Goal: Transaction & Acquisition: Purchase product/service

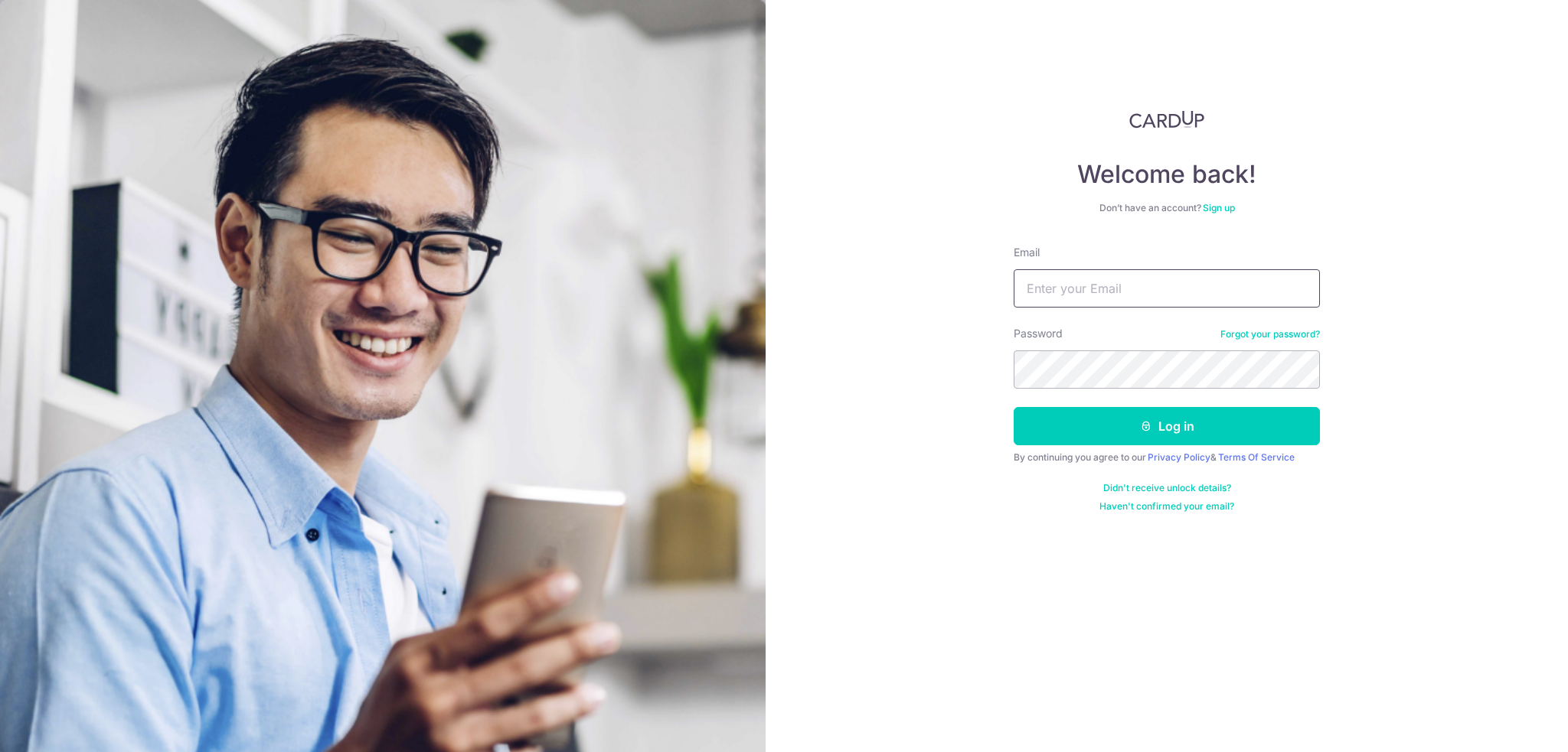
click at [1163, 290] on input "Email" at bounding box center [1166, 289] width 306 height 38
type input "j"
type input "[EMAIL_ADDRESS][DOMAIN_NAME]"
click at [1013, 407] on button "Log in" at bounding box center [1166, 426] width 306 height 38
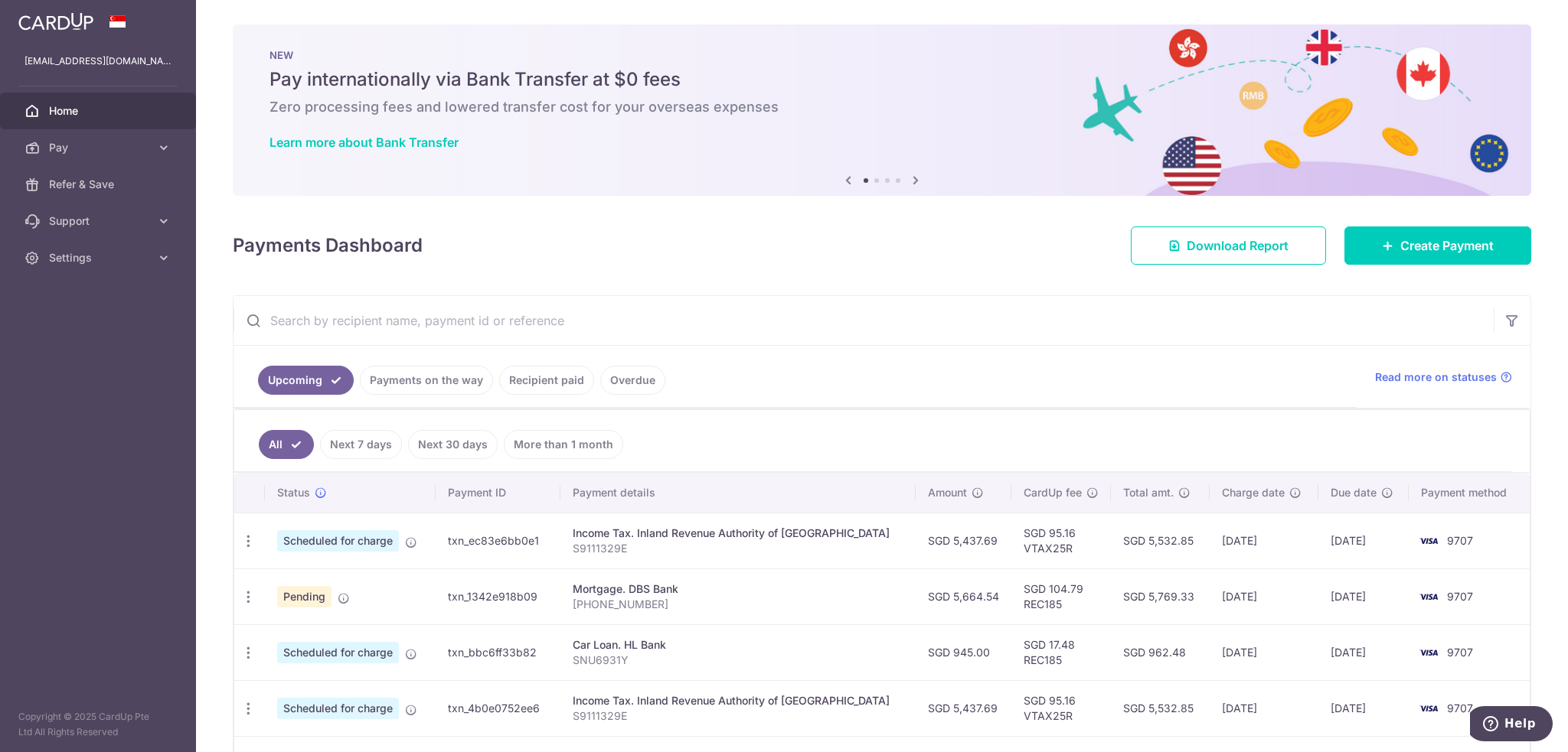
scroll to position [255, 0]
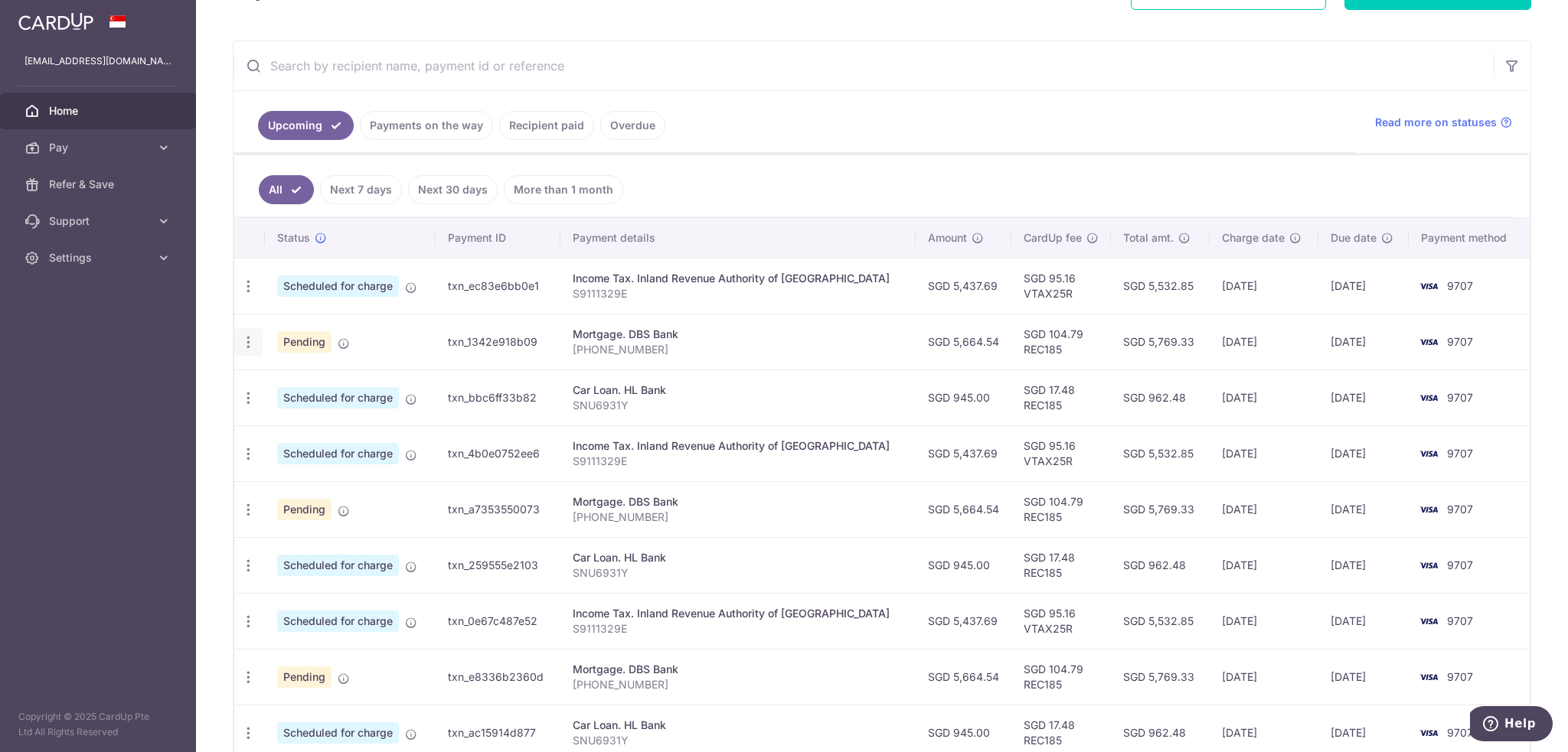
click at [248, 336] on icon "button" at bounding box center [248, 342] width 16 height 16
click at [316, 417] on span "Cancel payment" at bounding box center [329, 421] width 103 height 18
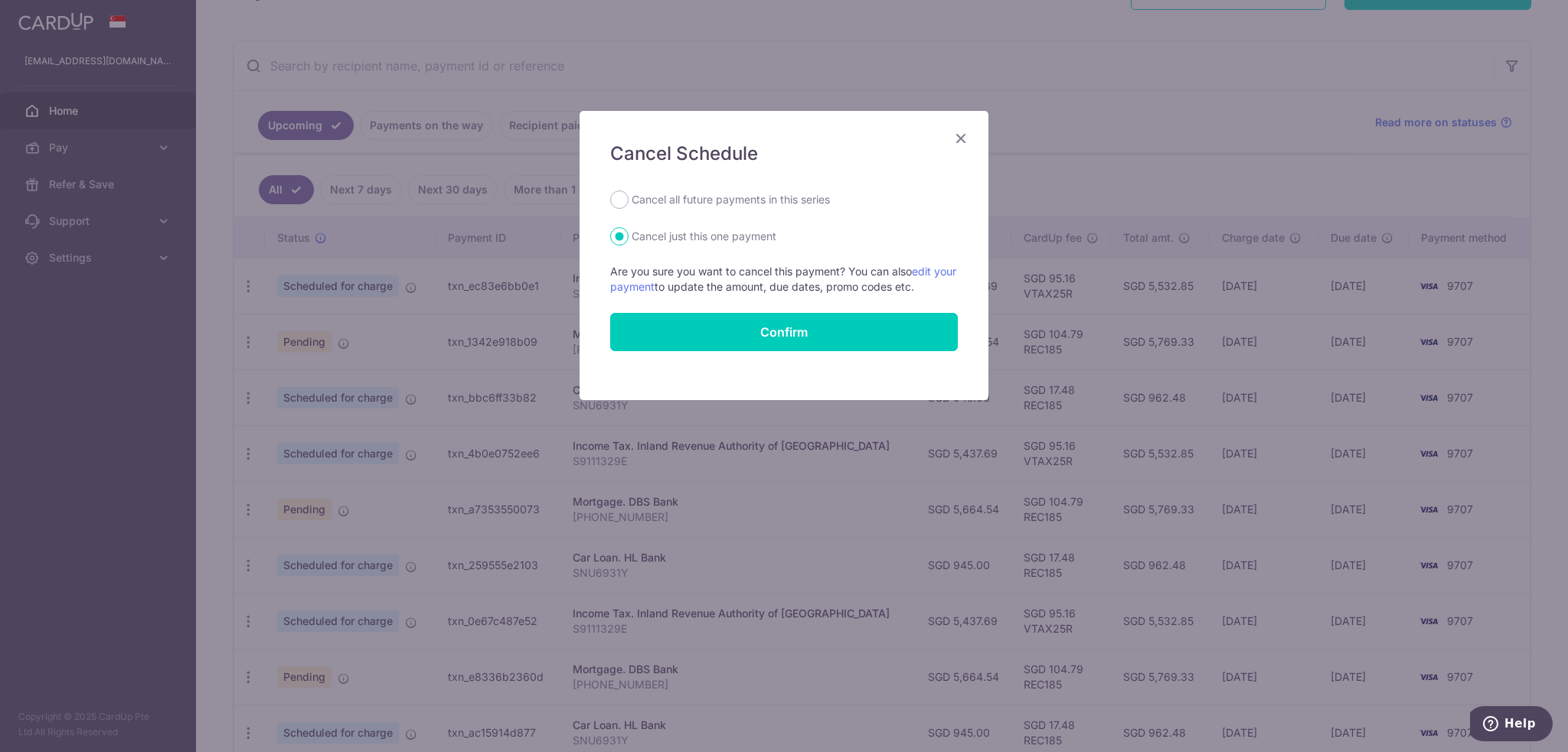
click at [686, 204] on label "Cancel all future payments in this series" at bounding box center [730, 200] width 199 height 18
click at [629, 204] on input "Cancel all future payments in this series" at bounding box center [619, 200] width 18 height 18
radio input "true"
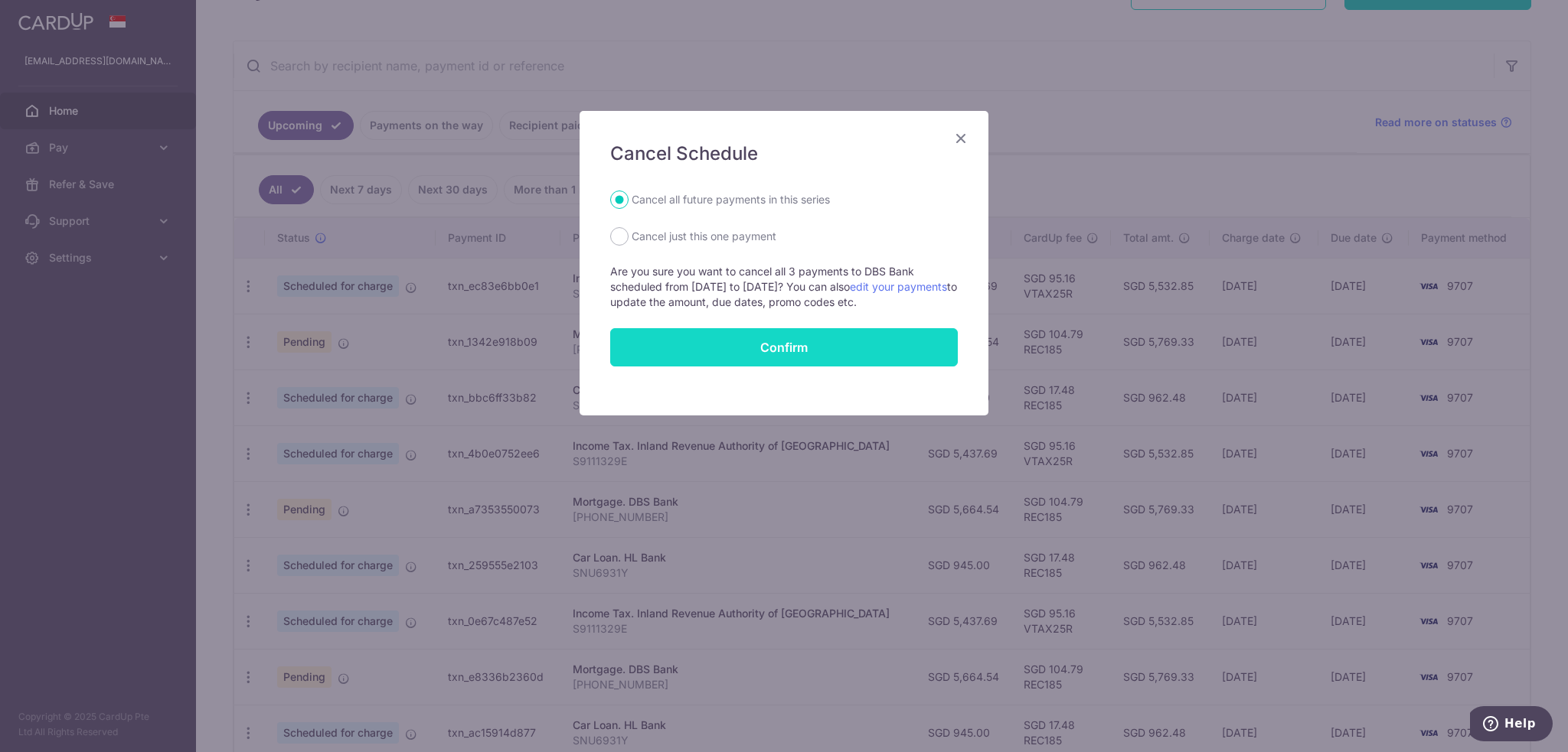
click at [738, 343] on button "Confirm" at bounding box center [784, 347] width 347 height 38
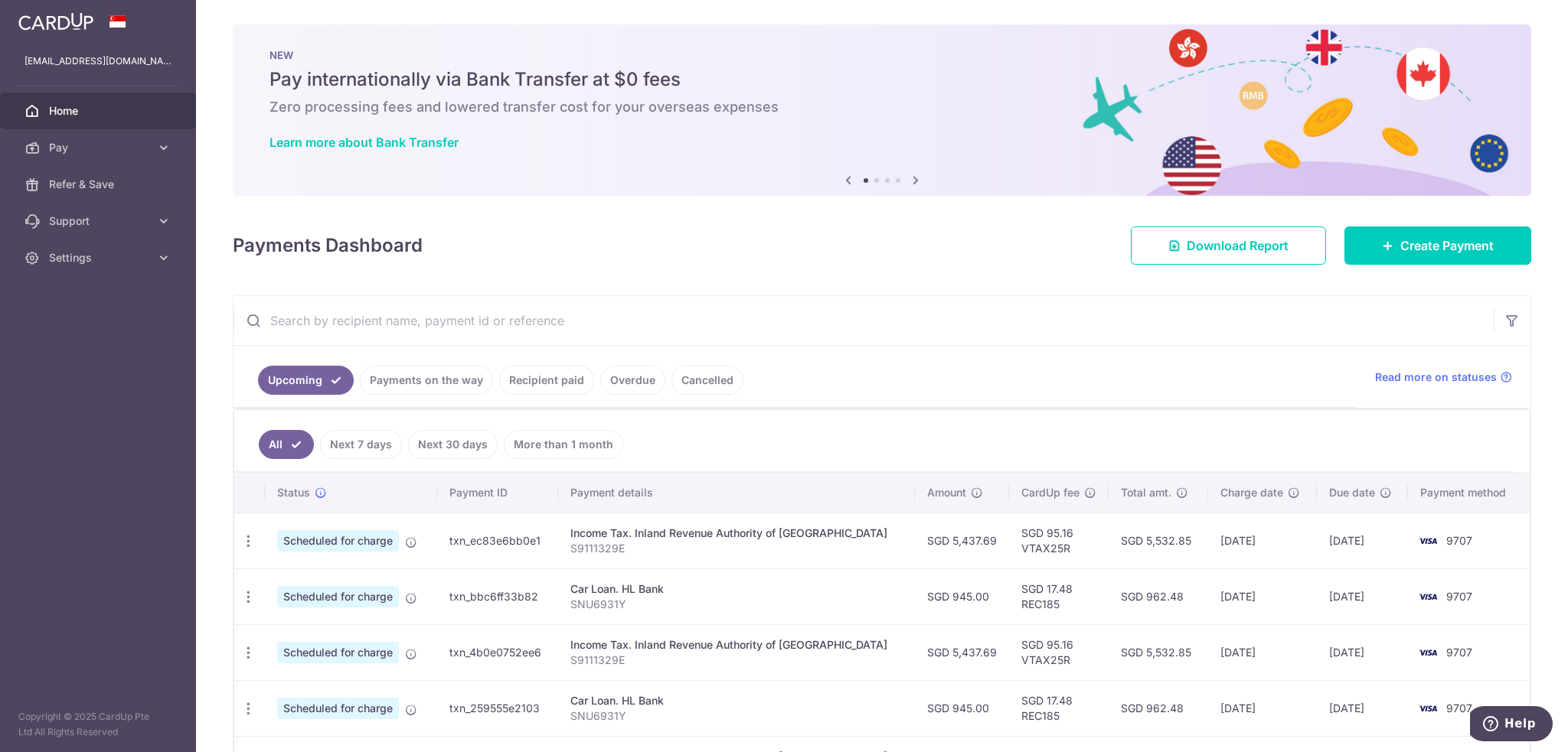
click at [633, 236] on div "Payments Dashboard Download Report Create Payment" at bounding box center [881, 243] width 1298 height 44
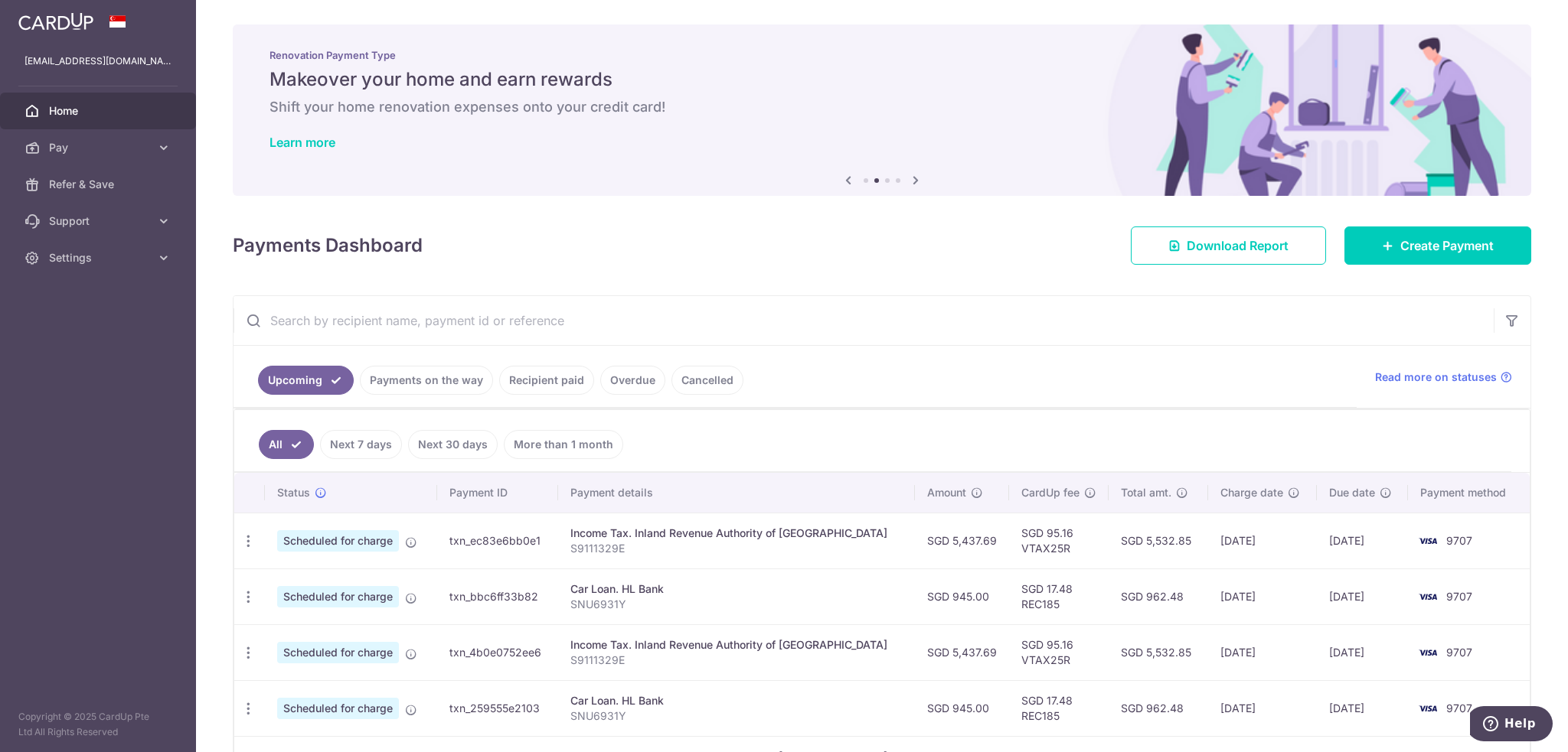
click at [632, 235] on div "Payments Dashboard Download Report Create Payment" at bounding box center [881, 243] width 1298 height 44
click at [165, 150] on icon at bounding box center [164, 148] width 15 height 15
click at [85, 187] on span "Payments" at bounding box center [99, 184] width 101 height 15
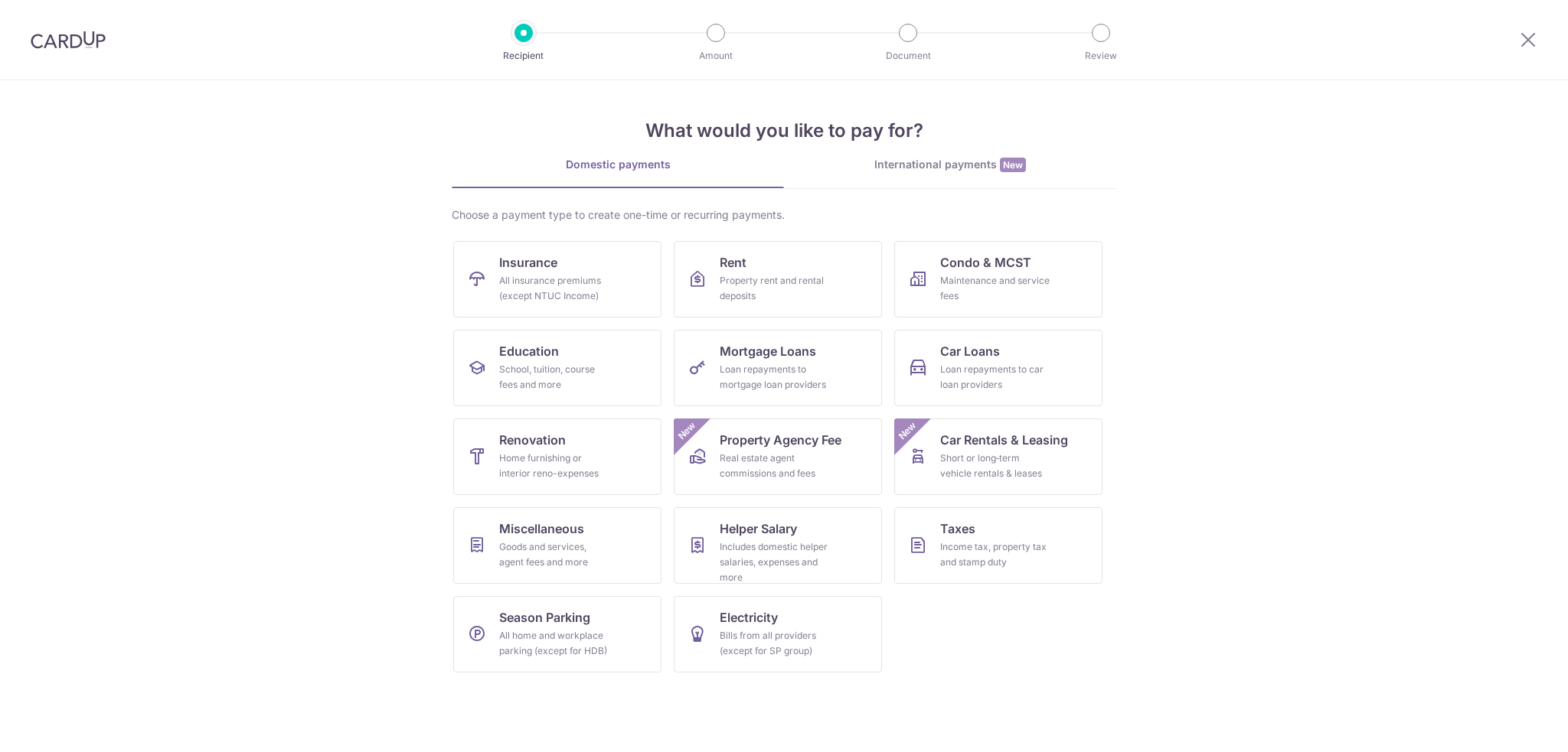
click at [248, 158] on section "What would you like to pay for? Domestic payments International payments New Ch…" at bounding box center [784, 416] width 1568 height 671
click at [558, 465] on div "Home furnishing or interior reno-expenses" at bounding box center [554, 466] width 110 height 31
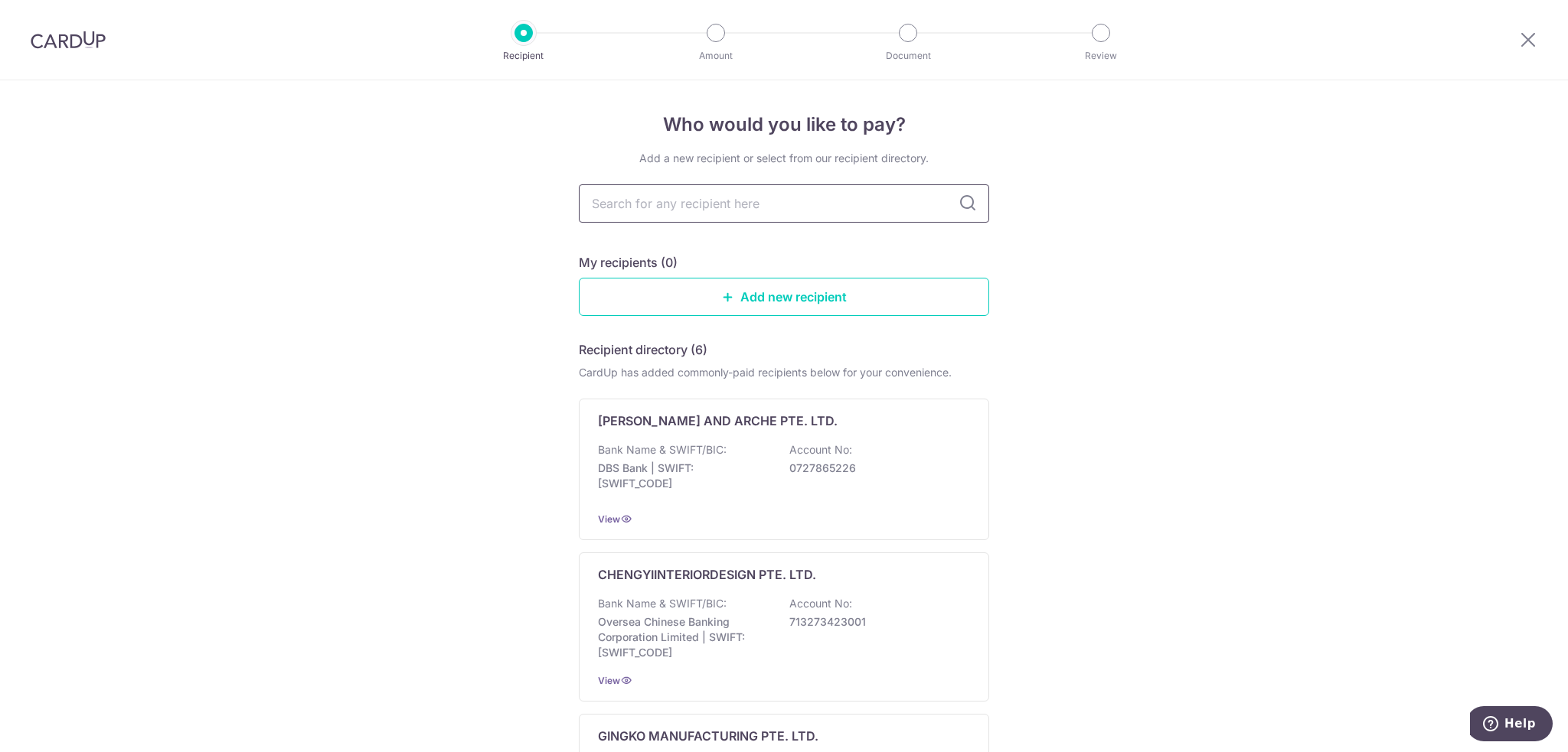
click at [698, 209] on input "text" at bounding box center [784, 203] width 411 height 38
type input "upscale"
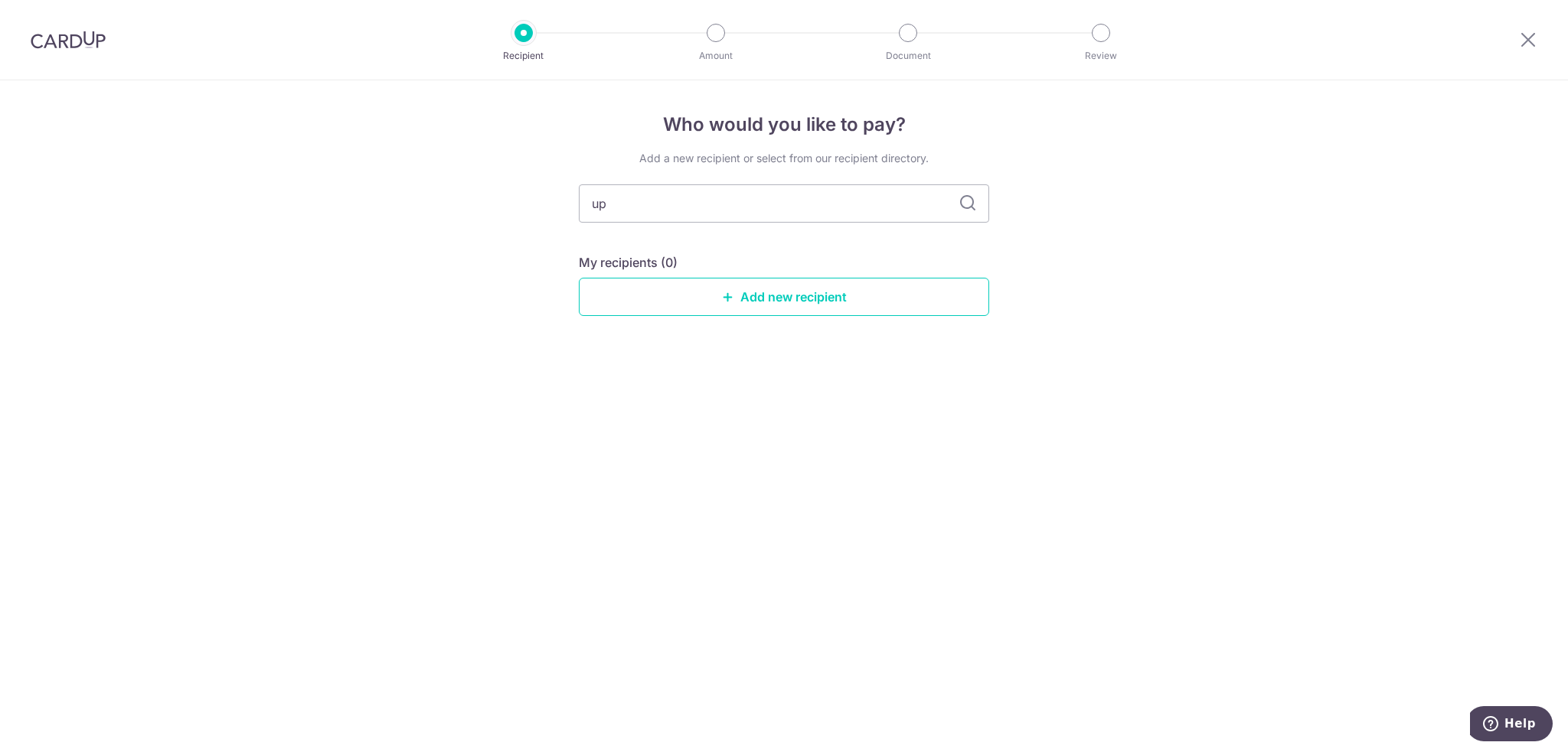
type input "u"
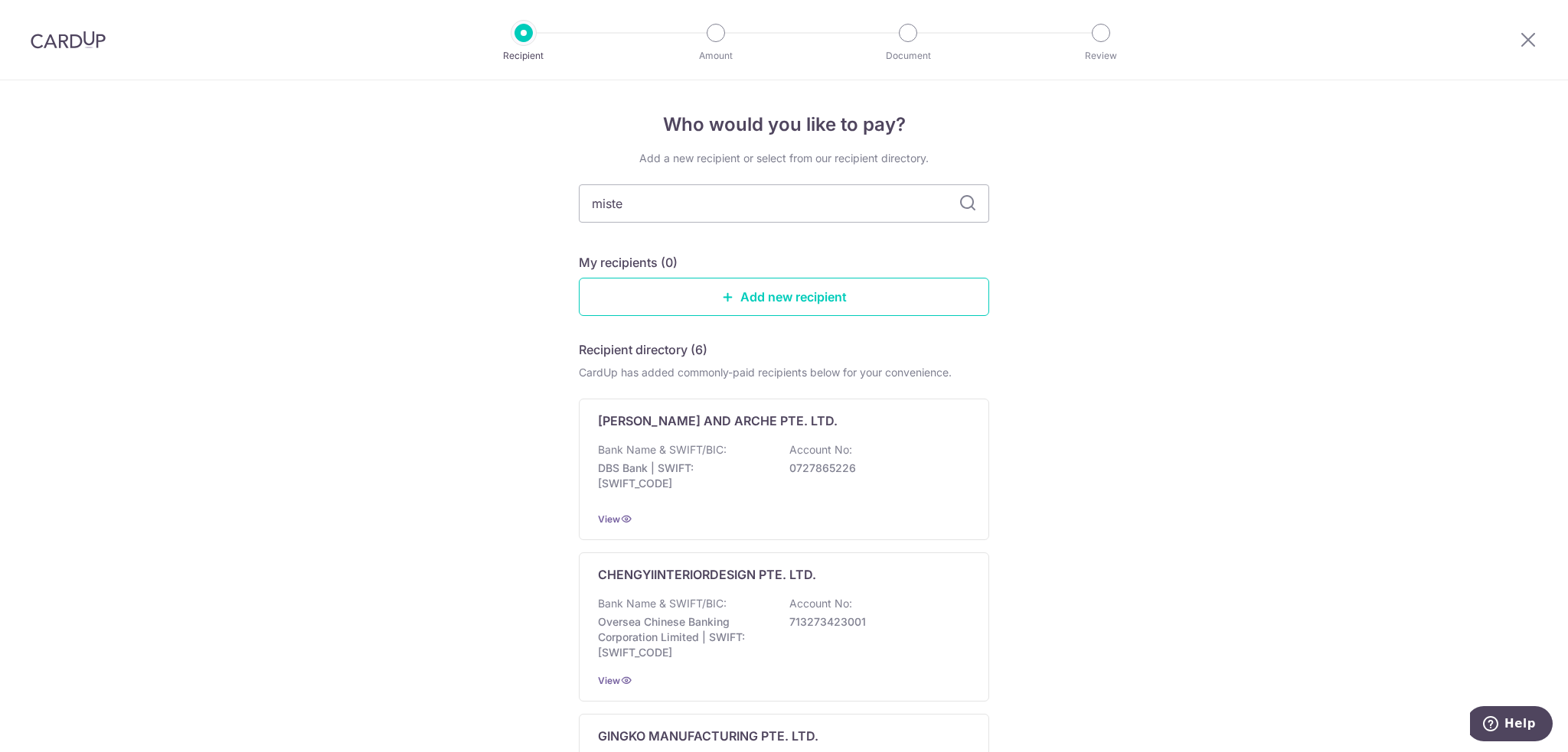
type input "mister"
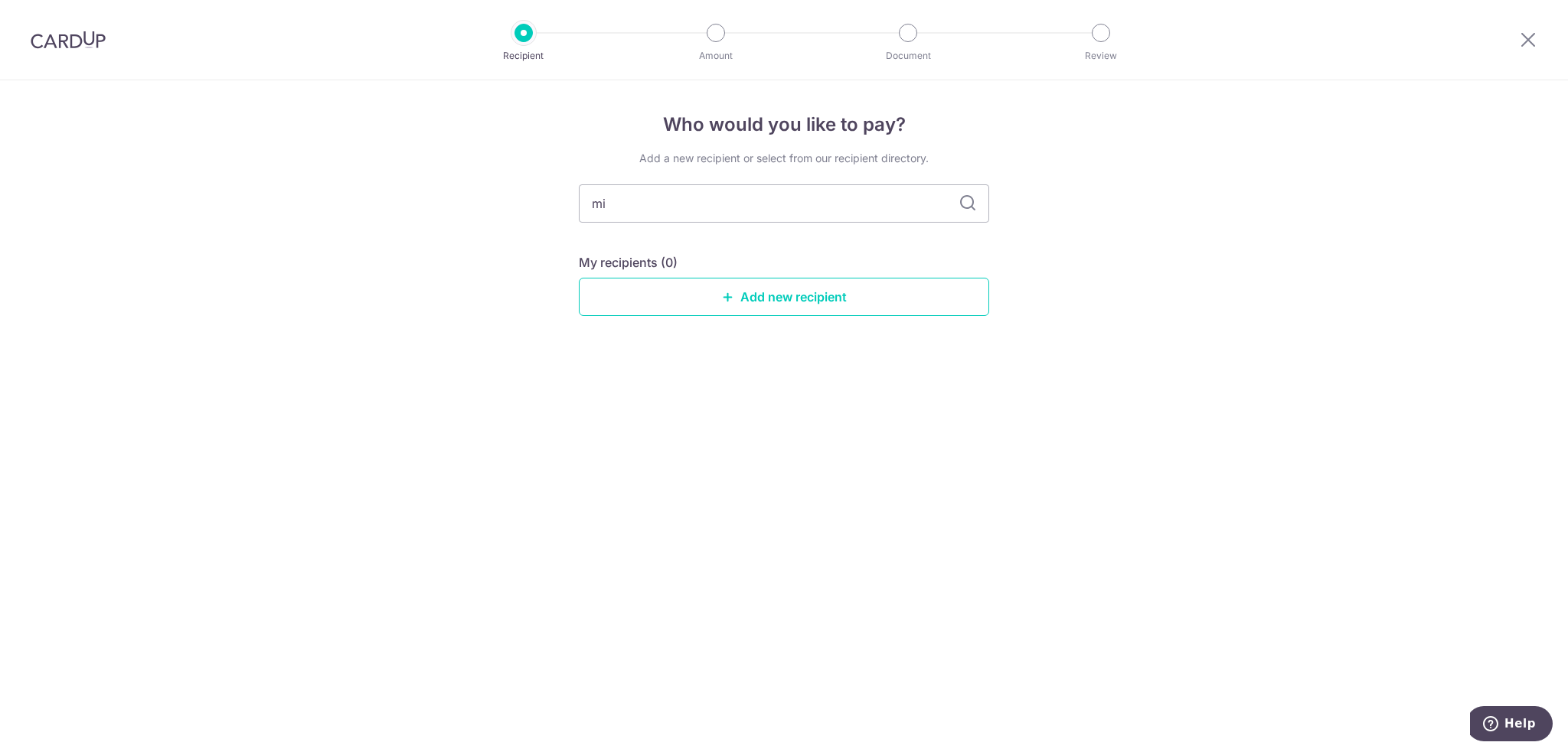
type input "m"
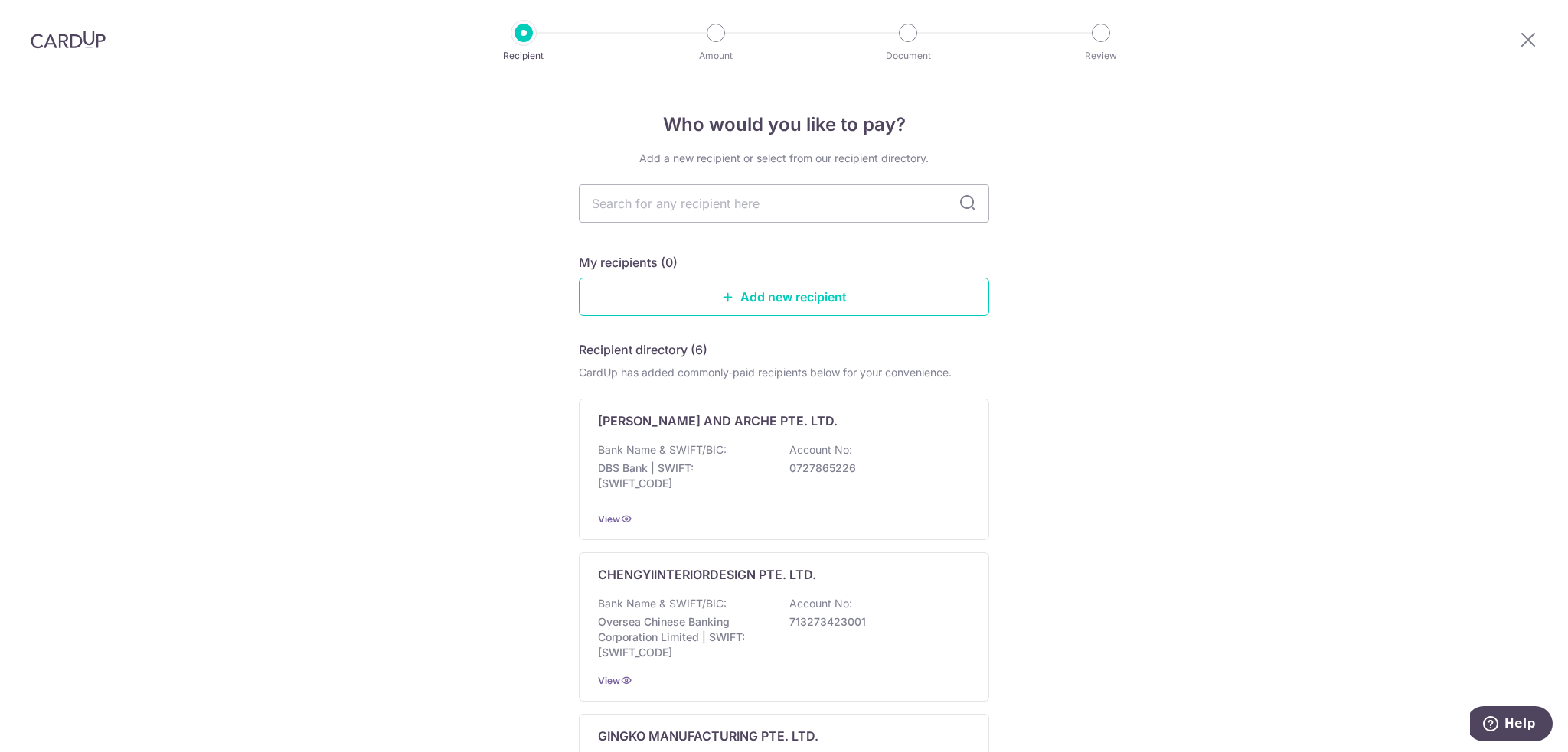
click at [725, 300] on icon at bounding box center [727, 296] width 12 height 12
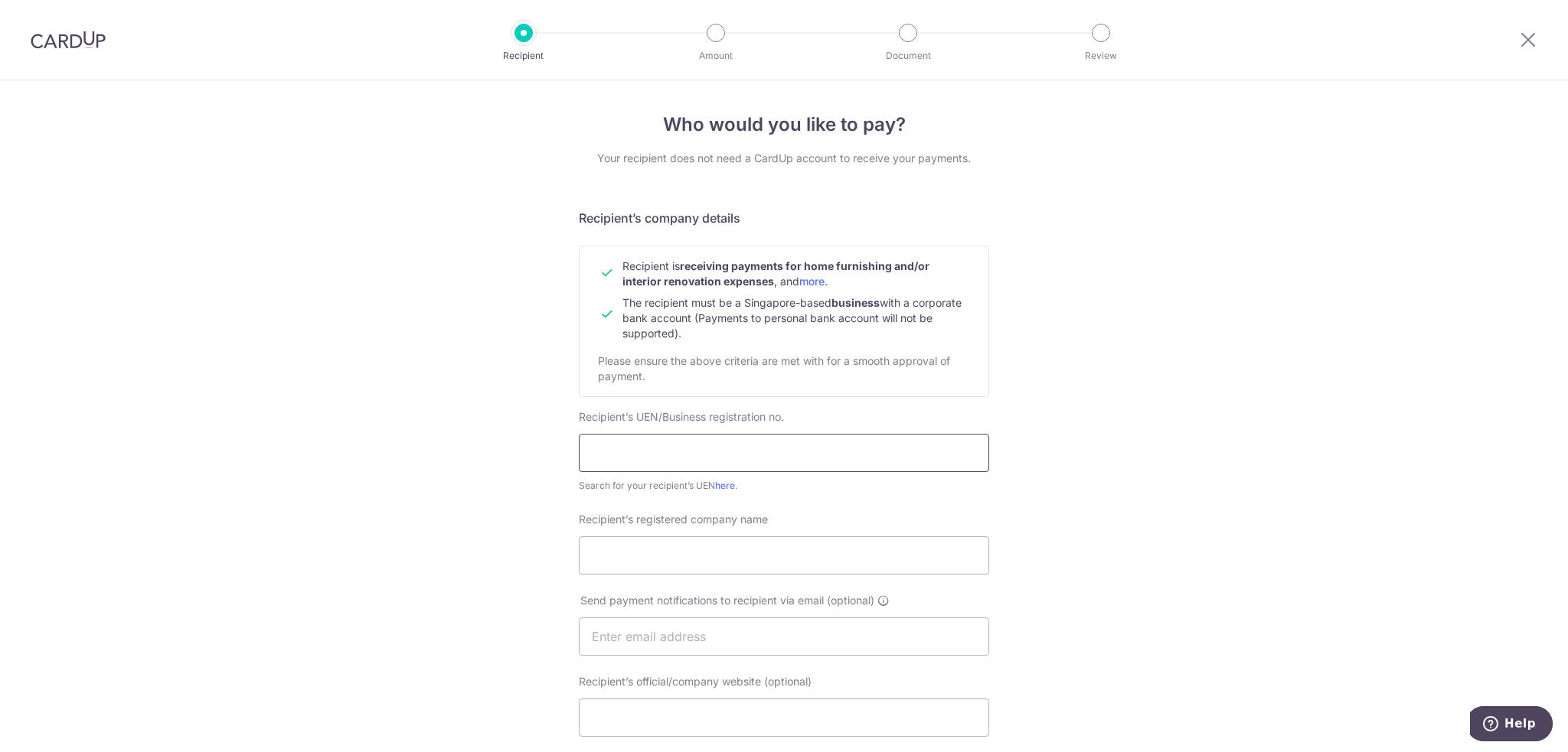
click at [633, 456] on input "text" at bounding box center [784, 453] width 411 height 38
type input "201510189N"
click at [725, 483] on link "here" at bounding box center [725, 485] width 20 height 12
click at [316, 202] on div "Who would you like to pay? Your recipient does not need a CardUp account to rec…" at bounding box center [784, 656] width 1568 height 1151
drag, startPoint x: 632, startPoint y: 563, endPoint x: 582, endPoint y: 551, distance: 51.4
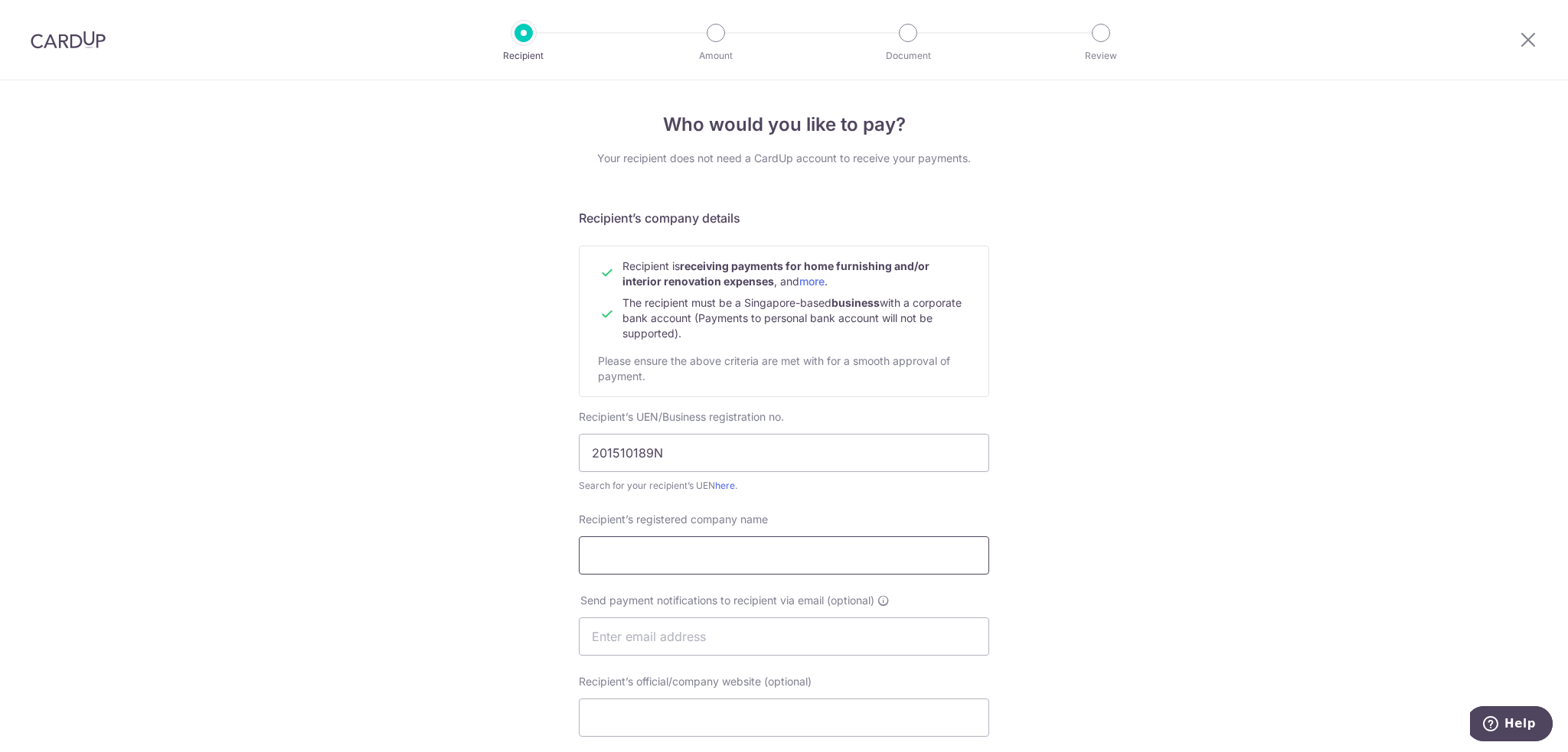
click at [631, 563] on input "Recipient’s registered company name" at bounding box center [784, 555] width 411 height 38
drag, startPoint x: 689, startPoint y: 453, endPoint x: 484, endPoint y: 448, distance: 205.1
click at [484, 448] on div "Who would you like to pay? Your recipient does not need a CardUp account to rec…" at bounding box center [784, 656] width 1568 height 1151
click at [422, 322] on div "Who would you like to pay? Your recipient does not need a CardUp account to rec…" at bounding box center [784, 656] width 1568 height 1151
drag, startPoint x: 766, startPoint y: 546, endPoint x: 502, endPoint y: 561, distance: 264.4
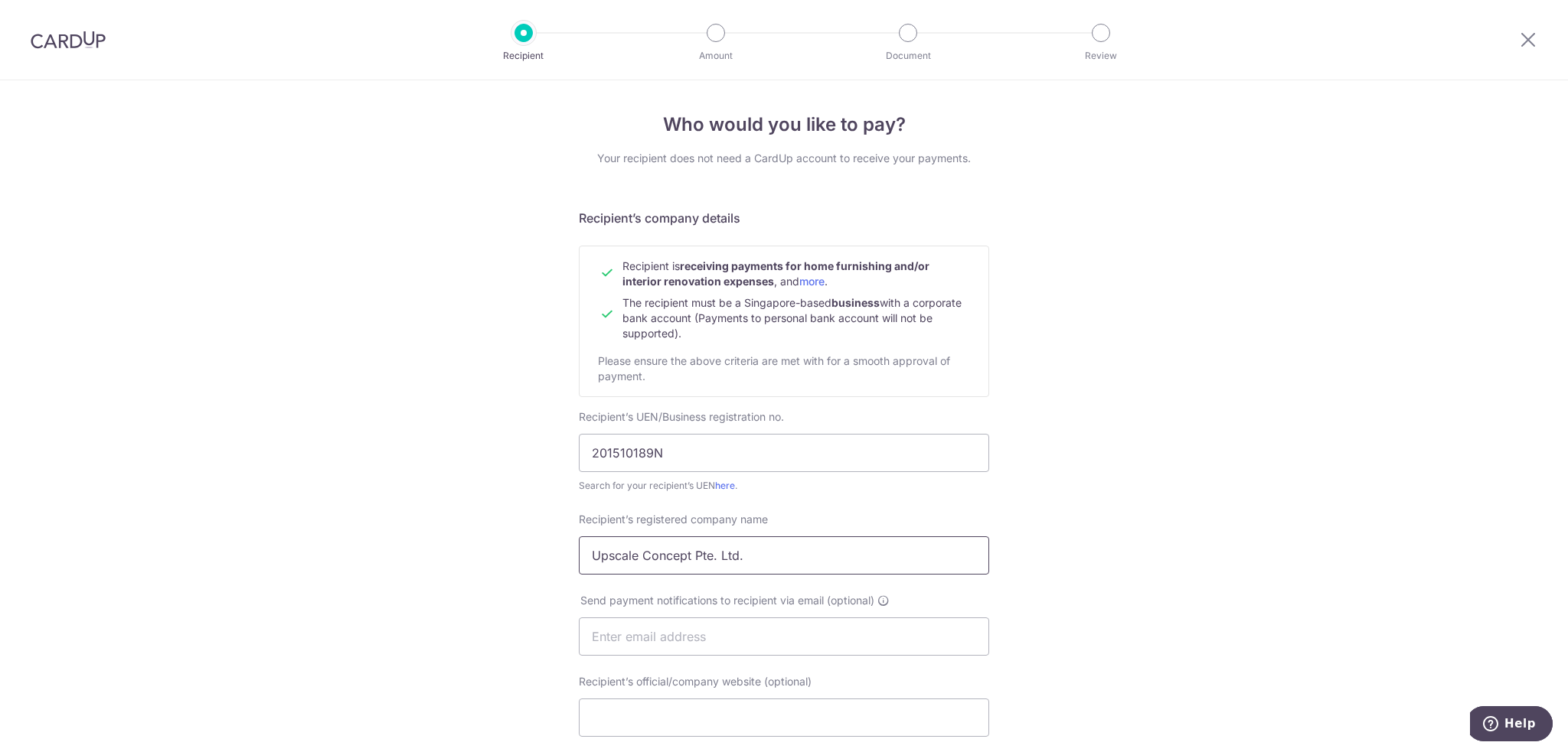
click at [502, 561] on div "Who would you like to pay? Your recipient does not need a CardUp account to rec…" at bounding box center [784, 656] width 1568 height 1151
paste input "PSCALE CONCEPT PTE. LTD"
type input "UPSCALE CONCEPT PTE. LTD."
click at [750, 454] on input "201510189N" at bounding box center [784, 453] width 411 height 38
drag, startPoint x: 635, startPoint y: 456, endPoint x: 530, endPoint y: 459, distance: 105.0
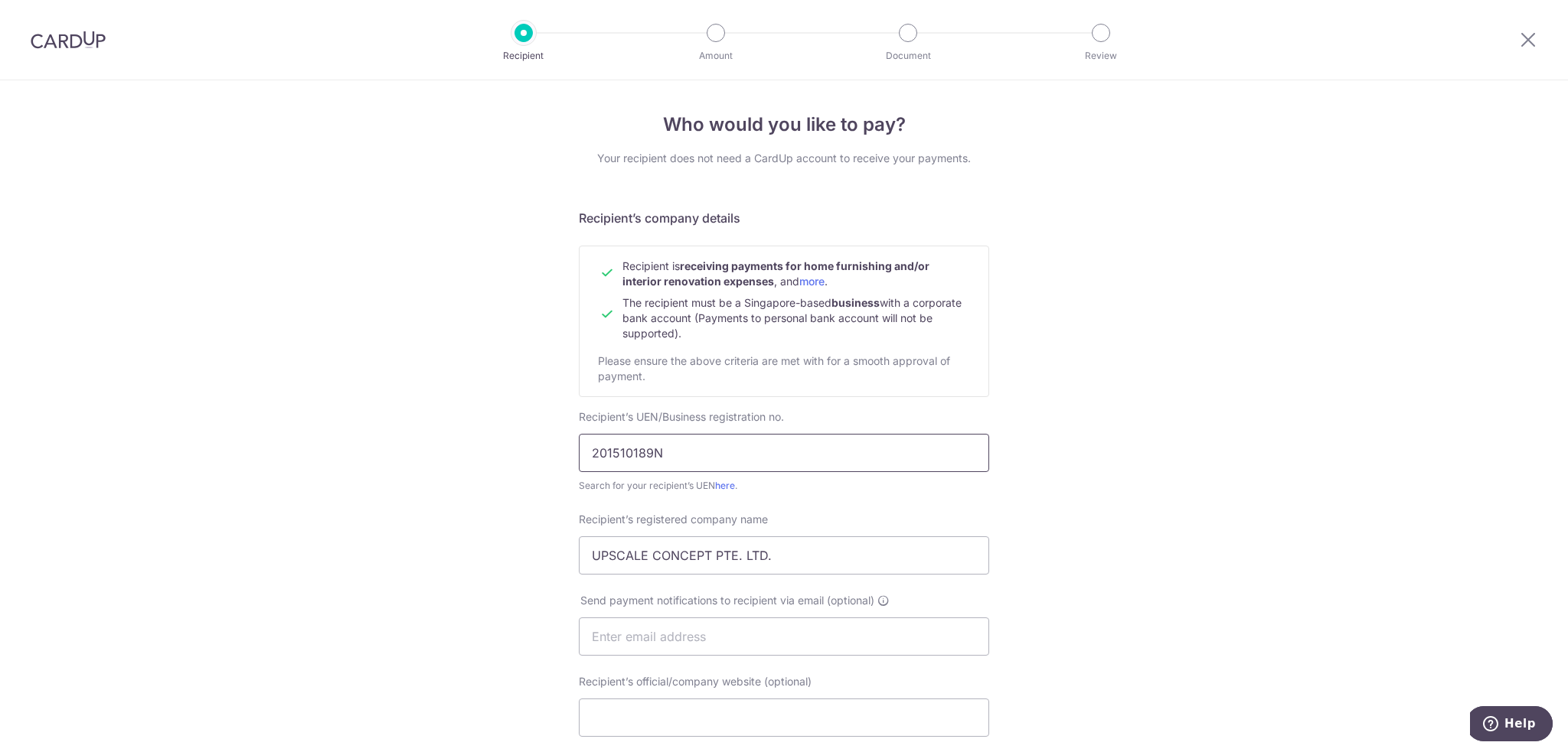
click at [530, 459] on div "Who would you like to pay? Your recipient does not need a CardUp account to rec…" at bounding box center [784, 656] width 1568 height 1151
click at [478, 461] on div "Who would you like to pay? Your recipient does not need a CardUp account to rec…" at bounding box center [784, 656] width 1568 height 1151
click at [467, 433] on div "Who would you like to pay? Your recipient does not need a CardUp account to rec…" at bounding box center [784, 656] width 1568 height 1151
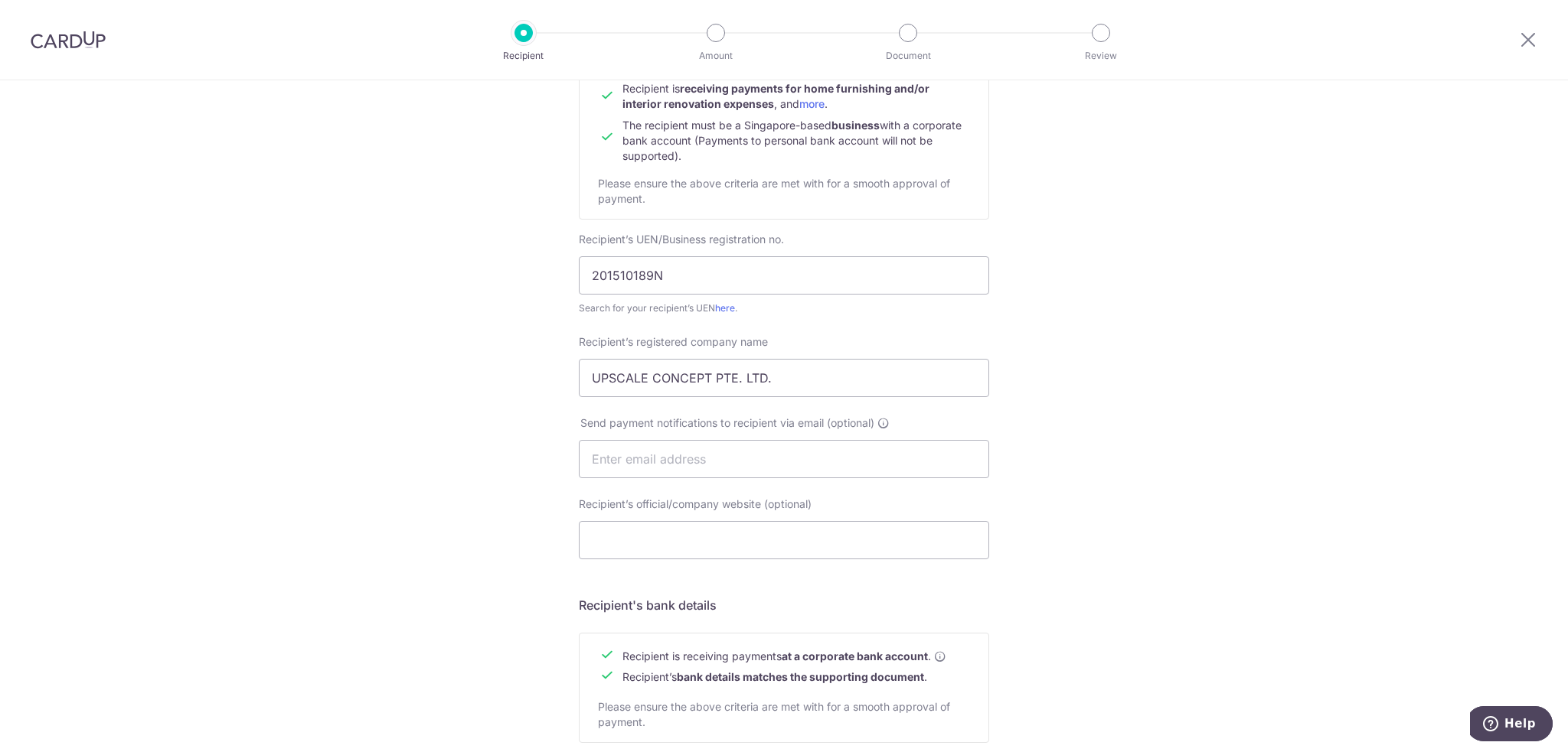
scroll to position [255, 0]
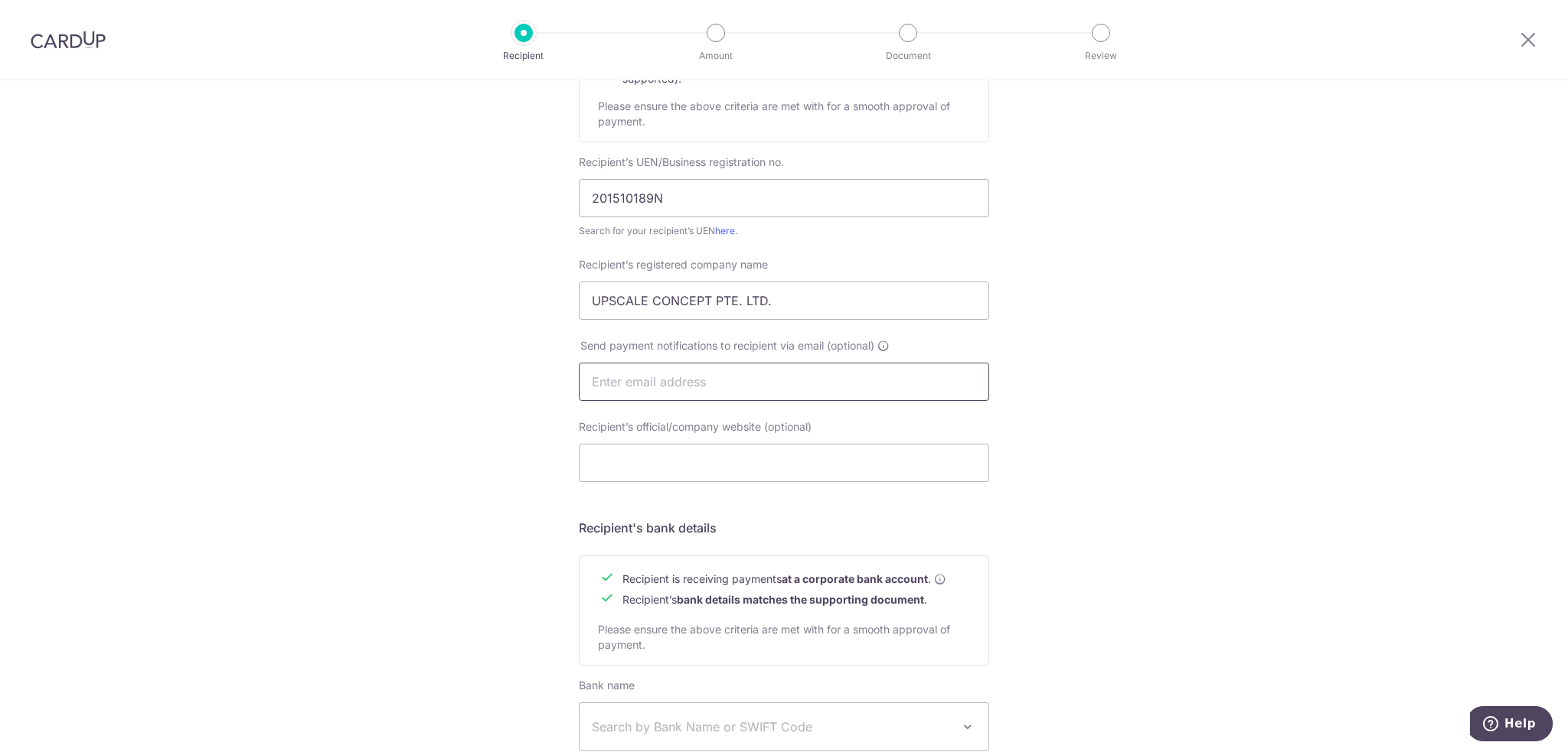
click at [654, 384] on input "text" at bounding box center [784, 382] width 411 height 38
click at [736, 459] on input "Recipient’s official/company website (optional)" at bounding box center [784, 463] width 411 height 38
click at [1075, 406] on div "Who would you like to pay? Your recipient does not need a CardUp account to rec…" at bounding box center [784, 401] width 1568 height 1151
click at [428, 401] on div "Who would you like to pay? Your recipient does not need a CardUp account to rec…" at bounding box center [784, 401] width 1568 height 1151
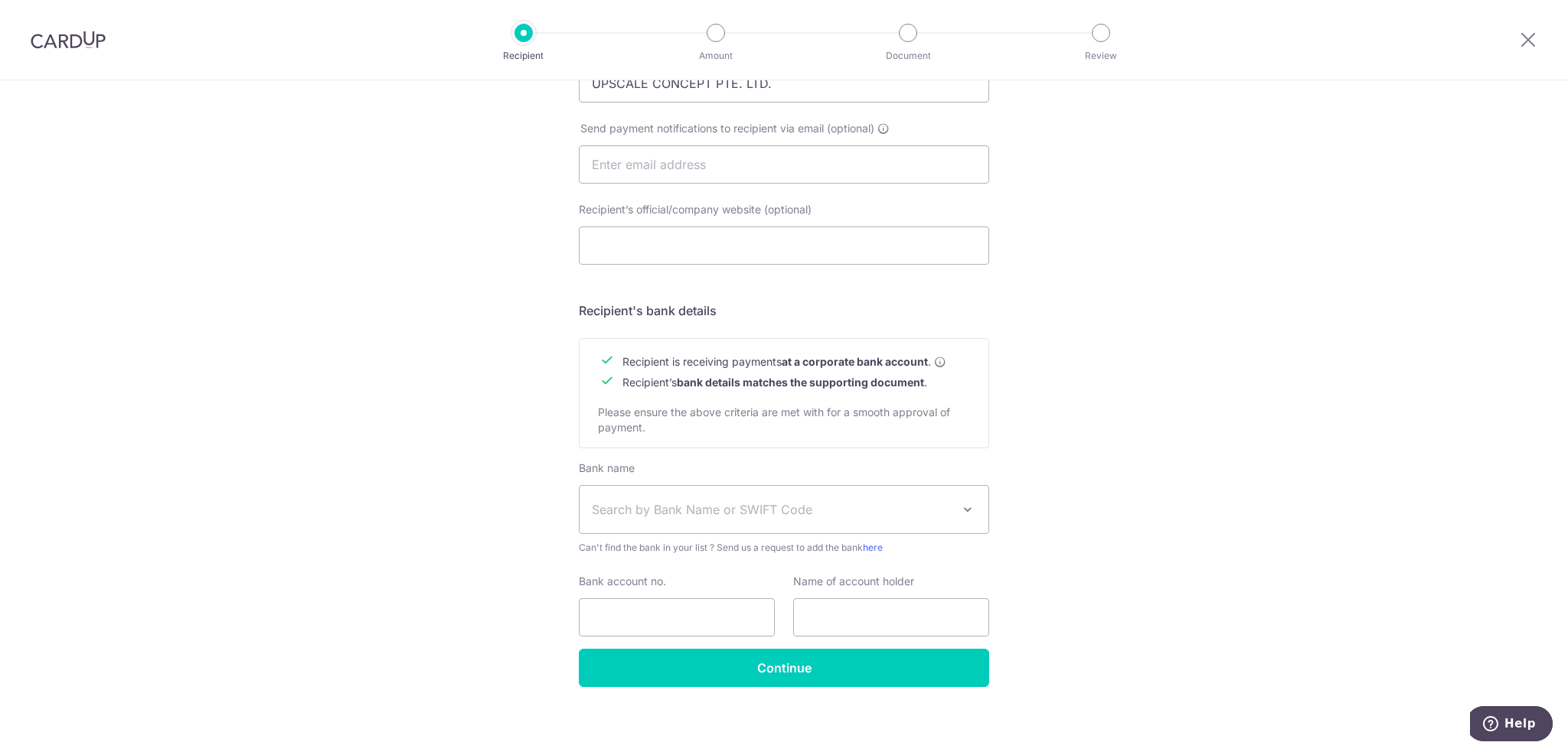
scroll to position [478, 0]
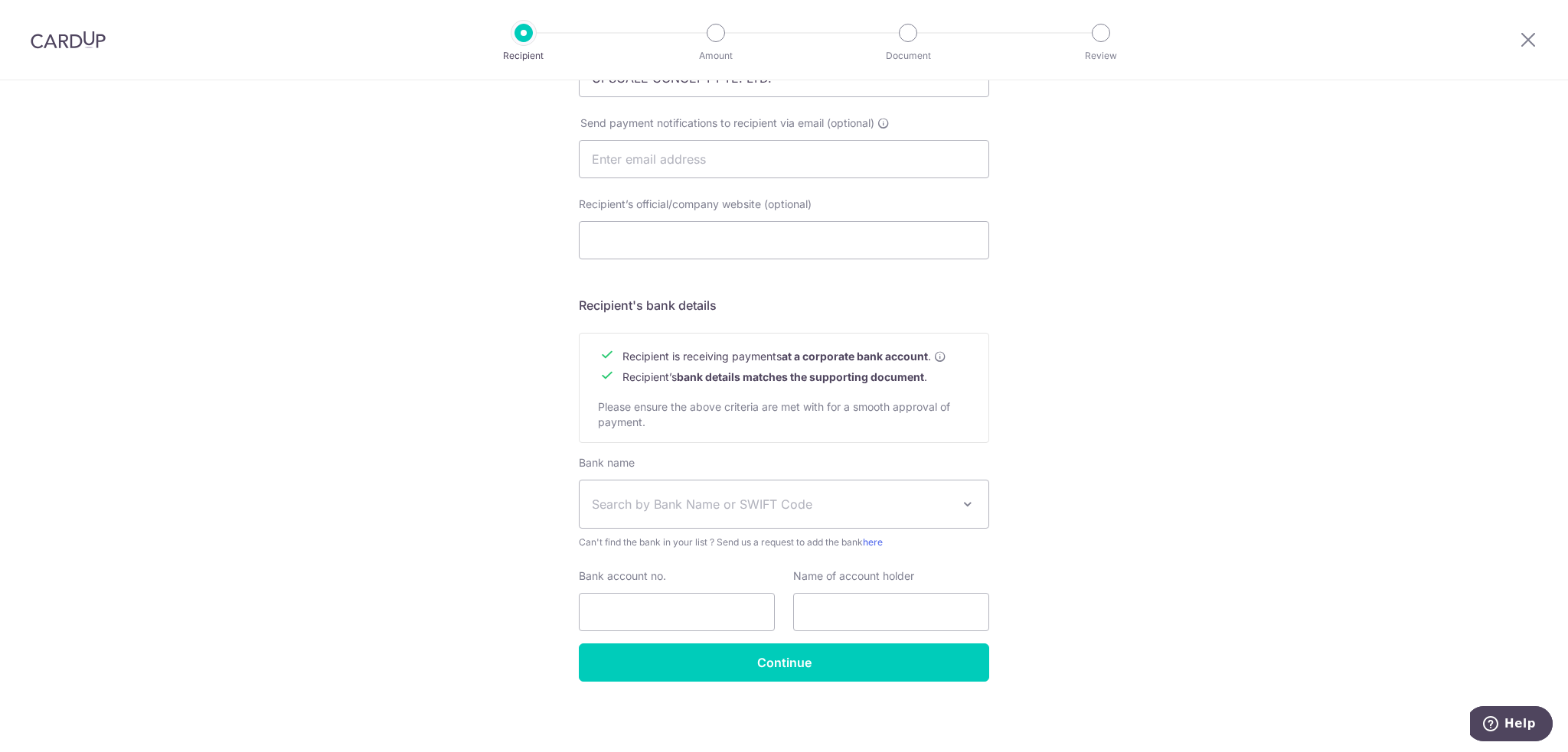
click at [411, 369] on div "Who would you like to pay? Your recipient does not need a CardUp account to rec…" at bounding box center [784, 178] width 1568 height 1151
drag, startPoint x: 769, startPoint y: 356, endPoint x: 796, endPoint y: 381, distance: 36.8
click at [796, 381] on tbody "Recipient is receiving payments at a corporate bank account . Recipient’s bank …" at bounding box center [772, 366] width 348 height 41
click at [796, 381] on b "bank details matches the supporting document" at bounding box center [800, 377] width 248 height 13
drag, startPoint x: 750, startPoint y: 357, endPoint x: 759, endPoint y: 374, distance: 19.2
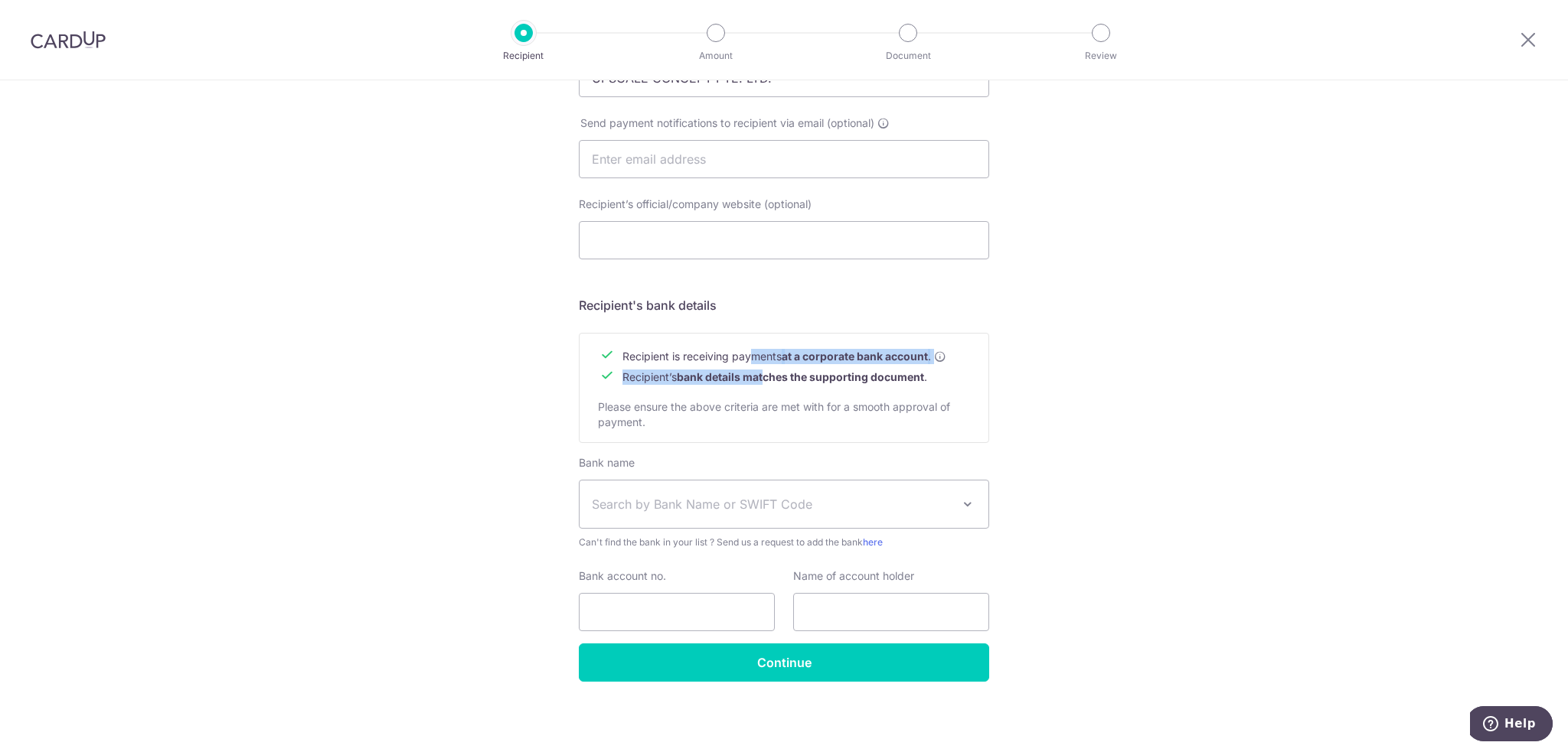
click at [759, 374] on tbody "Recipient is receiving payments at a corporate bank account . Recipient’s bank …" at bounding box center [772, 366] width 348 height 41
click at [759, 374] on b "bank details matches the supporting document" at bounding box center [800, 377] width 248 height 13
drag, startPoint x: 732, startPoint y: 361, endPoint x: 740, endPoint y: 375, distance: 16.1
click at [740, 375] on tbody "Recipient is receiving payments at a corporate bank account . Recipient’s bank …" at bounding box center [772, 366] width 348 height 41
click at [740, 375] on b "bank details matches the supporting document" at bounding box center [800, 377] width 248 height 13
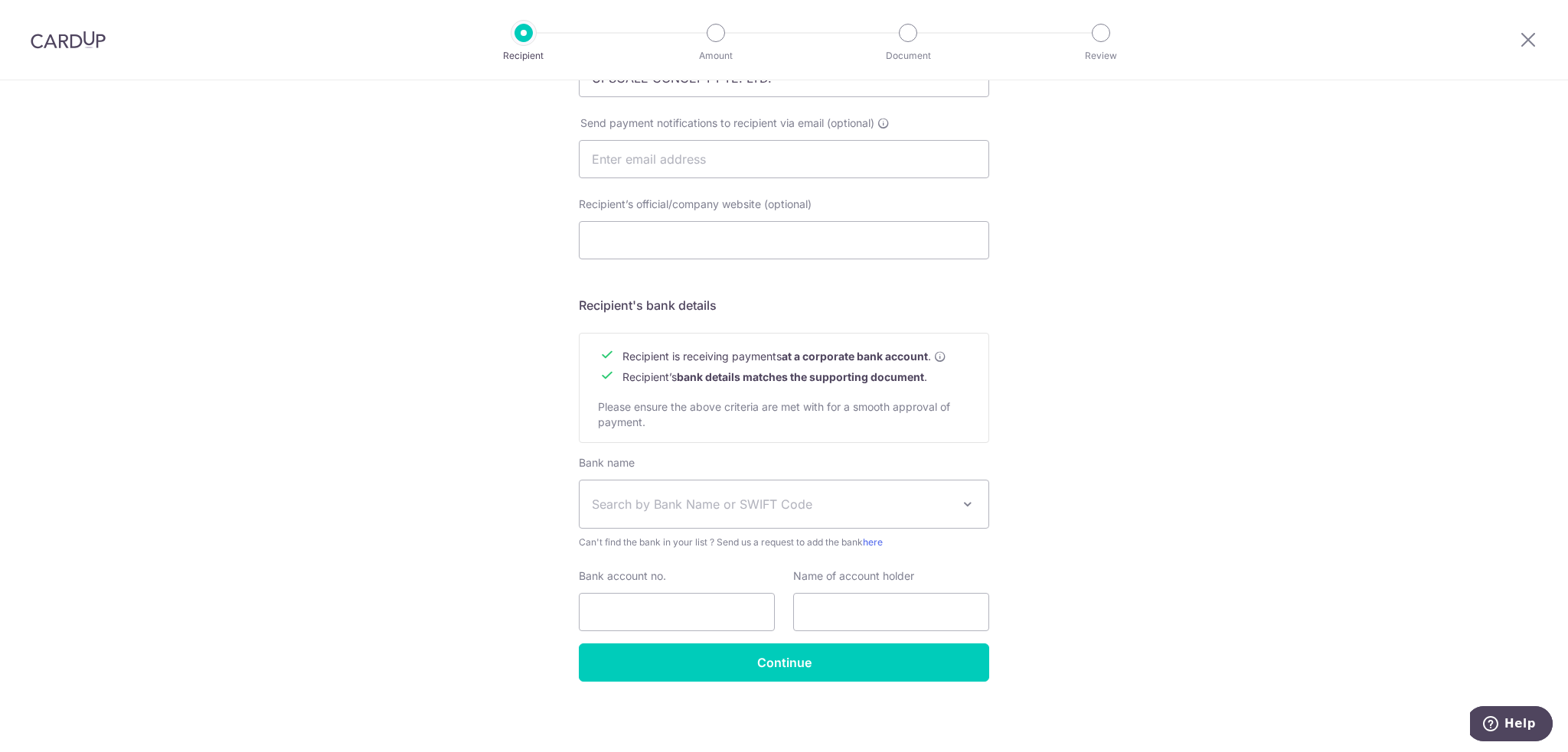
click at [1115, 390] on div "Who would you like to pay? Your recipient does not need a CardUp account to rec…" at bounding box center [784, 178] width 1568 height 1151
click at [1118, 400] on div "Who would you like to pay? Your recipient does not need a CardUp account to rec…" at bounding box center [784, 178] width 1568 height 1151
click at [783, 502] on span "Search by Bank Name or SWIFT Code" at bounding box center [772, 504] width 360 height 18
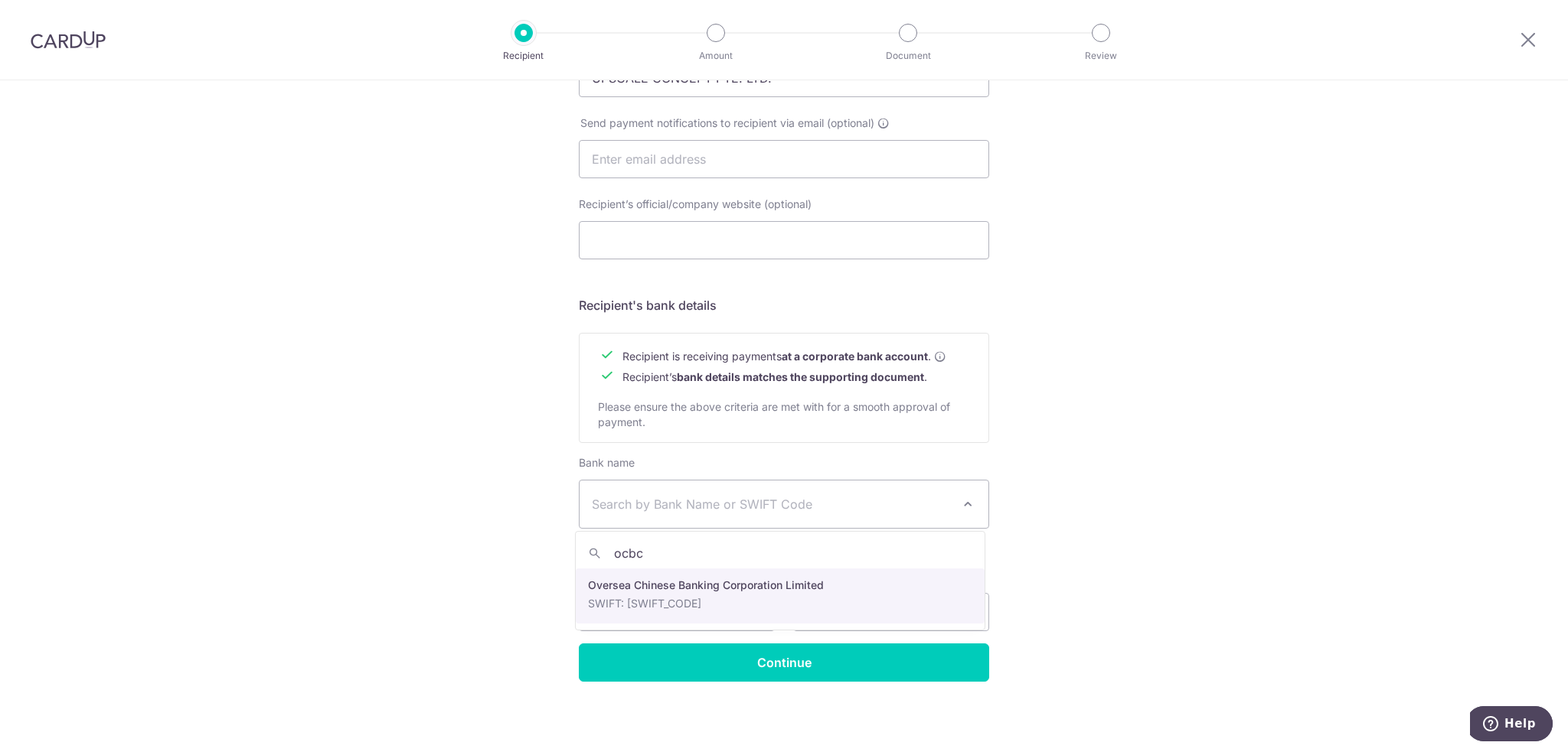
type input "ocbc"
select select "12"
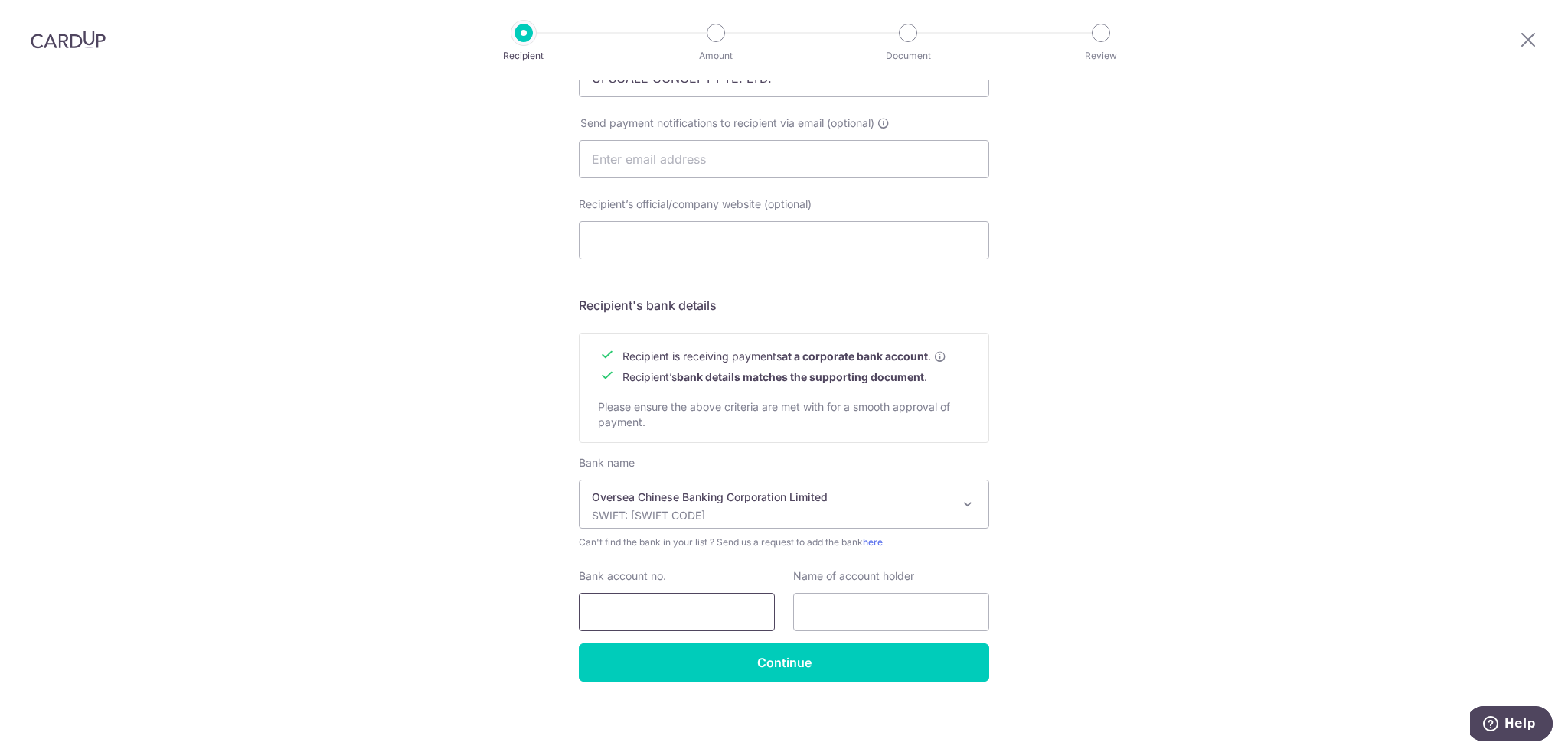
click at [664, 614] on input "Bank account no." at bounding box center [677, 612] width 196 height 38
type input "588141085001"
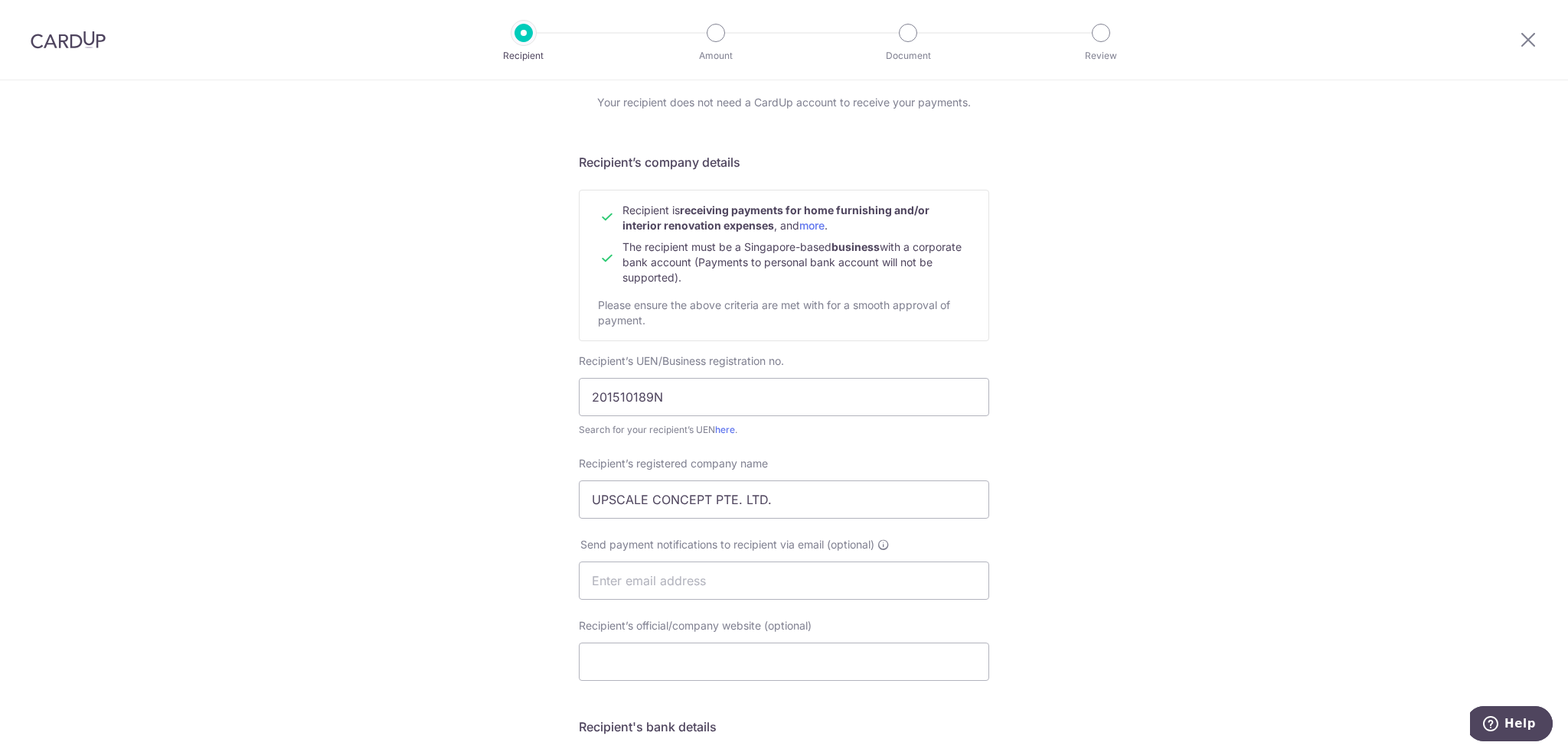
scroll to position [0, 0]
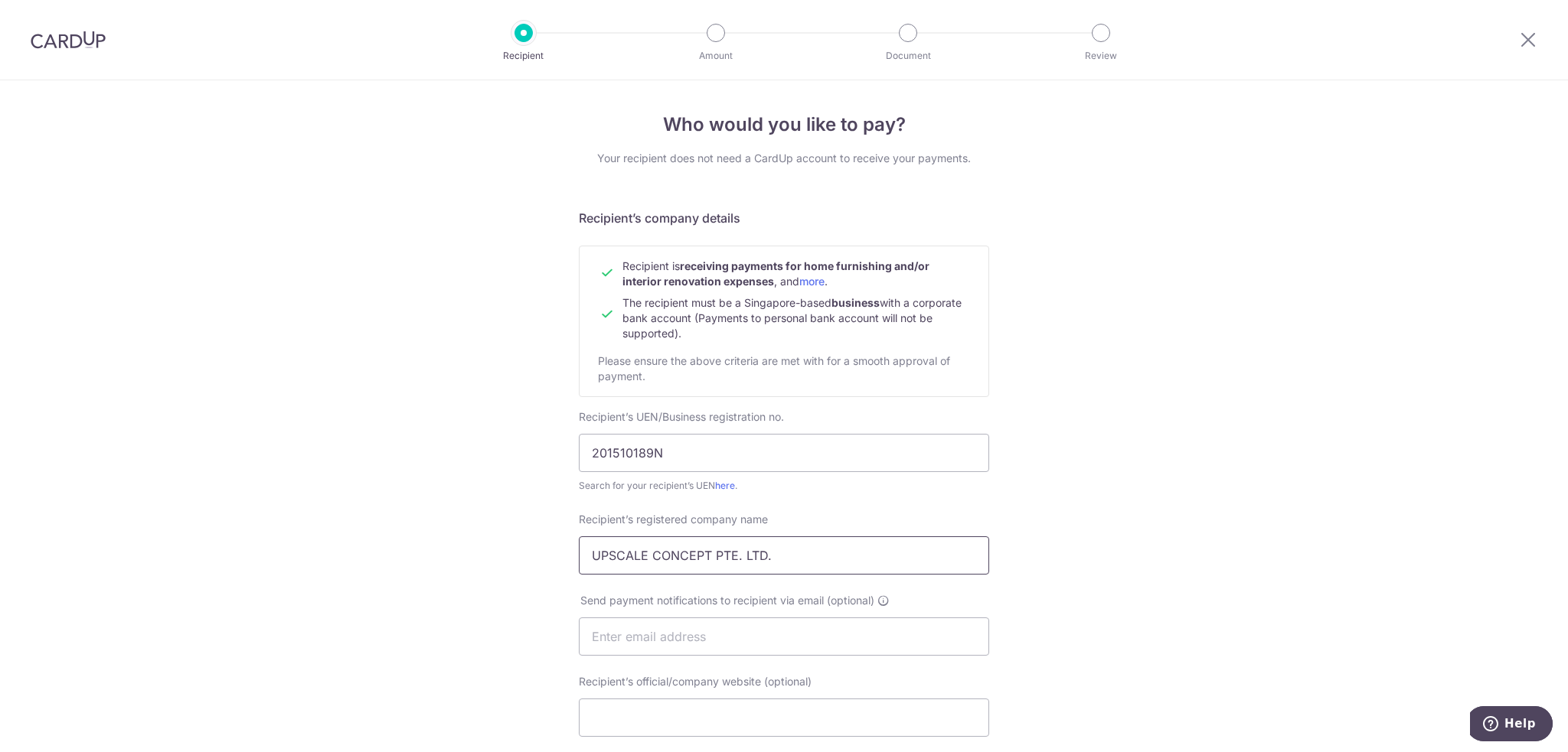
drag, startPoint x: 777, startPoint y: 560, endPoint x: 403, endPoint y: 593, distance: 375.5
click at [403, 593] on div "Who would you like to pay? Your recipient does not need a CardUp account to rec…" at bounding box center [784, 656] width 1568 height 1151
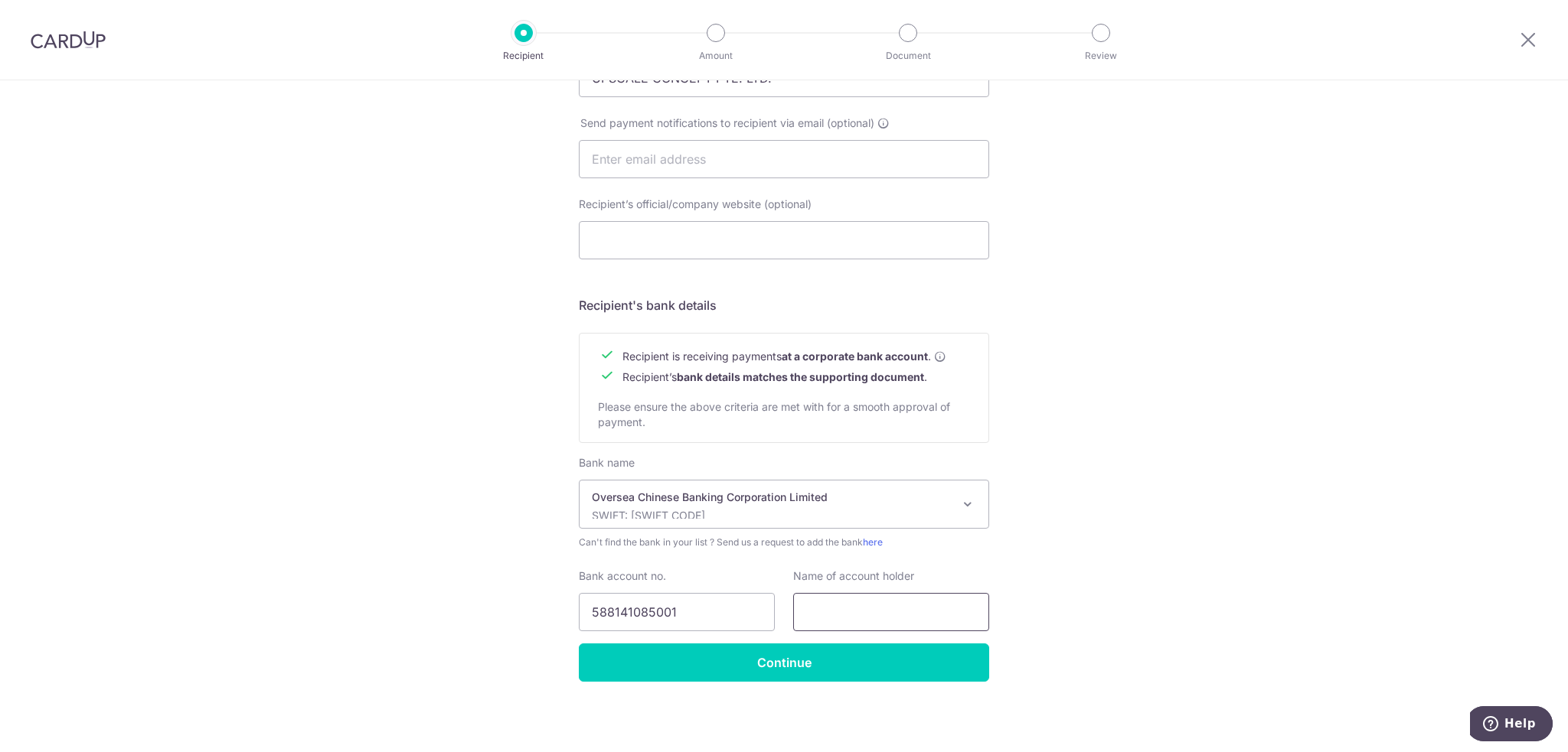
click at [872, 613] on input "text" at bounding box center [891, 612] width 196 height 38
paste input "UPSCALE CONCEPT PTE. LTD."
type input "UPSCALE CONCEPT PTE. LTD."
click at [1128, 596] on div "Who would you like to pay? Your recipient does not need a CardUp account to rec…" at bounding box center [784, 178] width 1568 height 1151
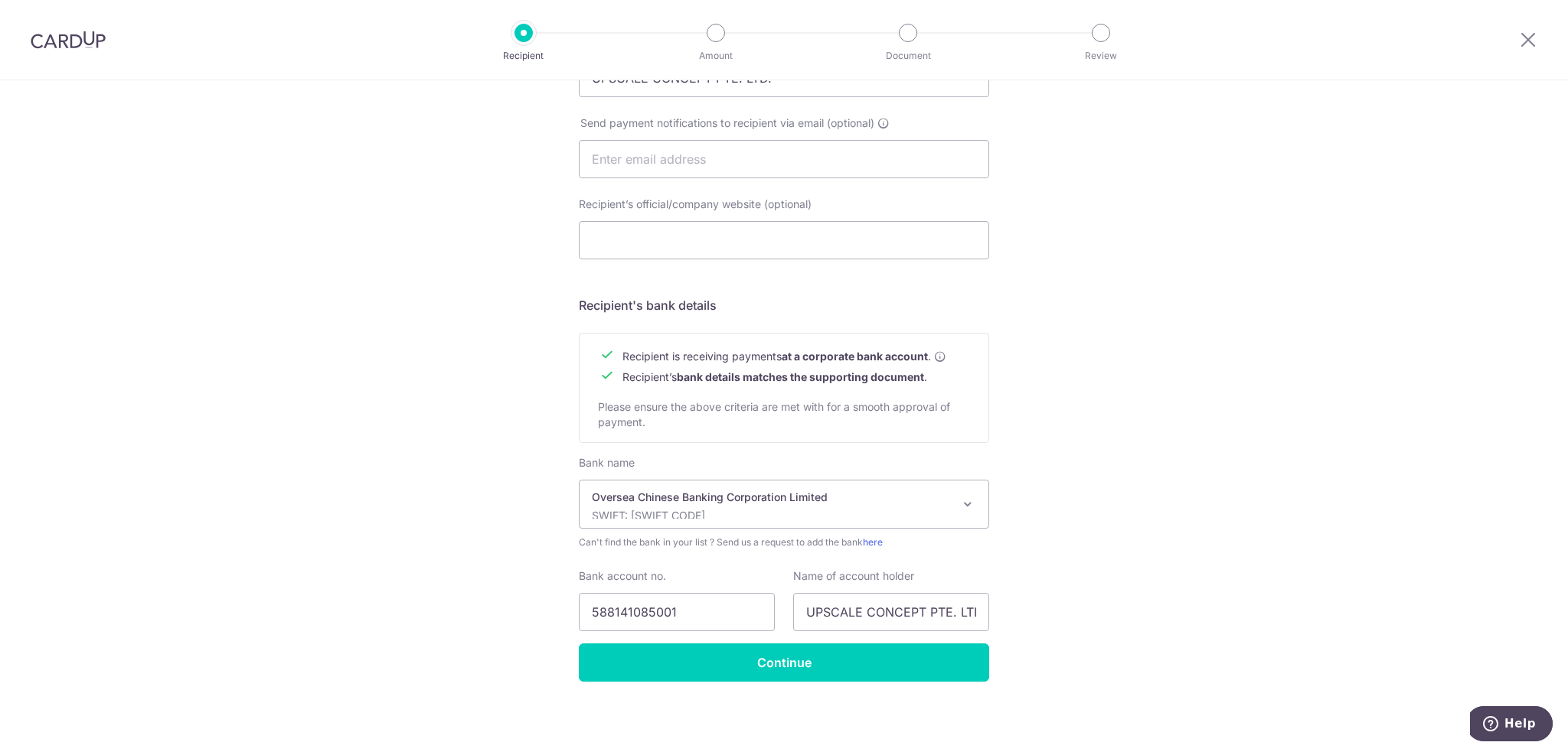
click at [1163, 524] on div "Who would you like to pay? Your recipient does not need a CardUp account to rec…" at bounding box center [784, 178] width 1568 height 1151
click at [777, 667] on input "Continue" at bounding box center [784, 663] width 411 height 38
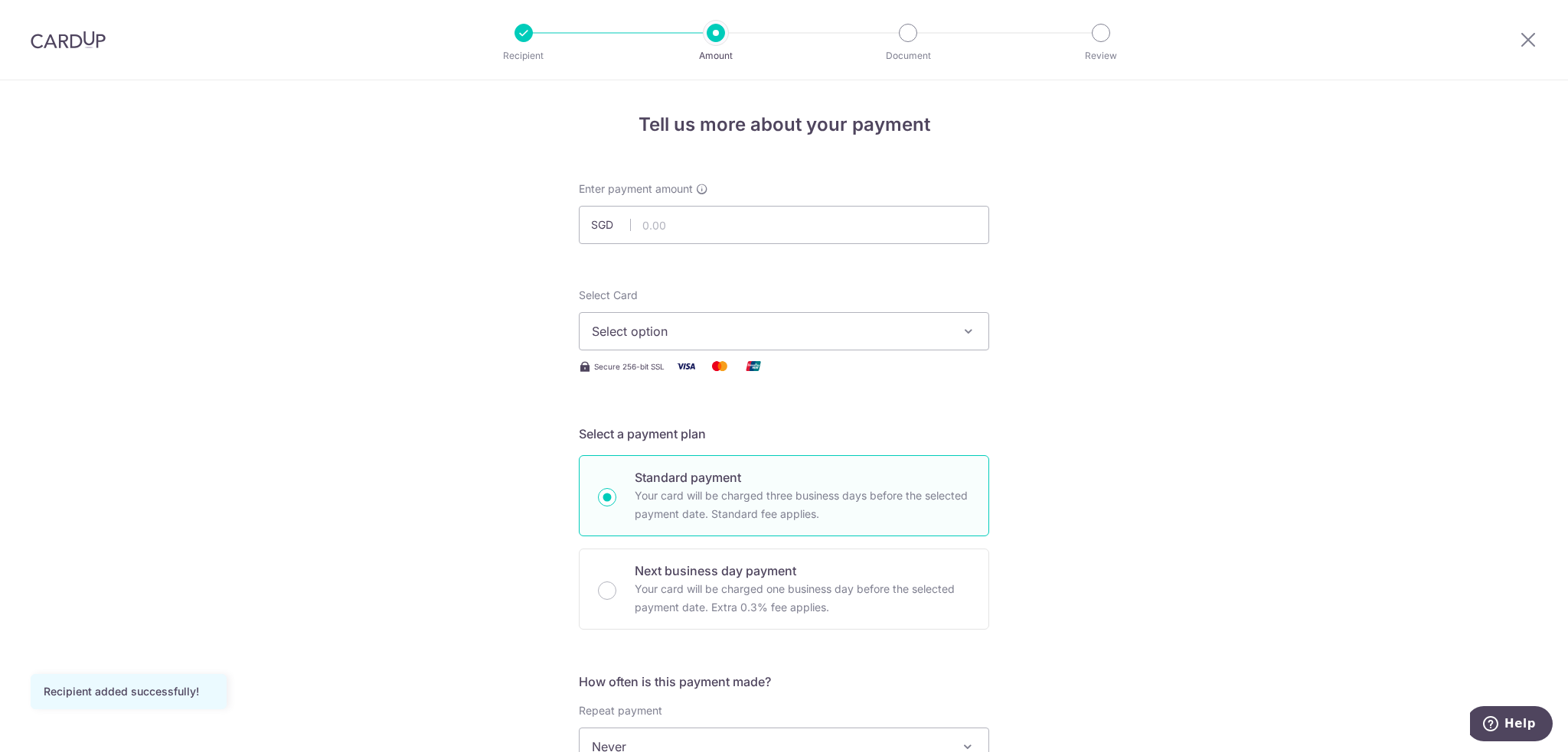
click at [682, 221] on input "text" at bounding box center [784, 225] width 411 height 38
type input "7,611.00"
click at [780, 323] on span "Select option" at bounding box center [771, 331] width 357 height 18
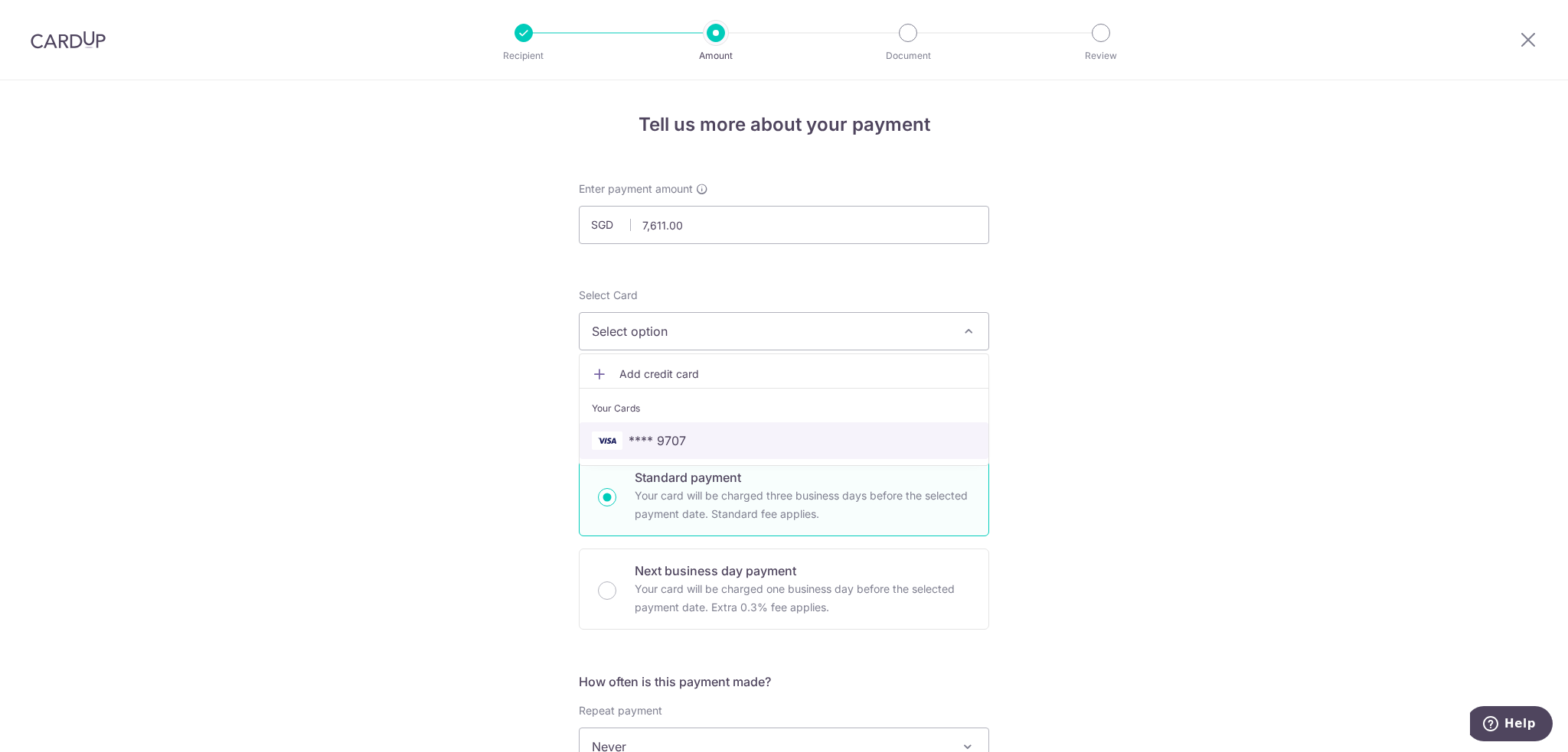
click at [662, 440] on span "**** 9707" at bounding box center [657, 440] width 58 height 18
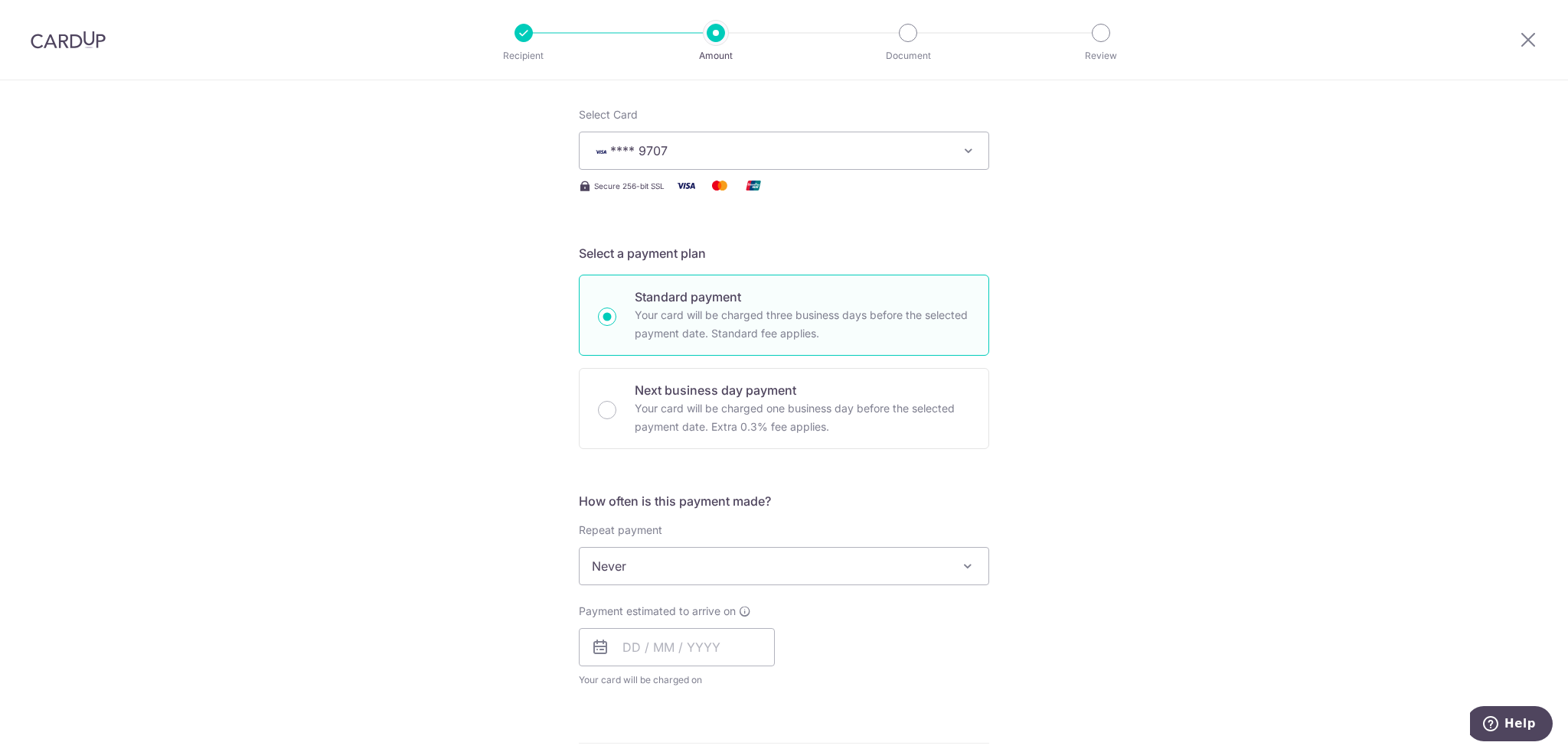
scroll to position [255, 0]
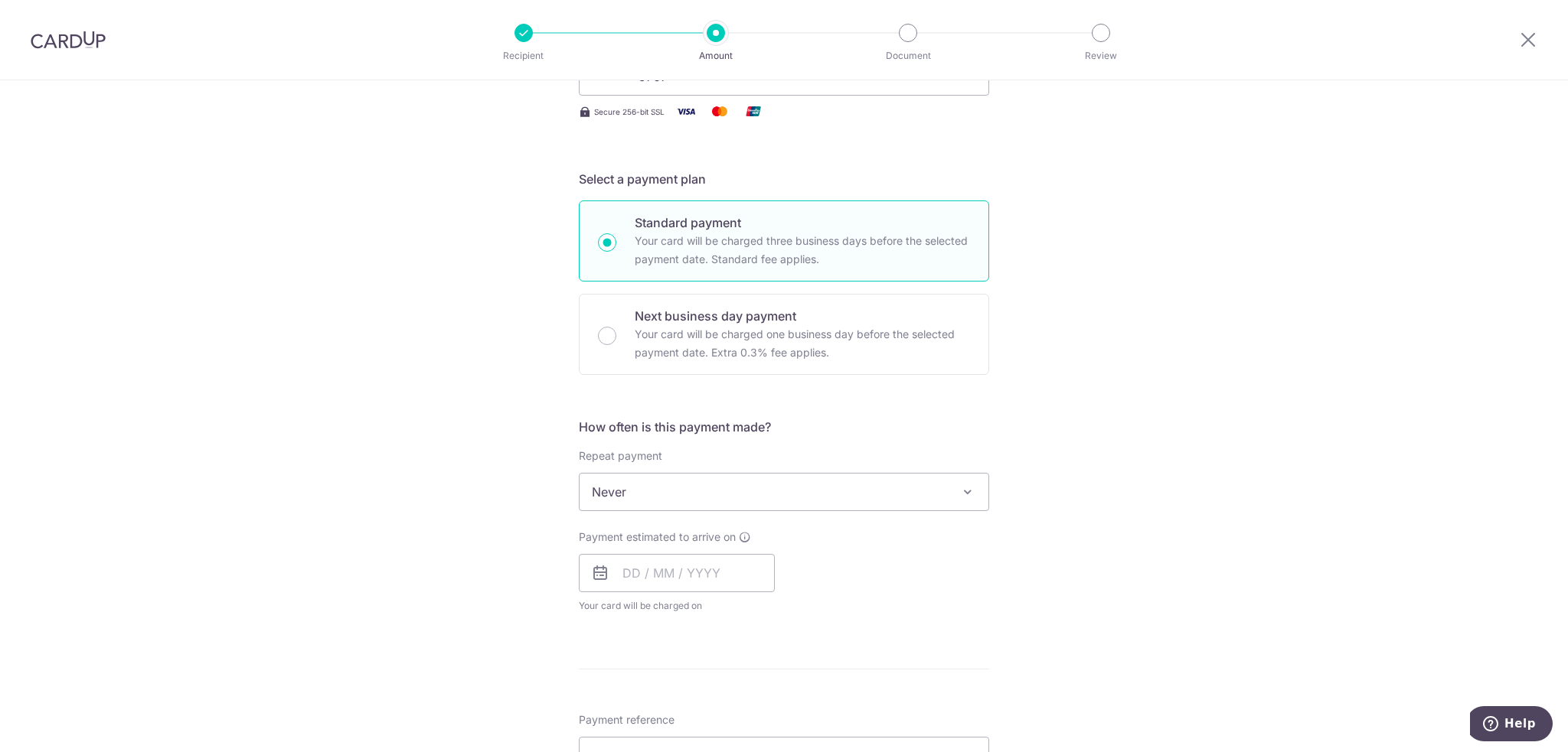
click at [643, 488] on span "Never" at bounding box center [784, 492] width 409 height 36
click at [431, 512] on div "Tell us more about your payment Enter payment amount SGD 7,611.00 7611.00 Recip…" at bounding box center [784, 569] width 1568 height 1487
click at [610, 493] on span "Never" at bounding box center [784, 492] width 409 height 36
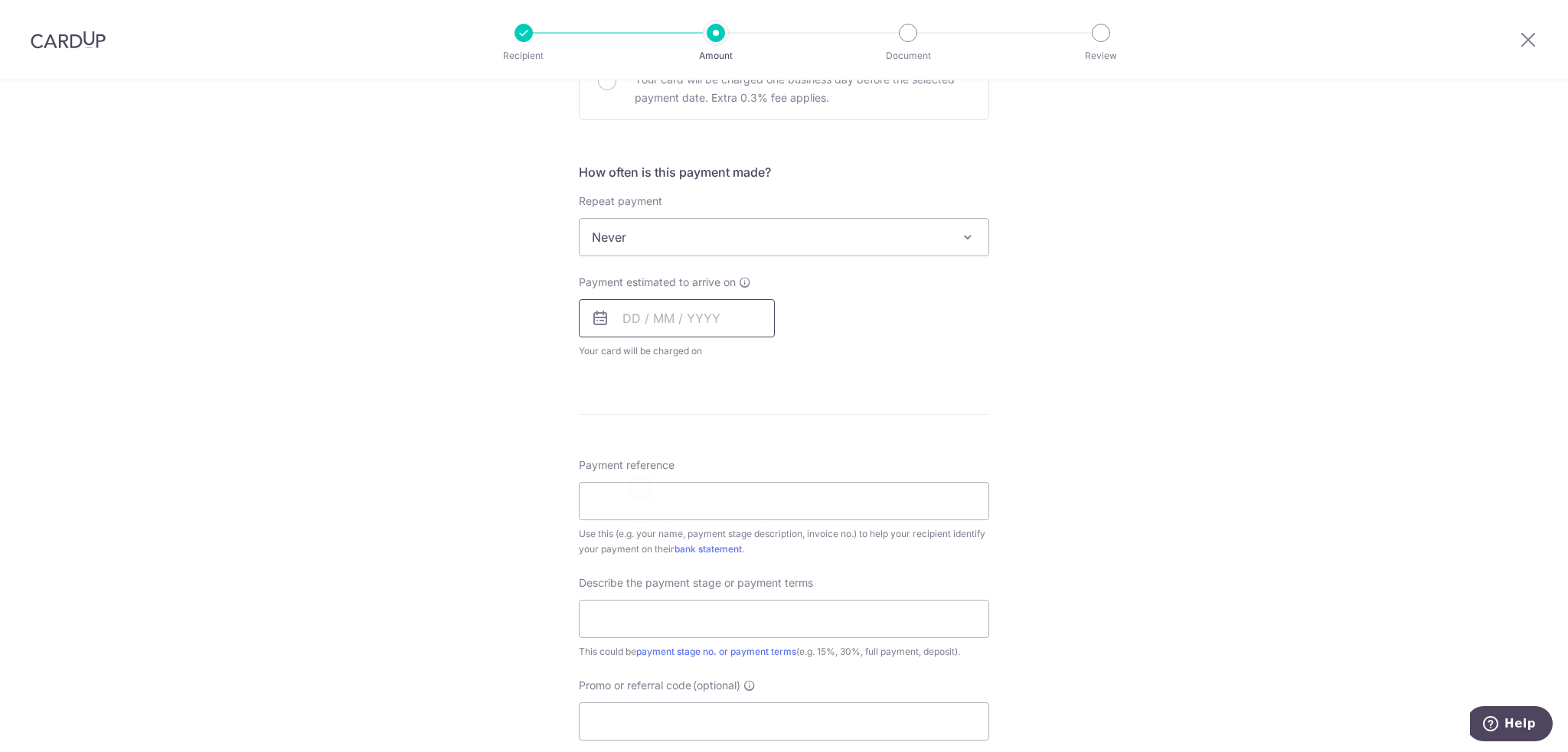
click at [629, 324] on input "text" at bounding box center [677, 318] width 196 height 38
click at [641, 489] on link "15" at bounding box center [641, 488] width 25 height 25
type input "[DATE]"
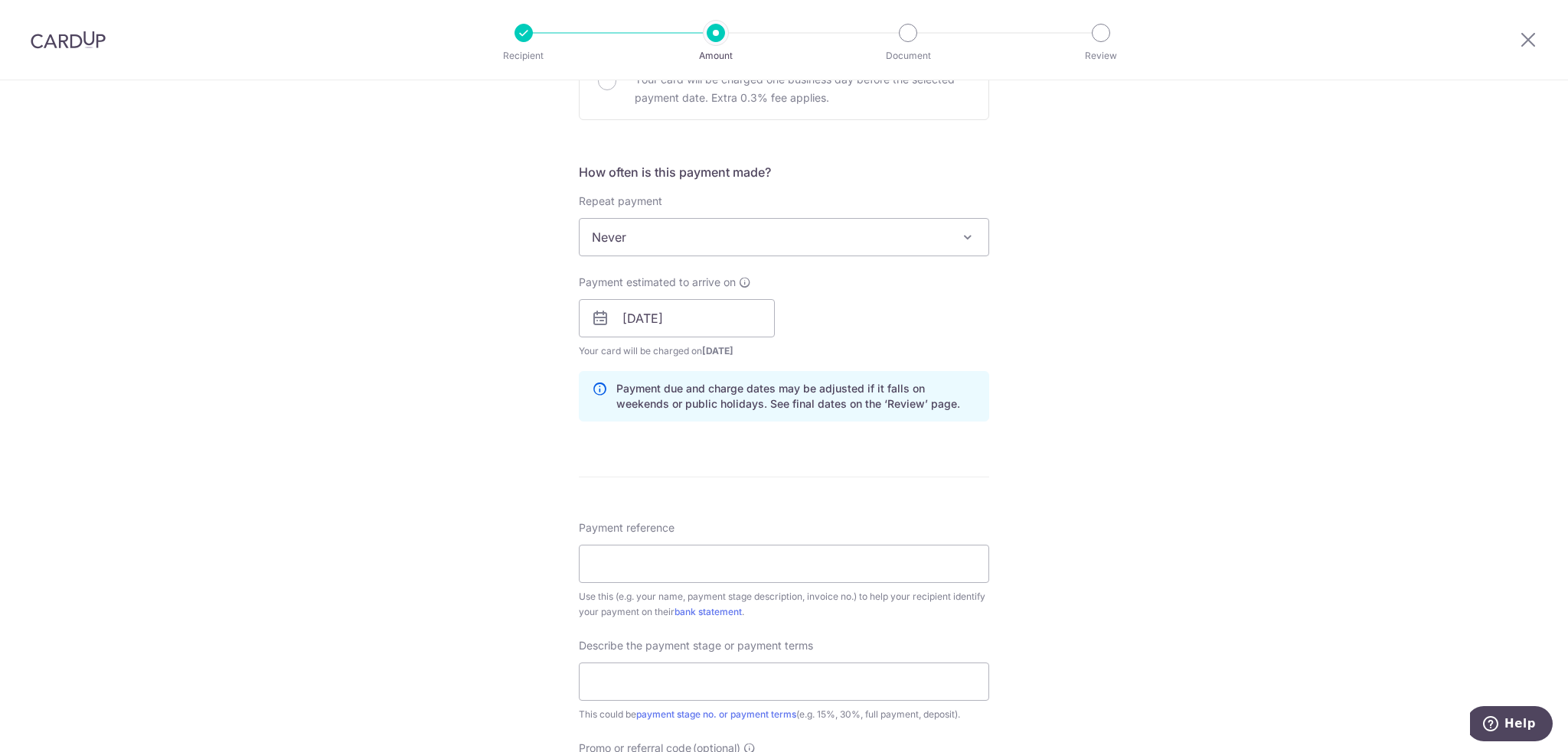
click at [466, 439] on div "Tell us more about your payment Enter payment amount SGD 7,611.00 7611.00 Recip…" at bounding box center [784, 345] width 1568 height 1549
click at [433, 345] on div "Tell us more about your payment Enter payment amount SGD 7,611.00 7611.00 Recip…" at bounding box center [784, 345] width 1568 height 1549
click at [619, 552] on input "Payment reference" at bounding box center [784, 564] width 411 height 38
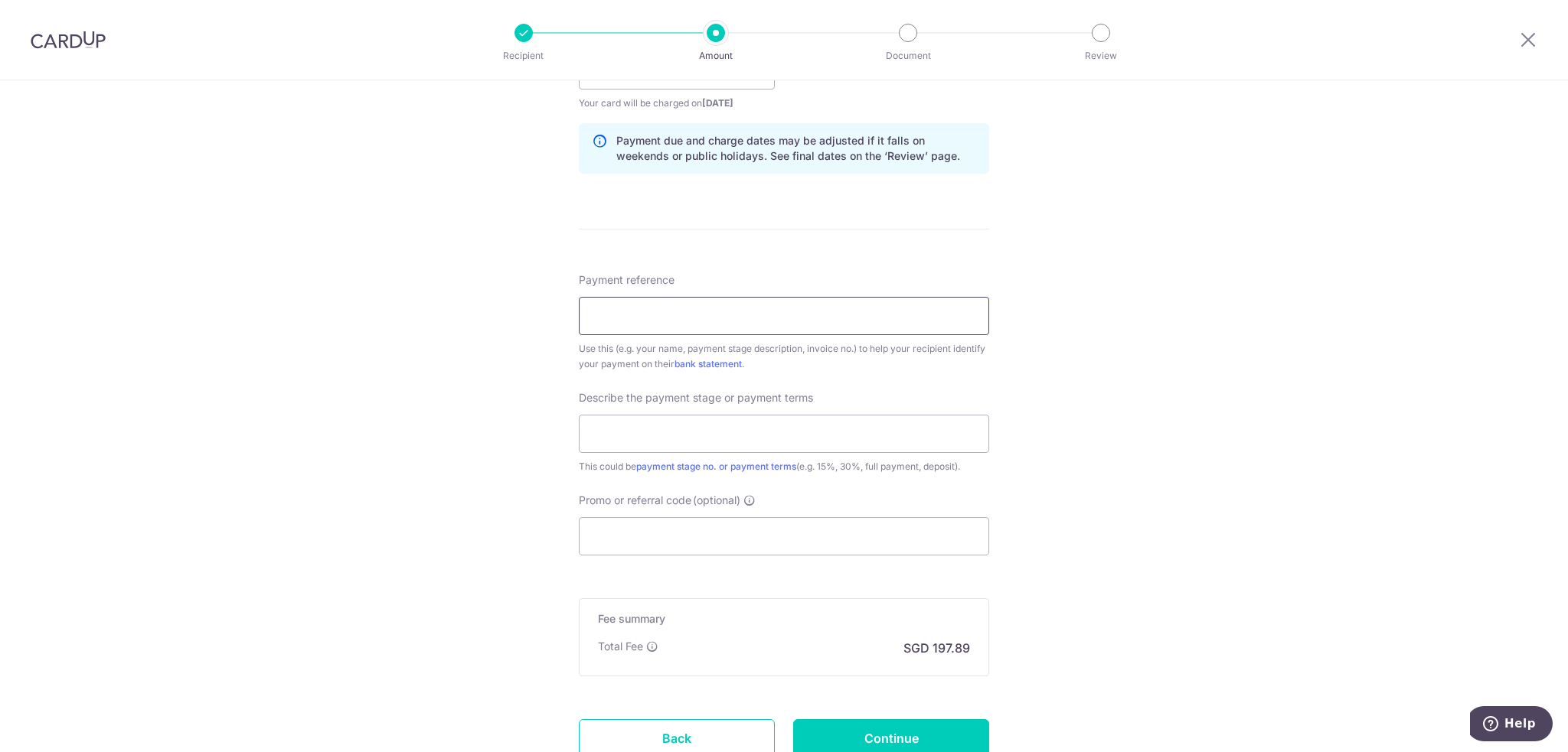
scroll to position [765, 0]
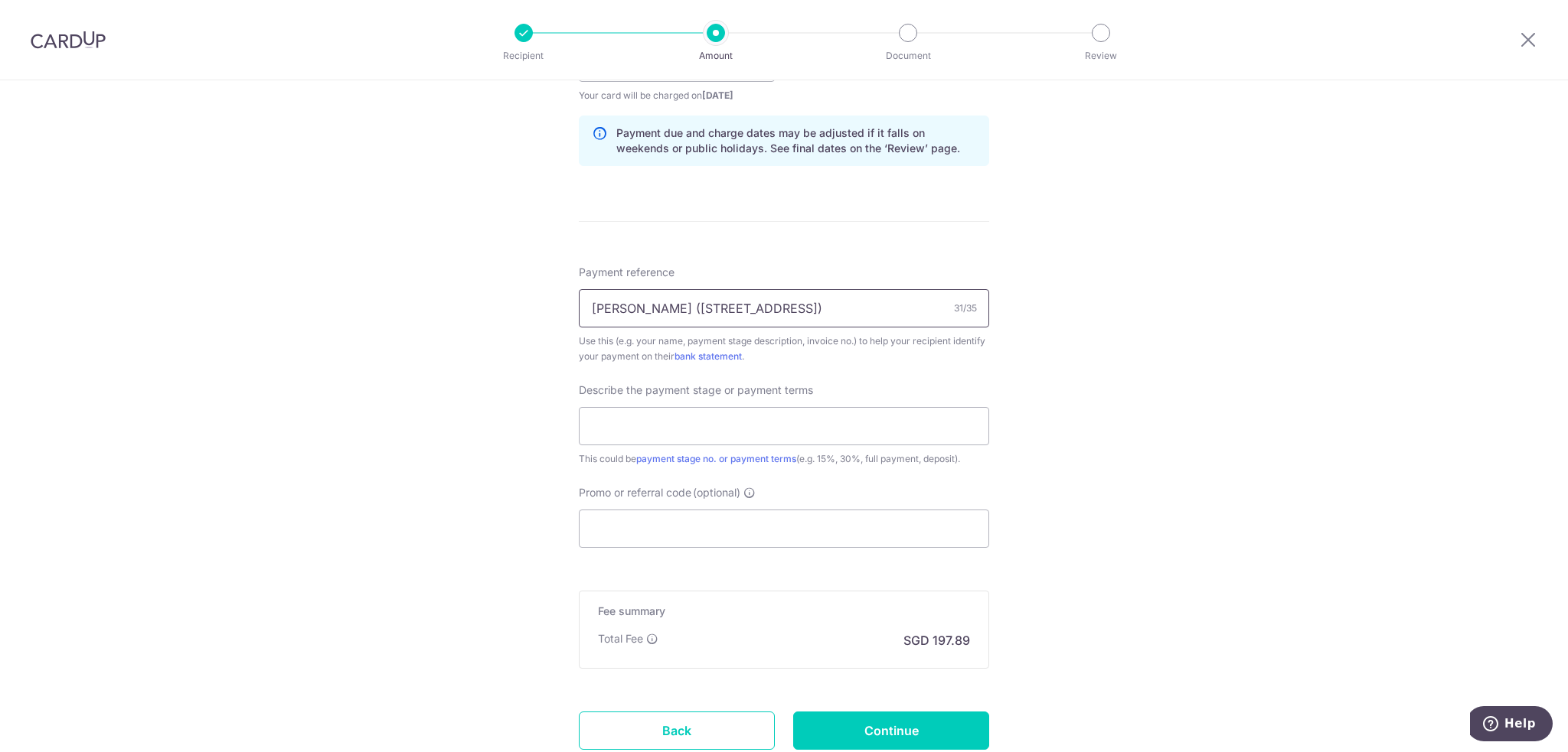
type input "Melinda (8 Makeway Ave, #13-11)"
click at [276, 240] on div "Tell us more about your payment Enter payment amount SGD 7,611.00 7611.00 Recip…" at bounding box center [784, 89] width 1568 height 1549
click at [398, 339] on div "Tell us more about your payment Enter payment amount SGD 7,611.00 7611.00 Recip…" at bounding box center [784, 89] width 1568 height 1549
click at [355, 280] on div "Tell us more about your payment Enter payment amount SGD 7,611.00 7611.00 Recip…" at bounding box center [784, 89] width 1568 height 1549
click at [730, 425] on input "text" at bounding box center [784, 426] width 411 height 38
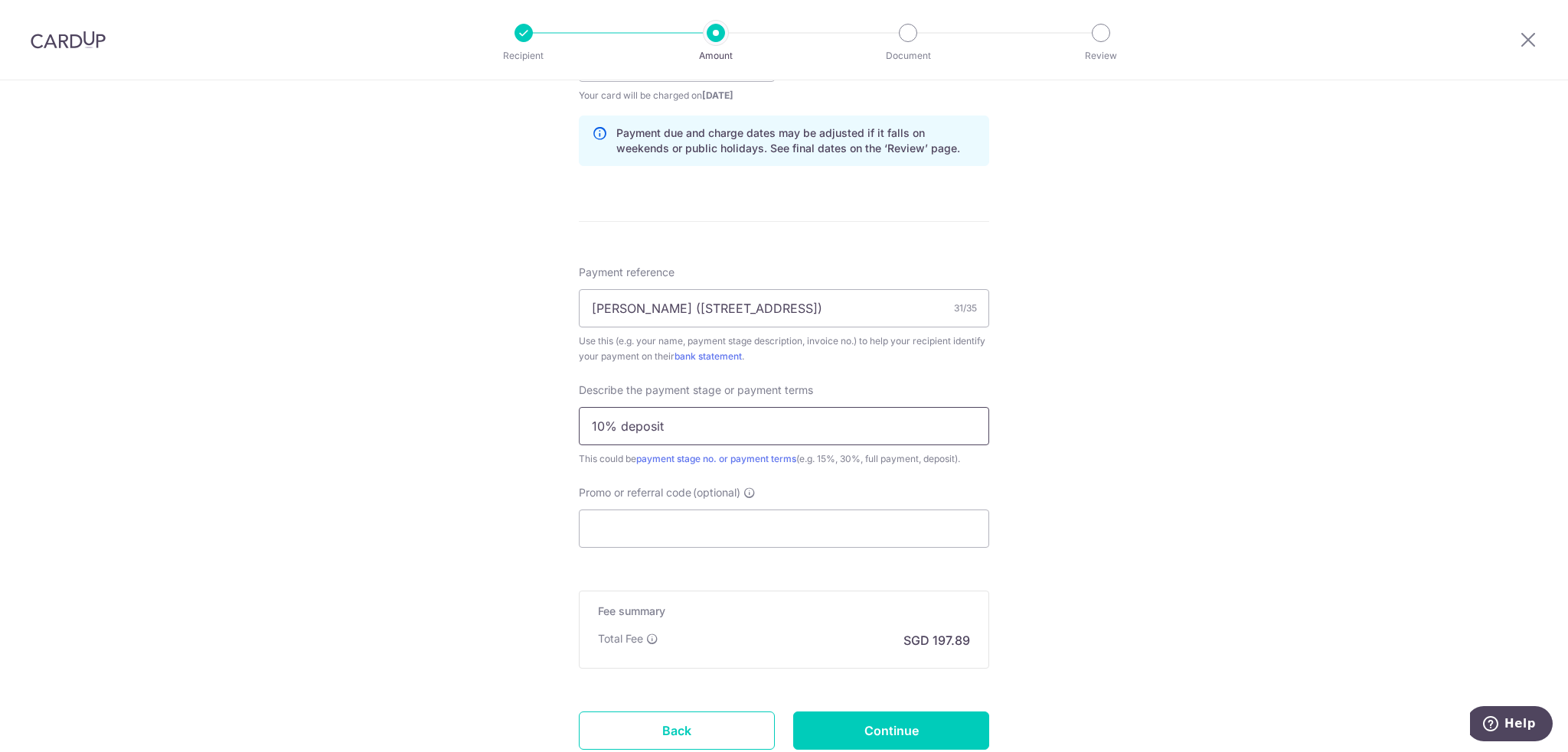
type input "10% deposit"
click at [392, 421] on div "Tell us more about your payment Enter payment amount SGD 7,611.00 7611.00 Recip…" at bounding box center [784, 89] width 1568 height 1549
click at [368, 467] on div "Tell us more about your payment Enter payment amount SGD 7,611.00 7611.00 Recip…" at bounding box center [784, 89] width 1568 height 1549
click at [671, 535] on input "Promo or referral code (optional)" at bounding box center [784, 529] width 411 height 38
paste input "OFF225"
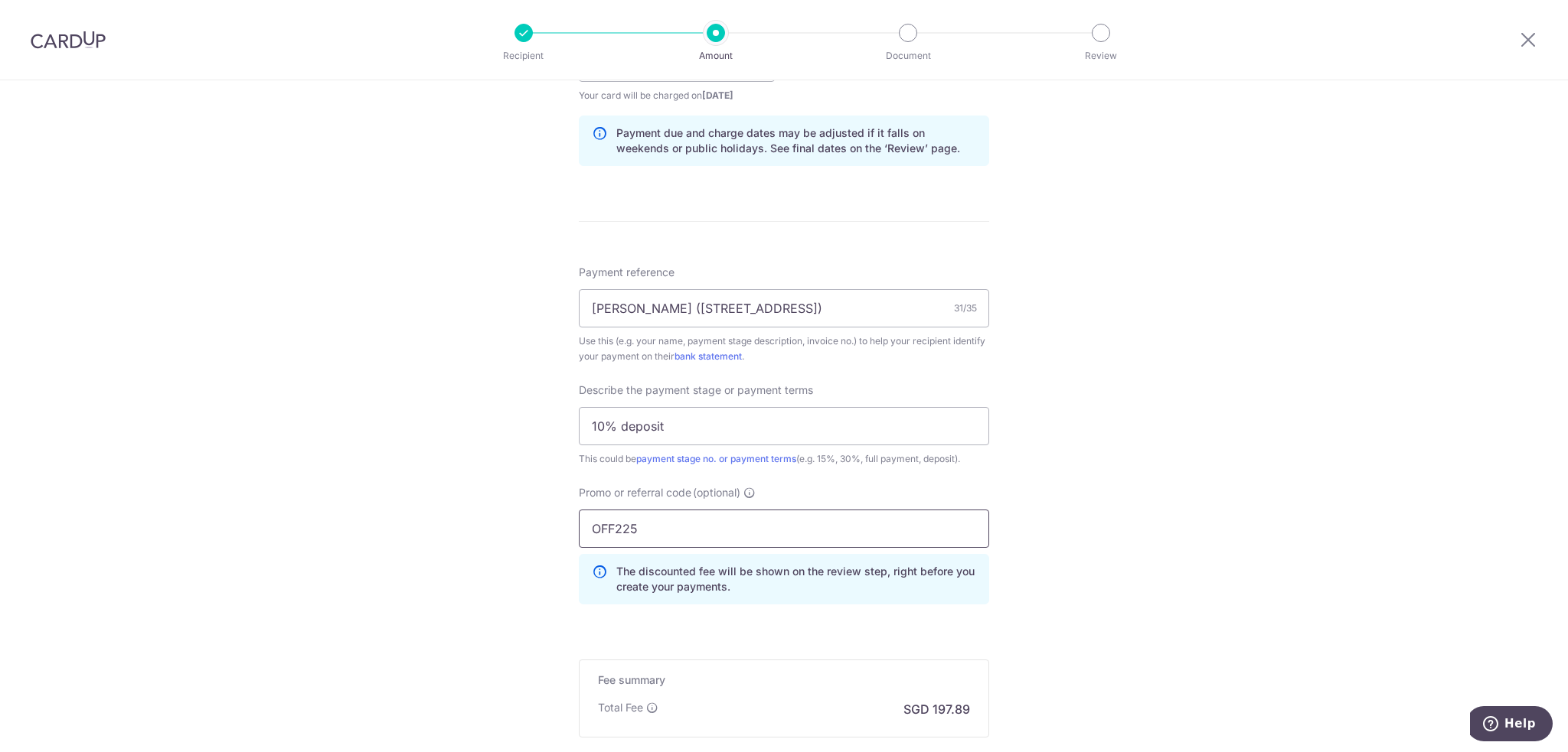
type input "OFF225"
click at [427, 501] on div "Tell us more about your payment Enter payment amount SGD 7,611.00 7611.00 Recip…" at bounding box center [784, 124] width 1568 height 1618
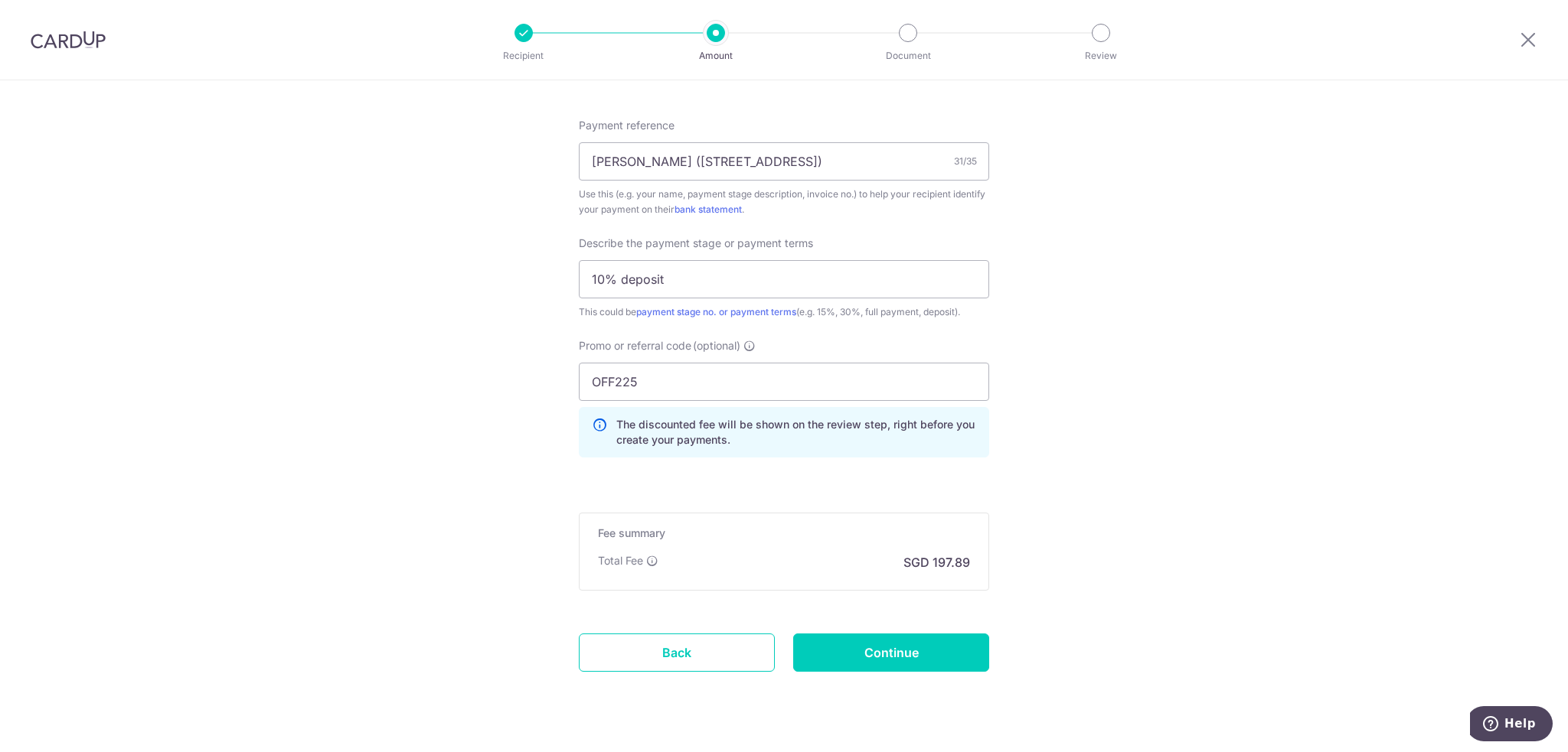
scroll to position [943, 0]
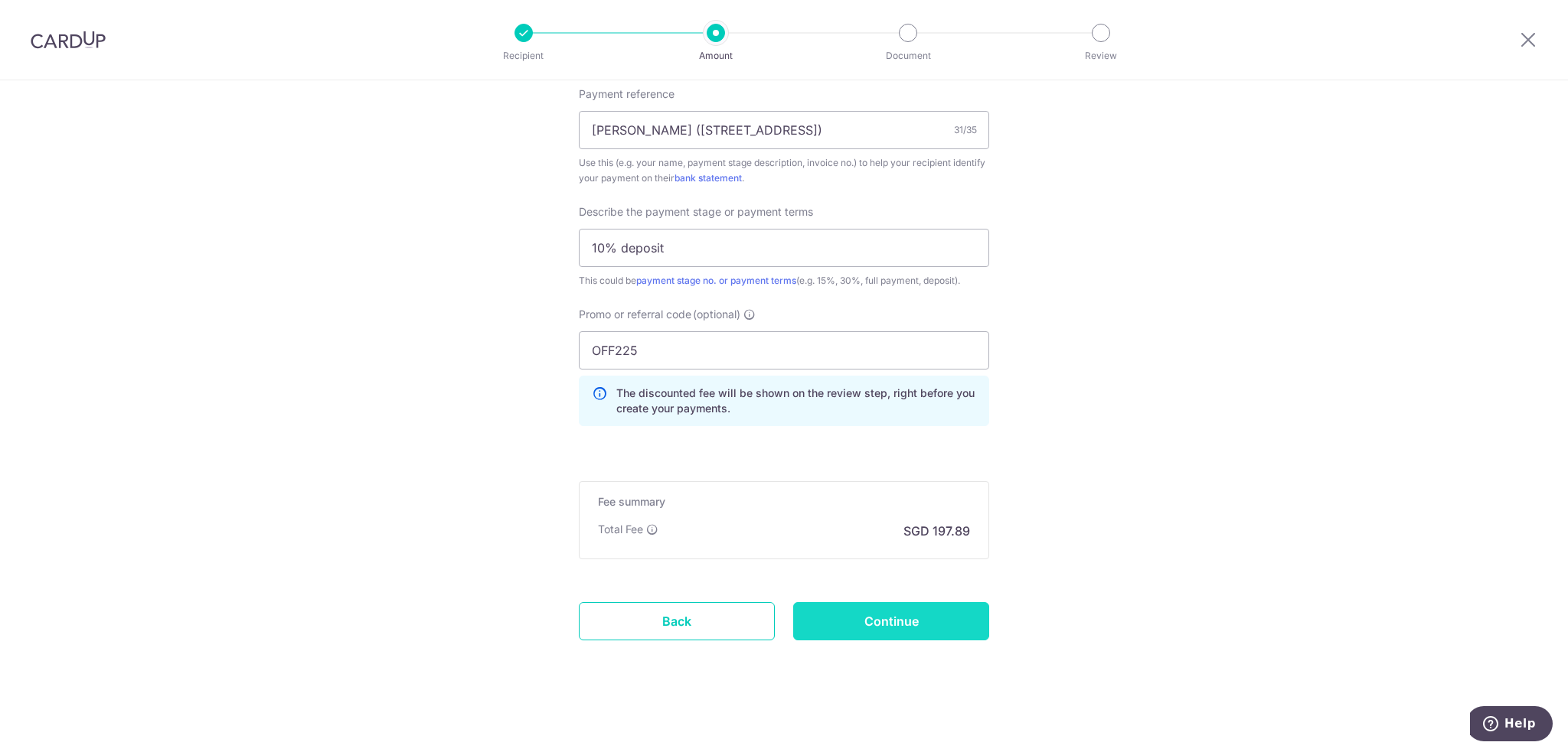
click at [867, 614] on input "Continue" at bounding box center [891, 622] width 196 height 38
type input "Create Schedule"
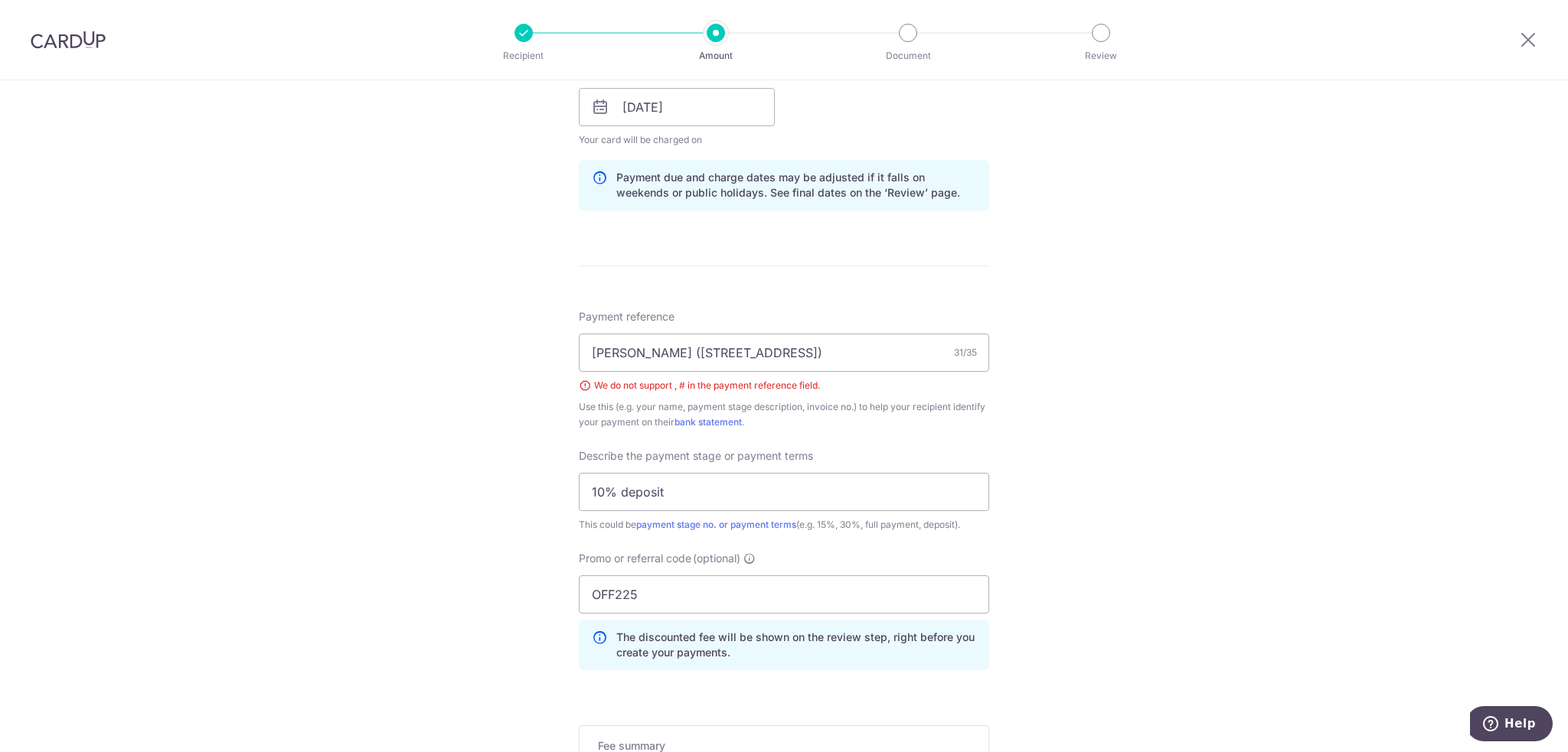
scroll to position [710, 0]
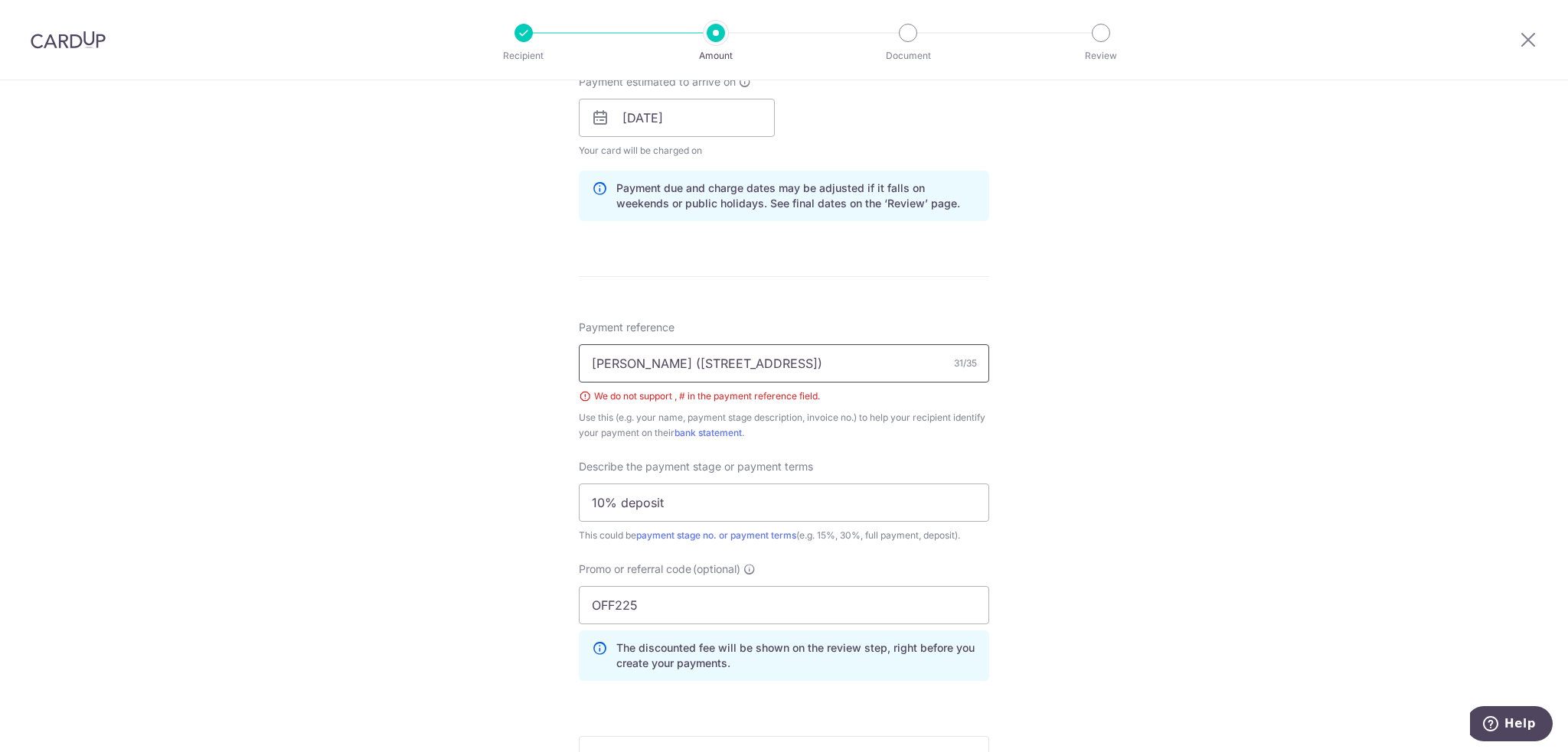
click at [744, 361] on input "[PERSON_NAME] ([STREET_ADDRESS])" at bounding box center [784, 364] width 411 height 38
click at [1124, 359] on div "Tell us more about your payment Enter payment amount SGD 7,611.00 7611.00 Selec…" at bounding box center [784, 190] width 1568 height 1639
click at [732, 364] on input "[PERSON_NAME] ([STREET_ADDRESS])" at bounding box center [784, 364] width 411 height 38
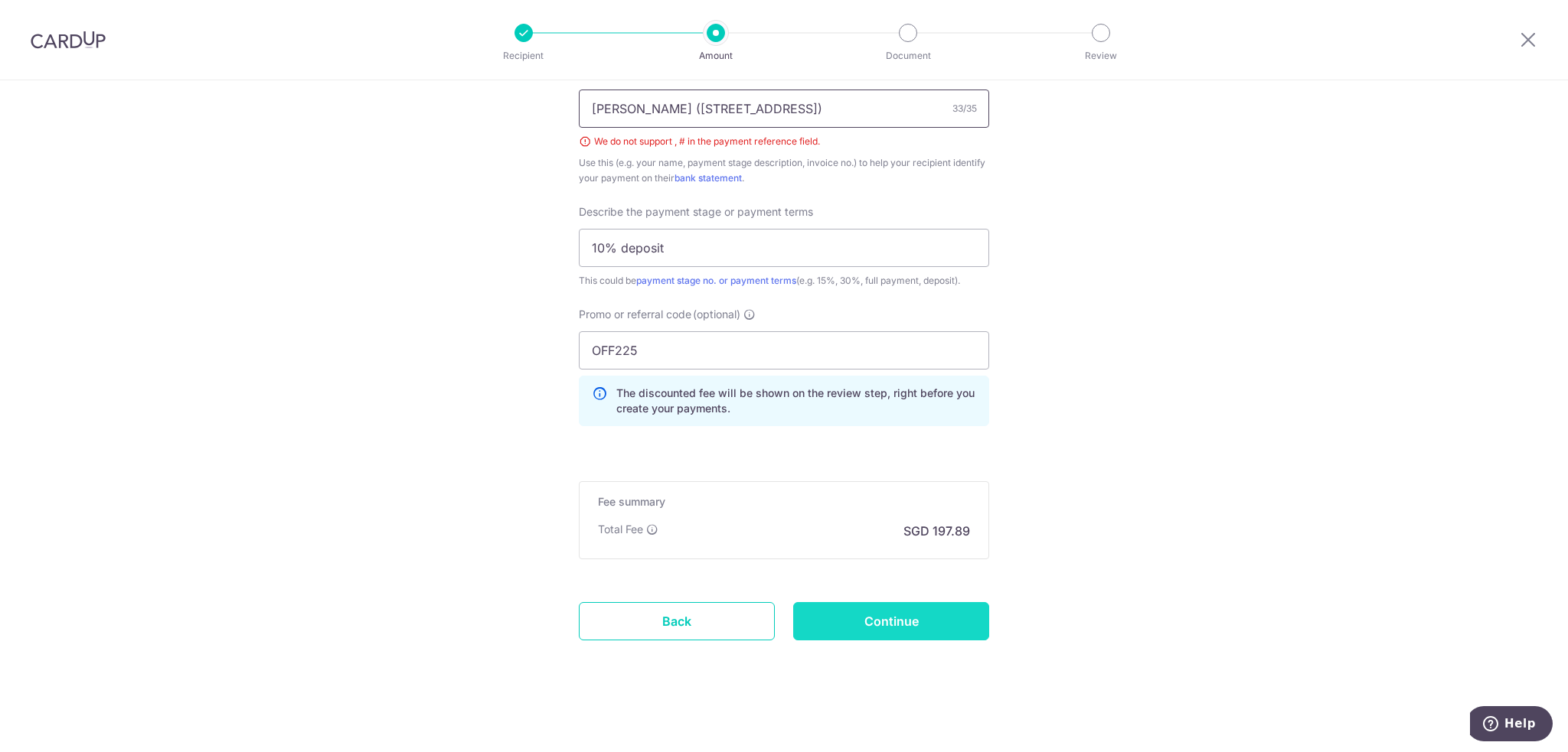
type input "[PERSON_NAME] ([STREET_ADDRESS])"
click at [929, 612] on input "Continue" at bounding box center [891, 622] width 196 height 38
type input "Create Schedule"
click at [756, 109] on input "[PERSON_NAME] ([STREET_ADDRESS])" at bounding box center [784, 108] width 411 height 38
type input "[PERSON_NAME] ([STREET_ADDRESS])"
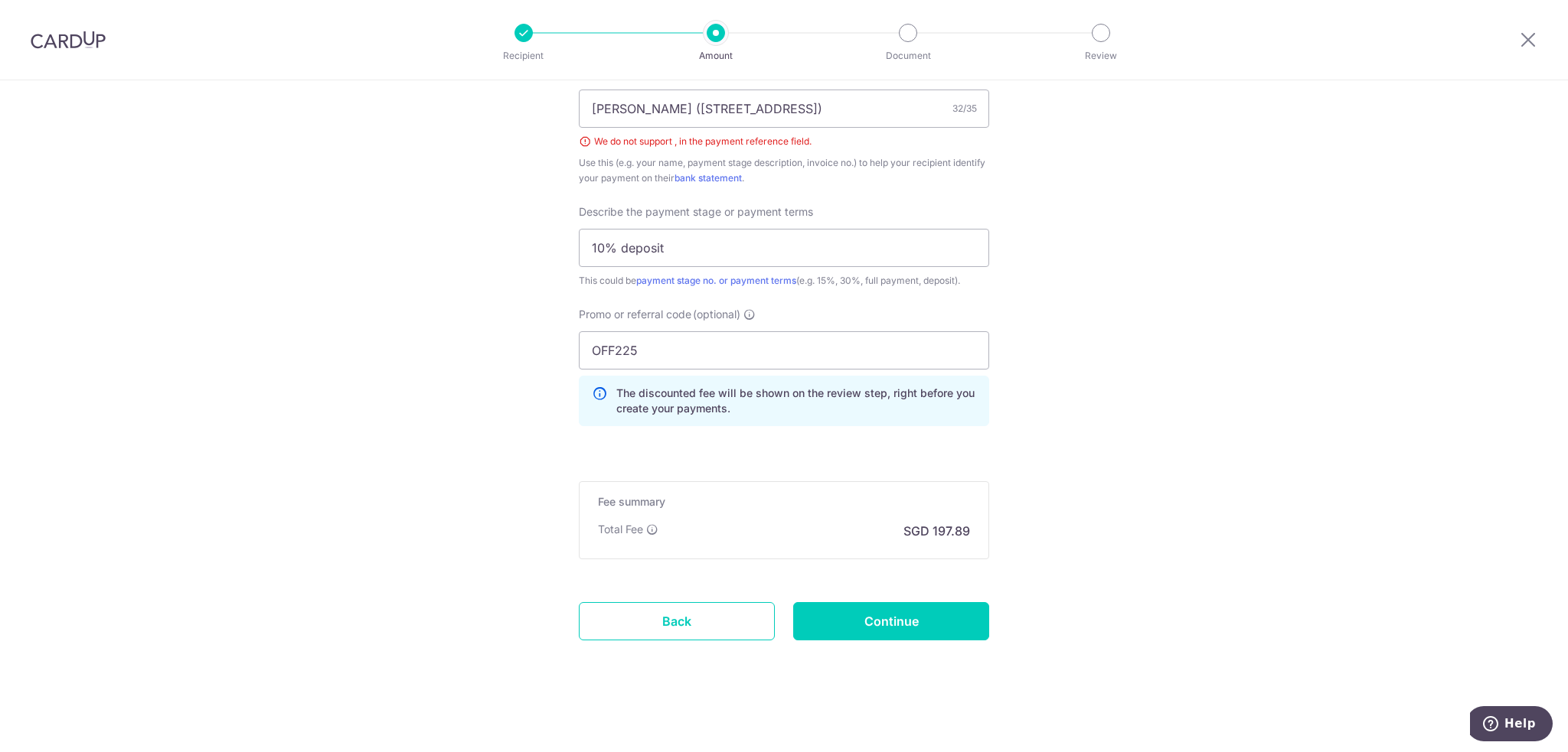
click at [931, 622] on input "Continue" at bounding box center [891, 622] width 196 height 38
type input "Create Schedule"
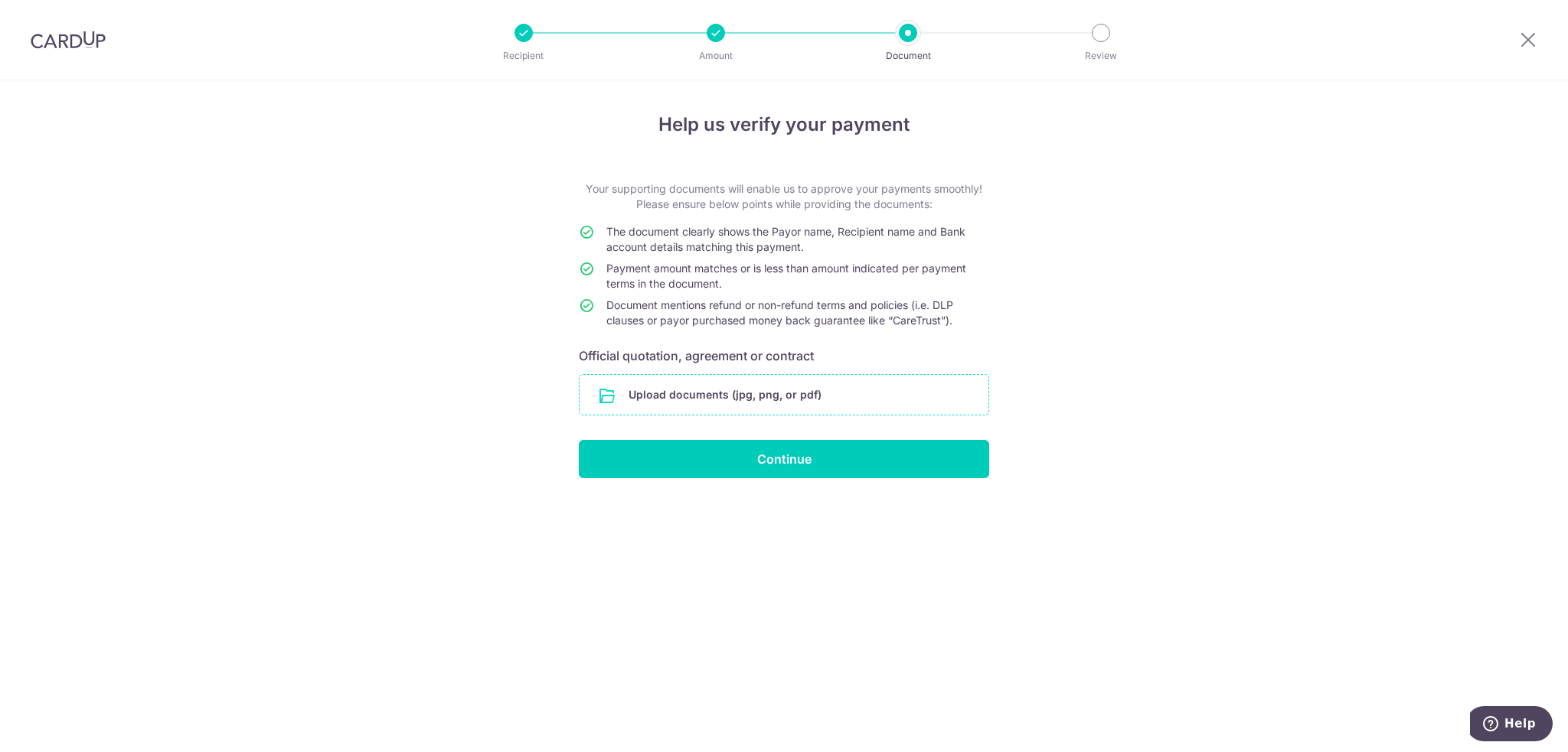
click at [773, 396] on input "file" at bounding box center [784, 394] width 409 height 39
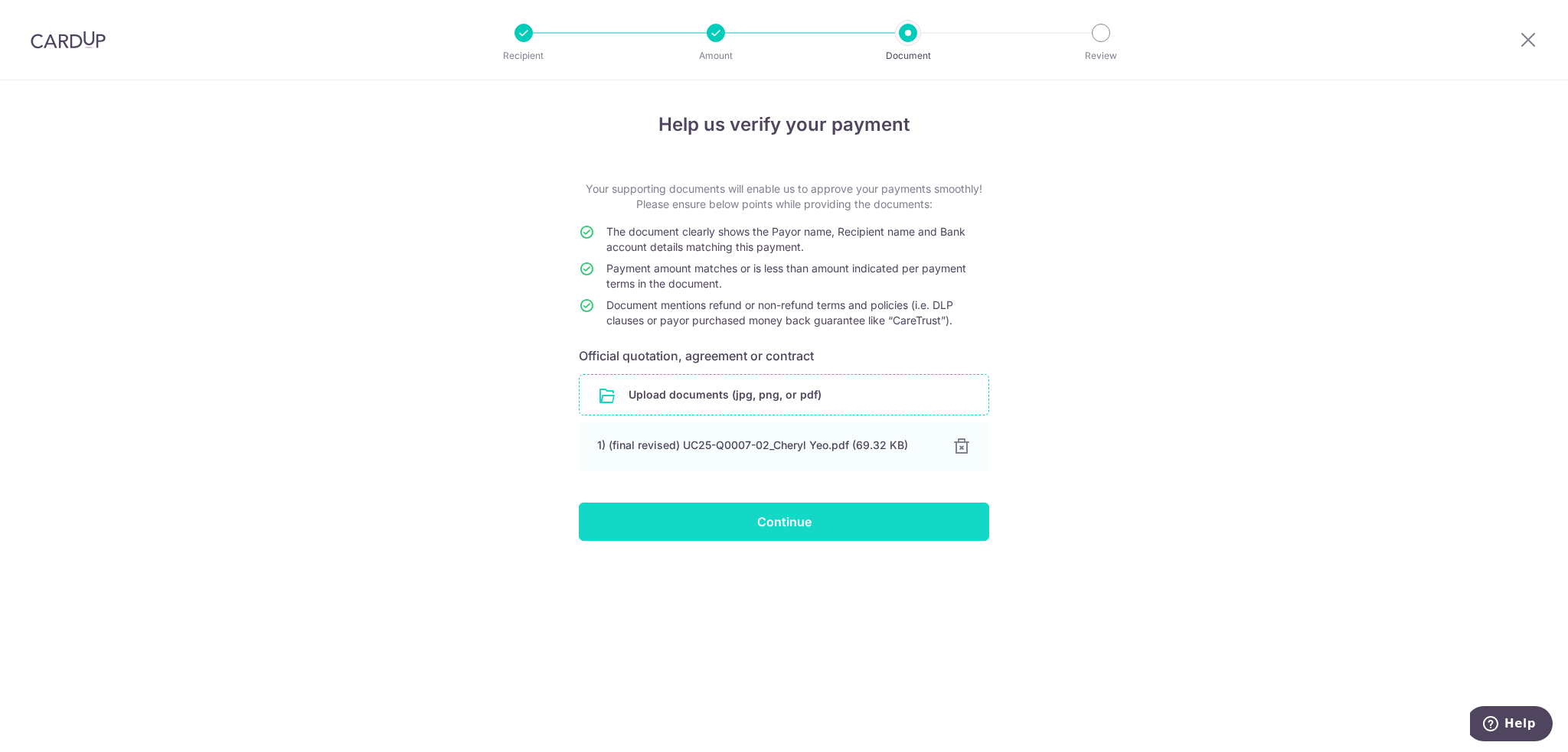
click at [796, 529] on input "Continue" at bounding box center [784, 522] width 411 height 38
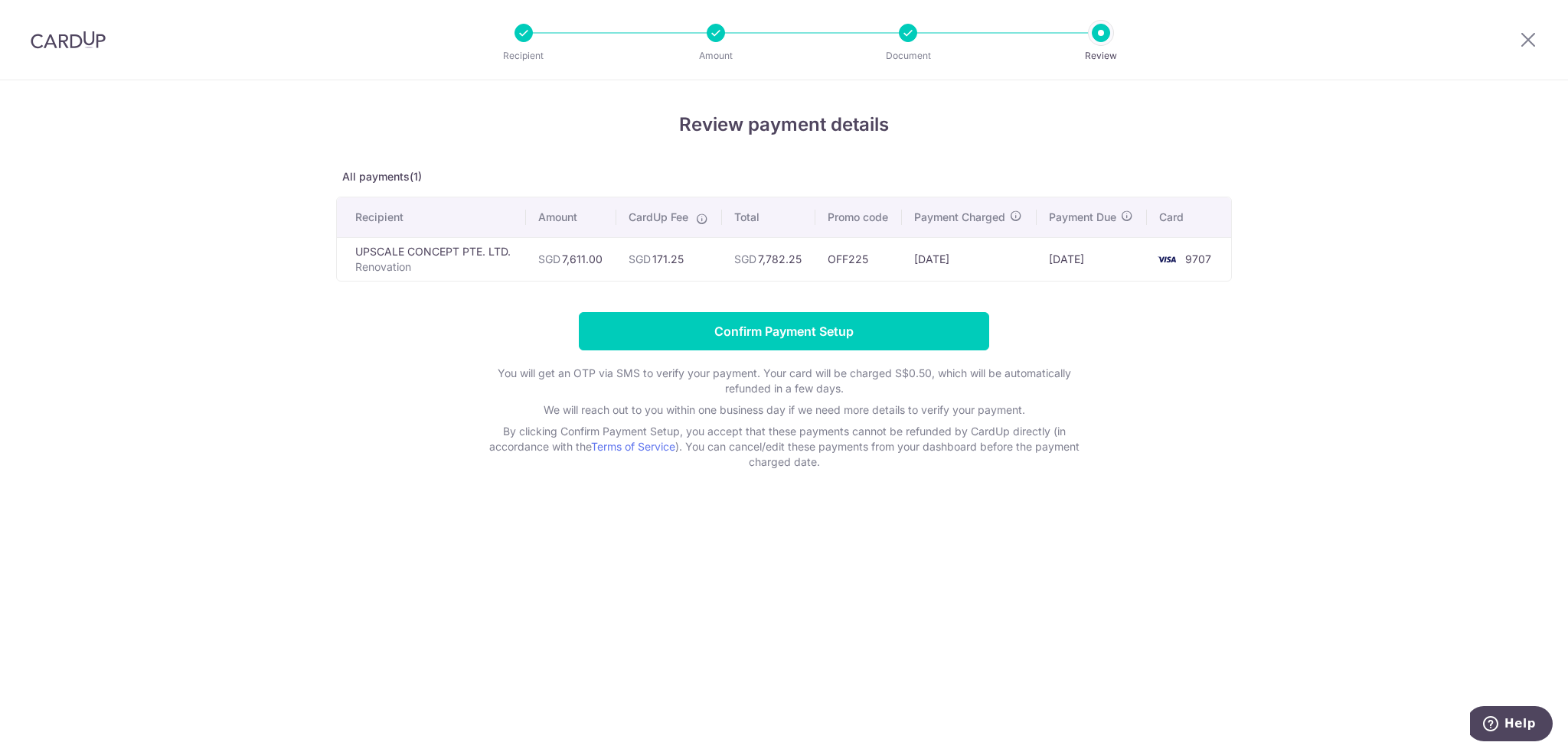
click at [339, 395] on form "Confirm Payment Setup You will get an OTP via SMS to verify your payment. Your …" at bounding box center [783, 390] width 895 height 157
click at [344, 333] on form "Confirm Payment Setup You will get an OTP via SMS to verify your payment. Your …" at bounding box center [783, 390] width 895 height 157
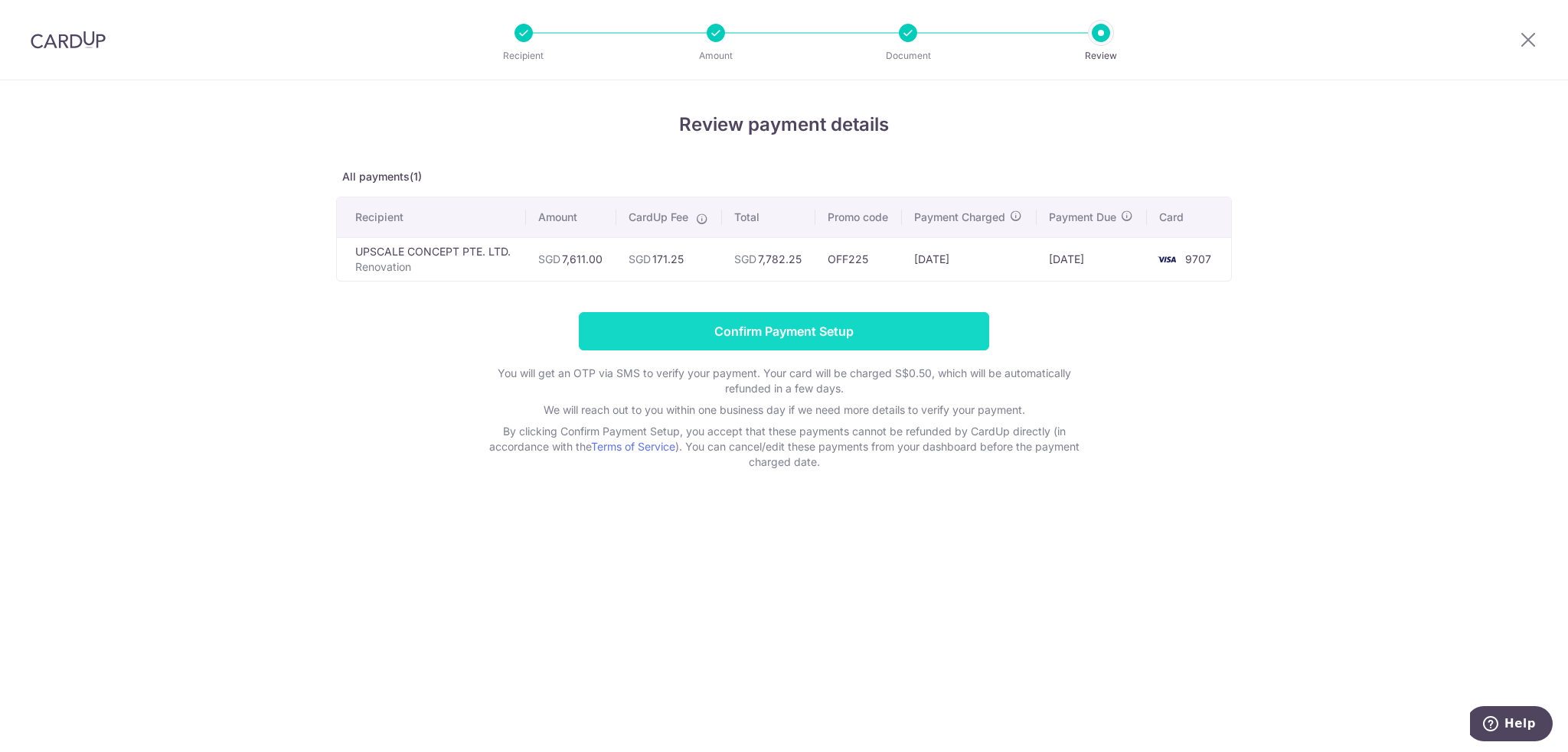
click at [762, 334] on input "Confirm Payment Setup" at bounding box center [784, 331] width 411 height 38
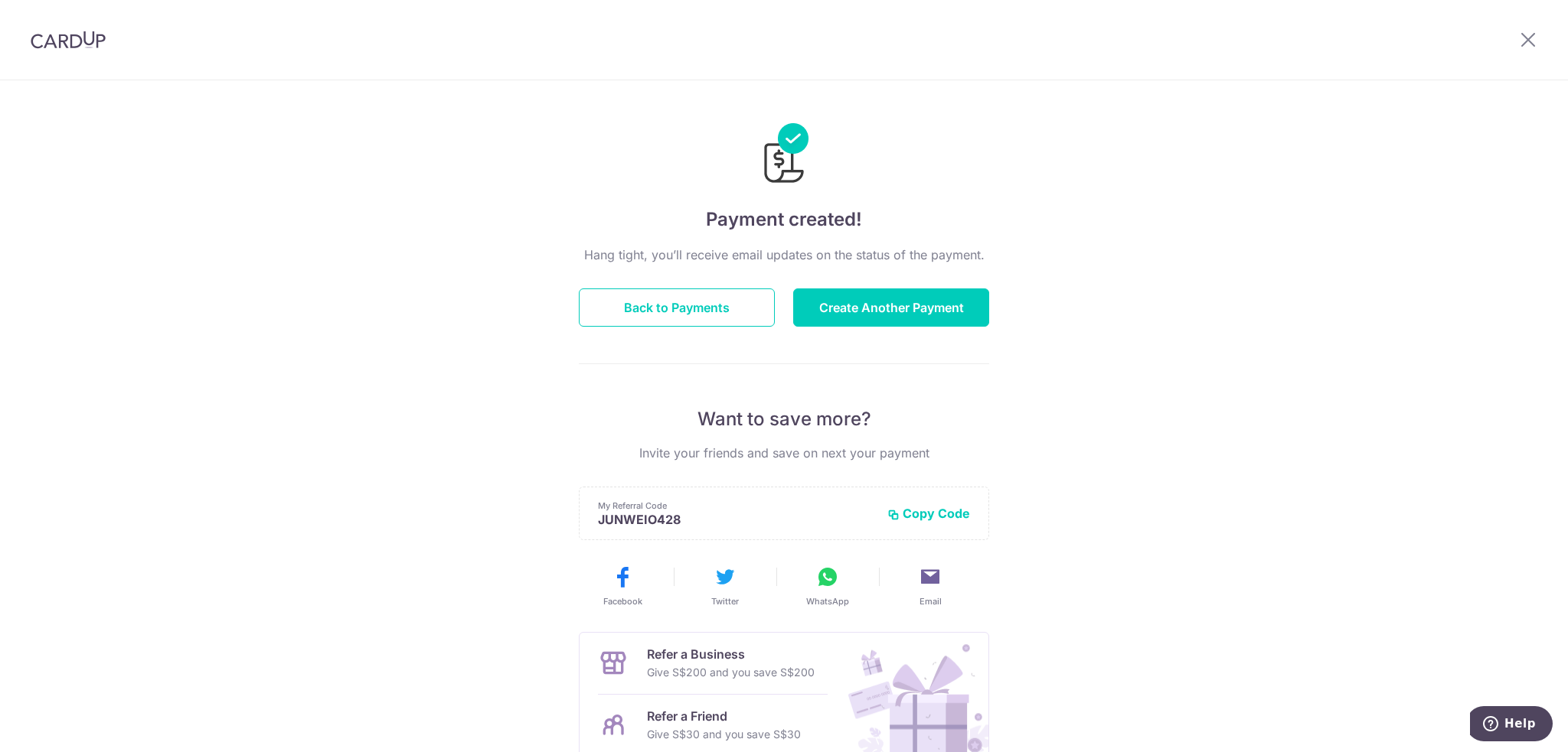
click at [1082, 352] on div "Payment created! Hang tight, you’ll receive email updates on the status of the …" at bounding box center [784, 489] width 1568 height 817
click at [661, 312] on button "Back to Payments" at bounding box center [677, 308] width 196 height 38
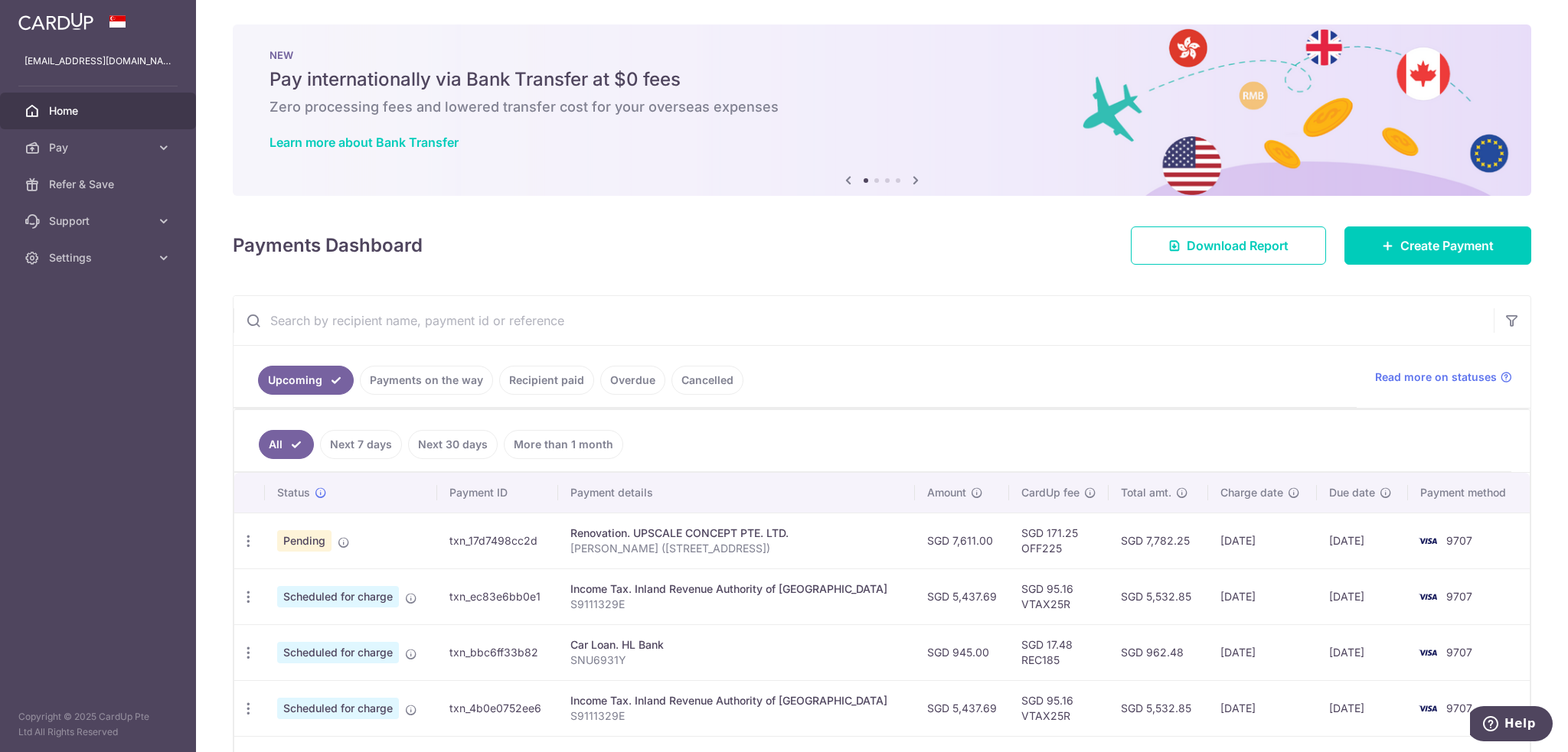
click at [652, 529] on div "Renovation. UPSCALE CONCEPT PTE. LTD." at bounding box center [736, 533] width 332 height 15
drag, startPoint x: 613, startPoint y: 529, endPoint x: 690, endPoint y: 533, distance: 77.1
click at [690, 533] on div "Renovation. UPSCALE CONCEPT PTE. LTD." at bounding box center [736, 533] width 332 height 15
click at [777, 538] on div "Renovation. UPSCALE CONCEPT PTE. LTD." at bounding box center [736, 533] width 332 height 15
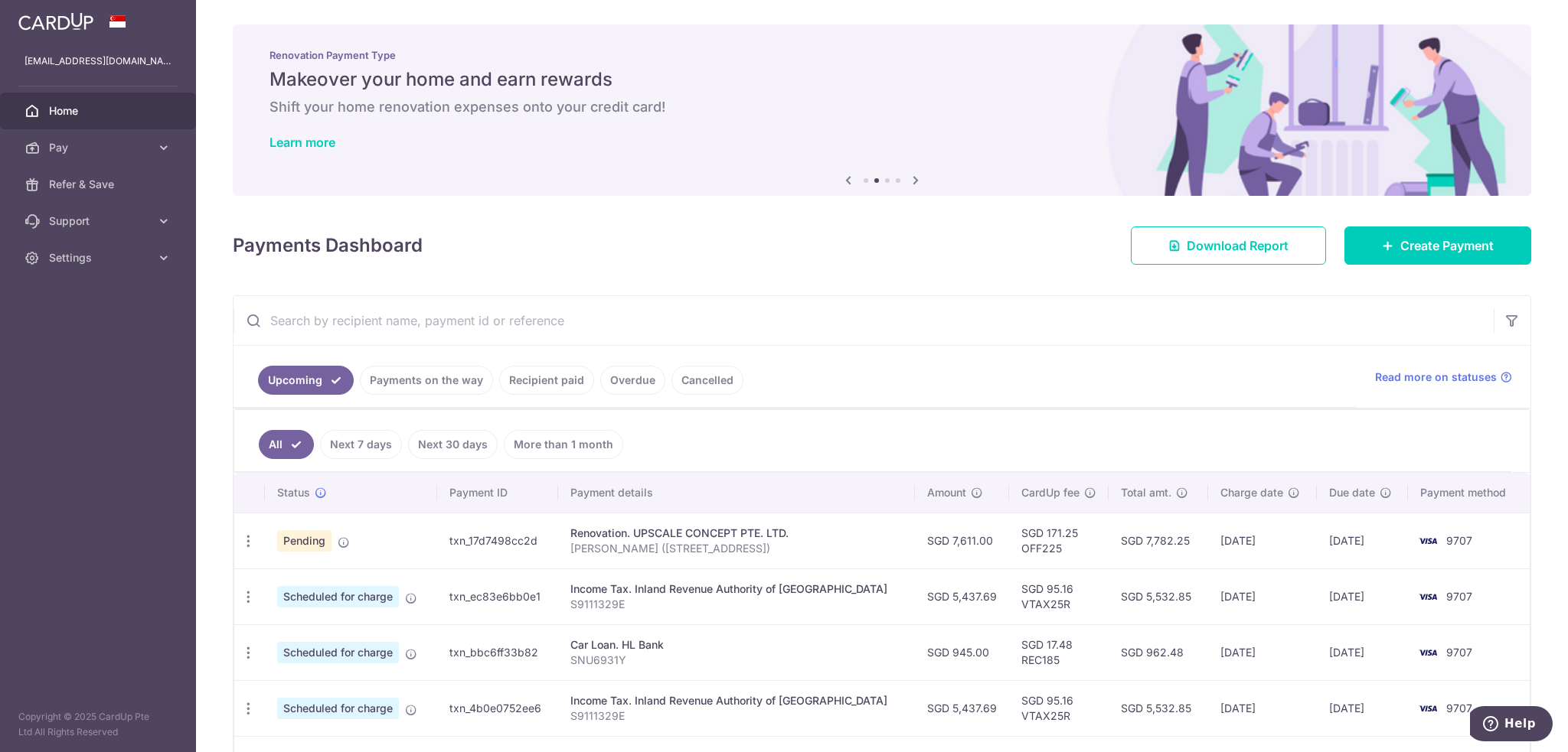
scroll to position [255, 0]
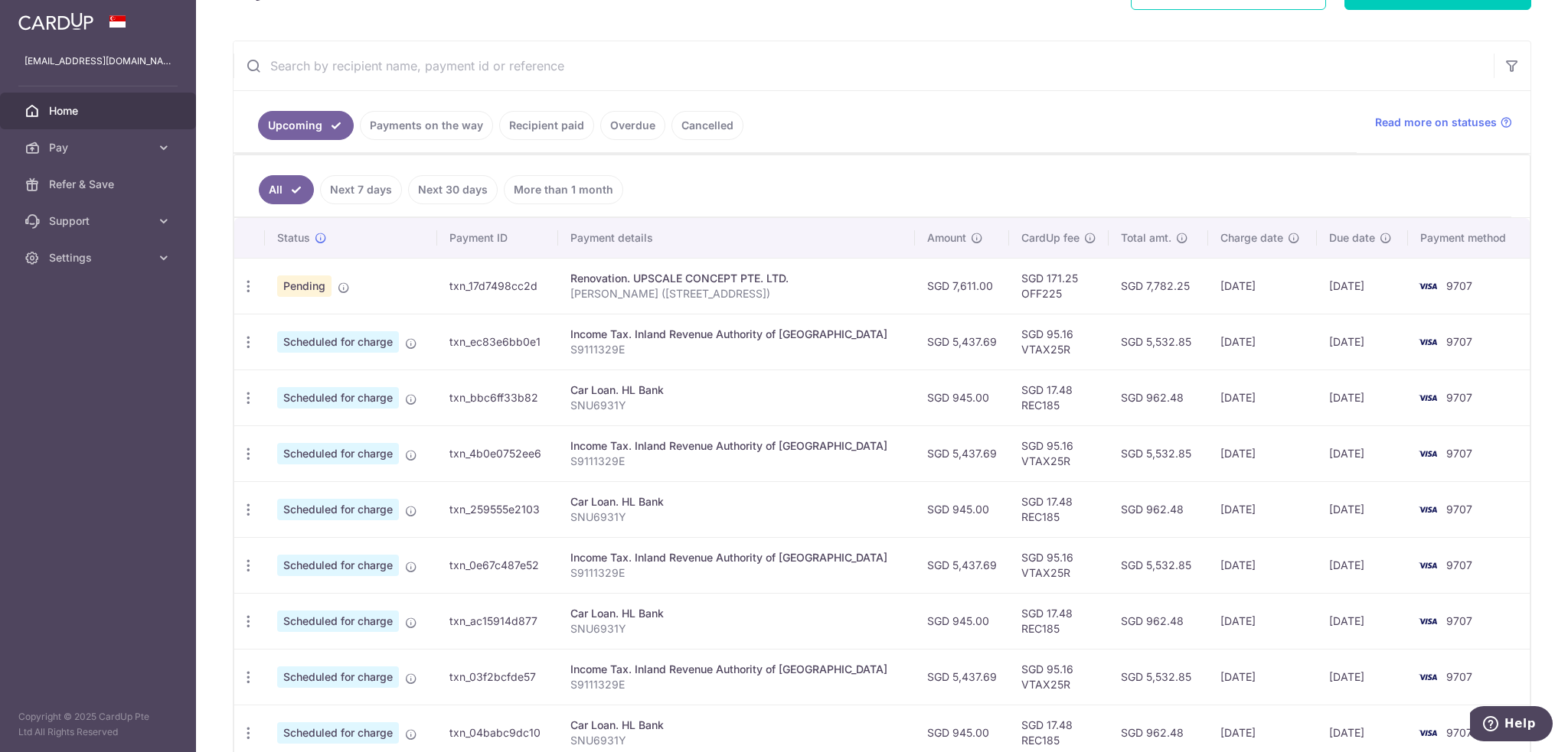
click at [1220, 135] on ul "Upcoming Payments on the way Recipient paid Overdue Cancelled" at bounding box center [795, 122] width 1123 height 62
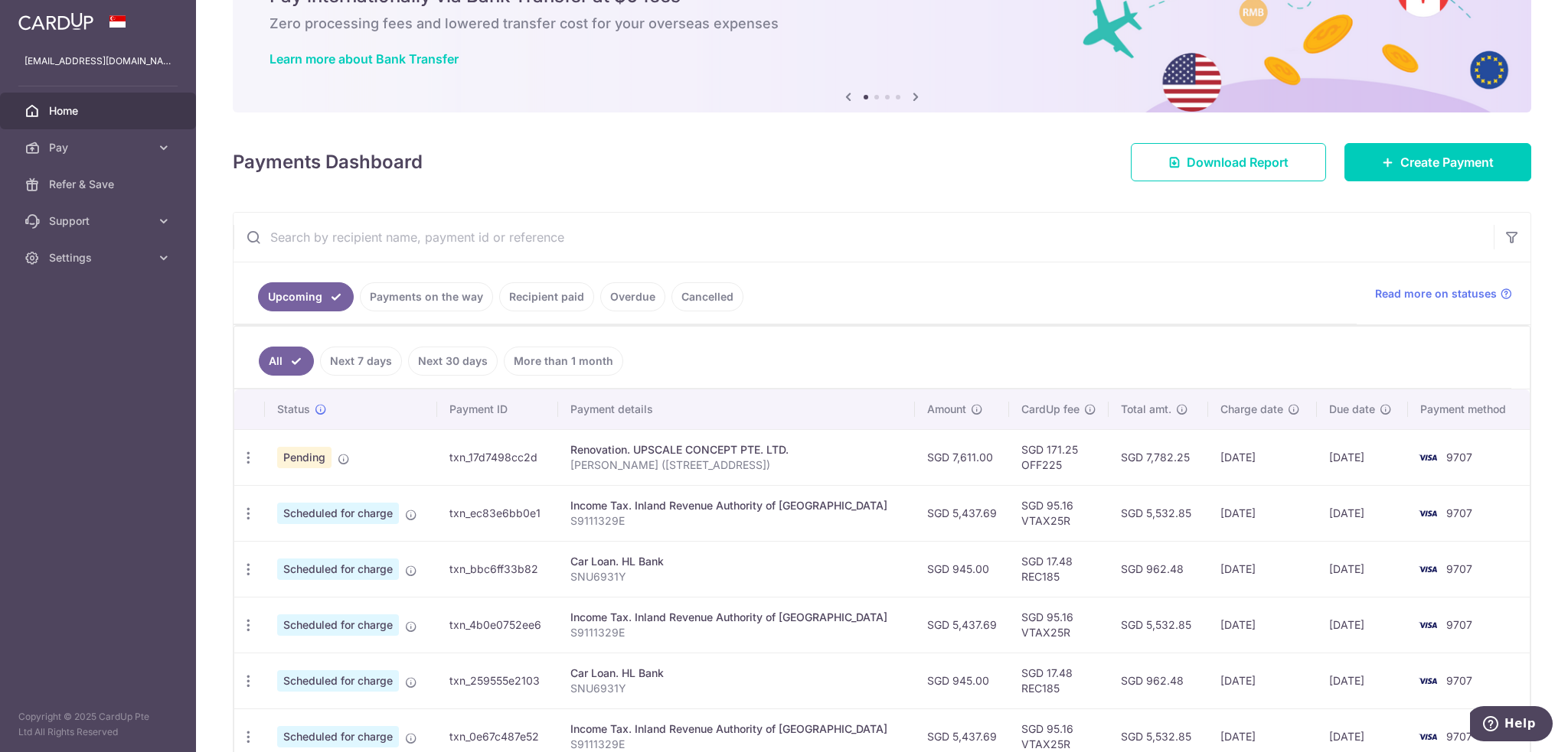
scroll to position [0, 0]
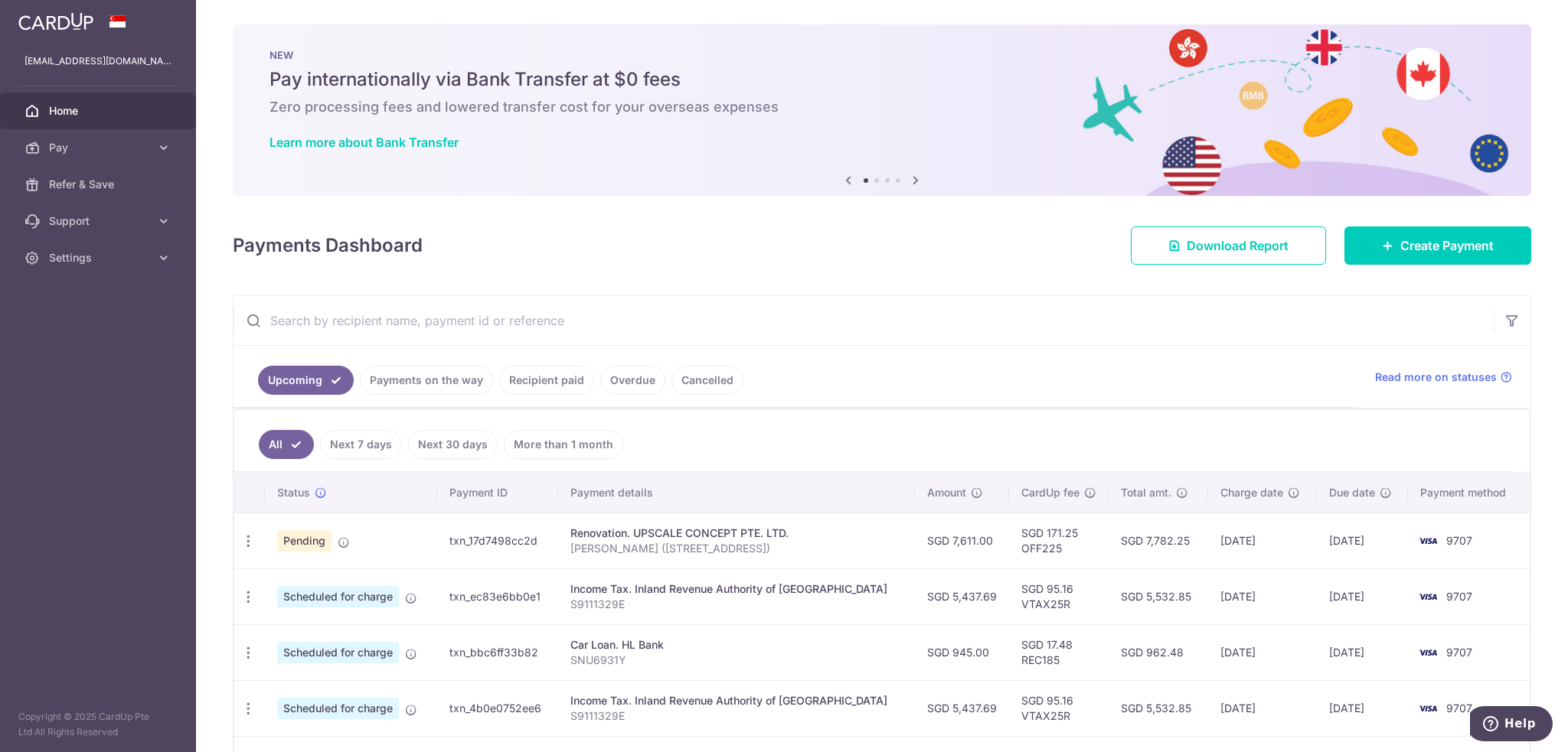
click at [834, 333] on input "text" at bounding box center [863, 320] width 1260 height 49
click at [420, 372] on link "Payments on the way" at bounding box center [426, 380] width 133 height 29
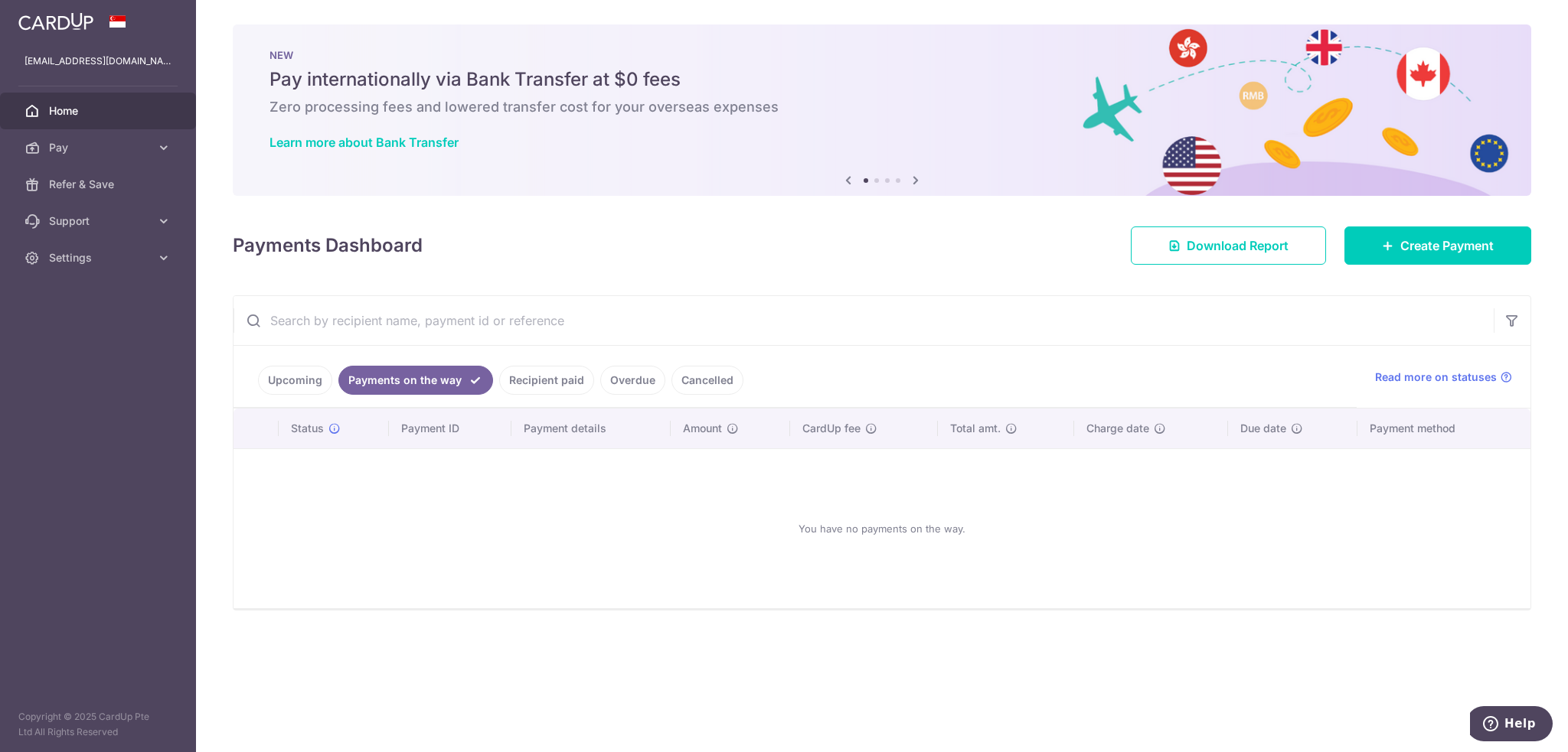
click at [306, 376] on link "Upcoming" at bounding box center [295, 380] width 74 height 29
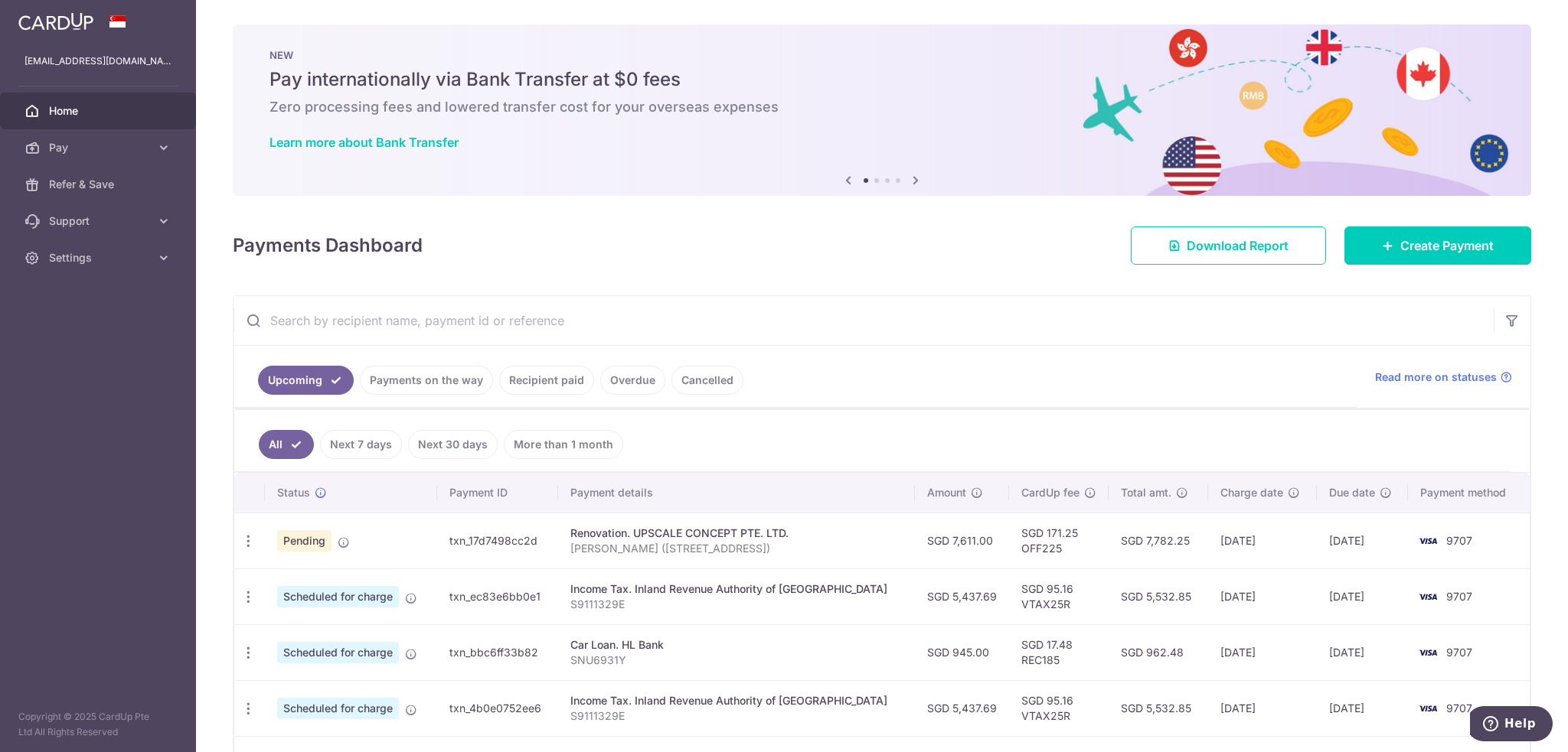
click at [882, 316] on input "text" at bounding box center [863, 320] width 1260 height 49
click at [161, 146] on icon at bounding box center [164, 148] width 15 height 15
click at [136, 148] on span "Pay" at bounding box center [99, 148] width 101 height 15
click at [87, 218] on span "Recipients" at bounding box center [99, 222] width 101 height 15
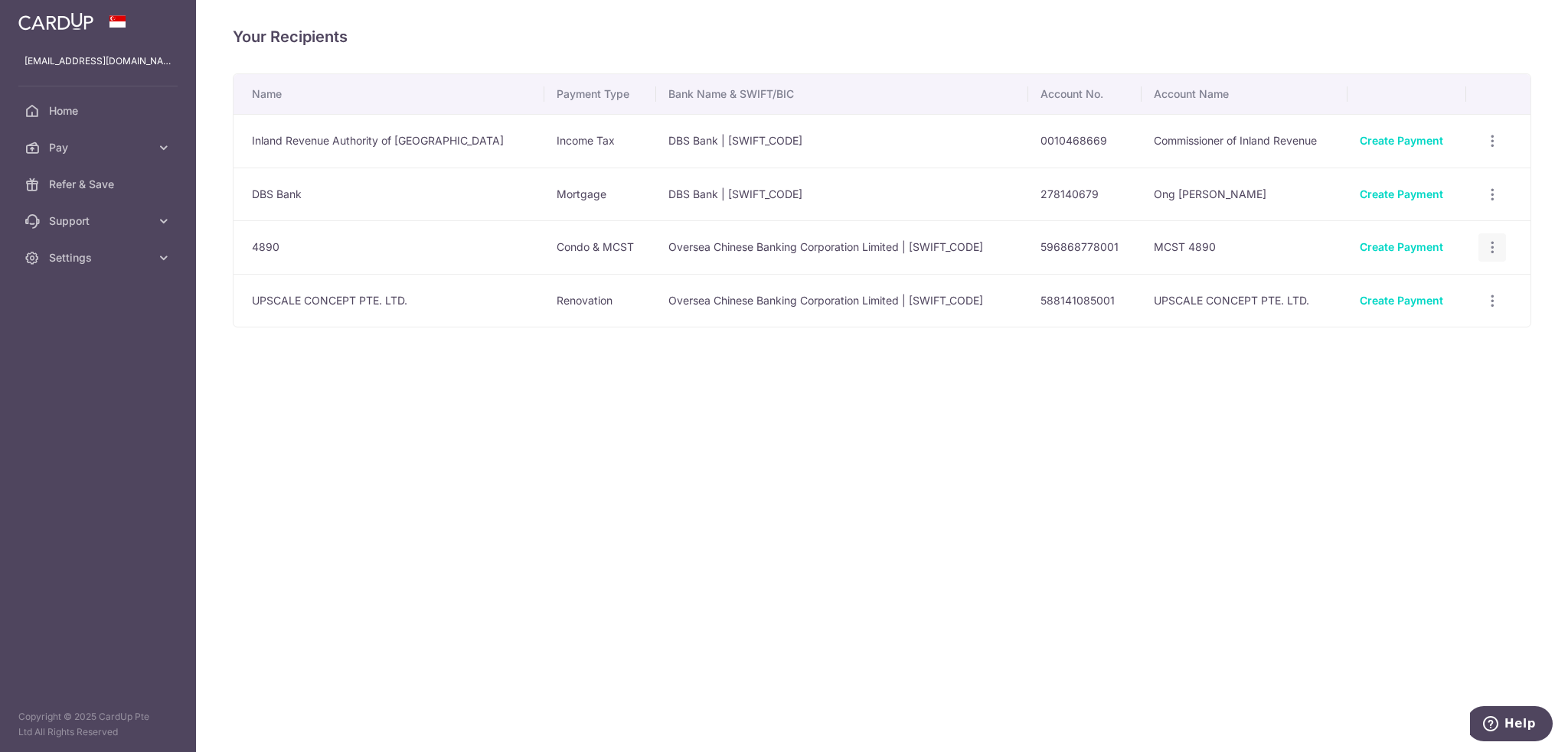
click at [1497, 244] on icon "button" at bounding box center [1492, 247] width 16 height 16
click at [1193, 421] on div "Your Recipients Name Payment Type Bank Name & SWIFT/BIC Account No. Account Nam…" at bounding box center [881, 376] width 1371 height 752
click at [1185, 407] on div "Your Recipients Name Payment Type Bank Name & SWIFT/BIC Account No. Account Nam…" at bounding box center [881, 376] width 1371 height 752
drag, startPoint x: 1182, startPoint y: 394, endPoint x: 1197, endPoint y: 421, distance: 30.9
click at [1197, 421] on div "Your Recipients Name Payment Type Bank Name & SWIFT/BIC Account No. Account Nam…" at bounding box center [881, 376] width 1371 height 752
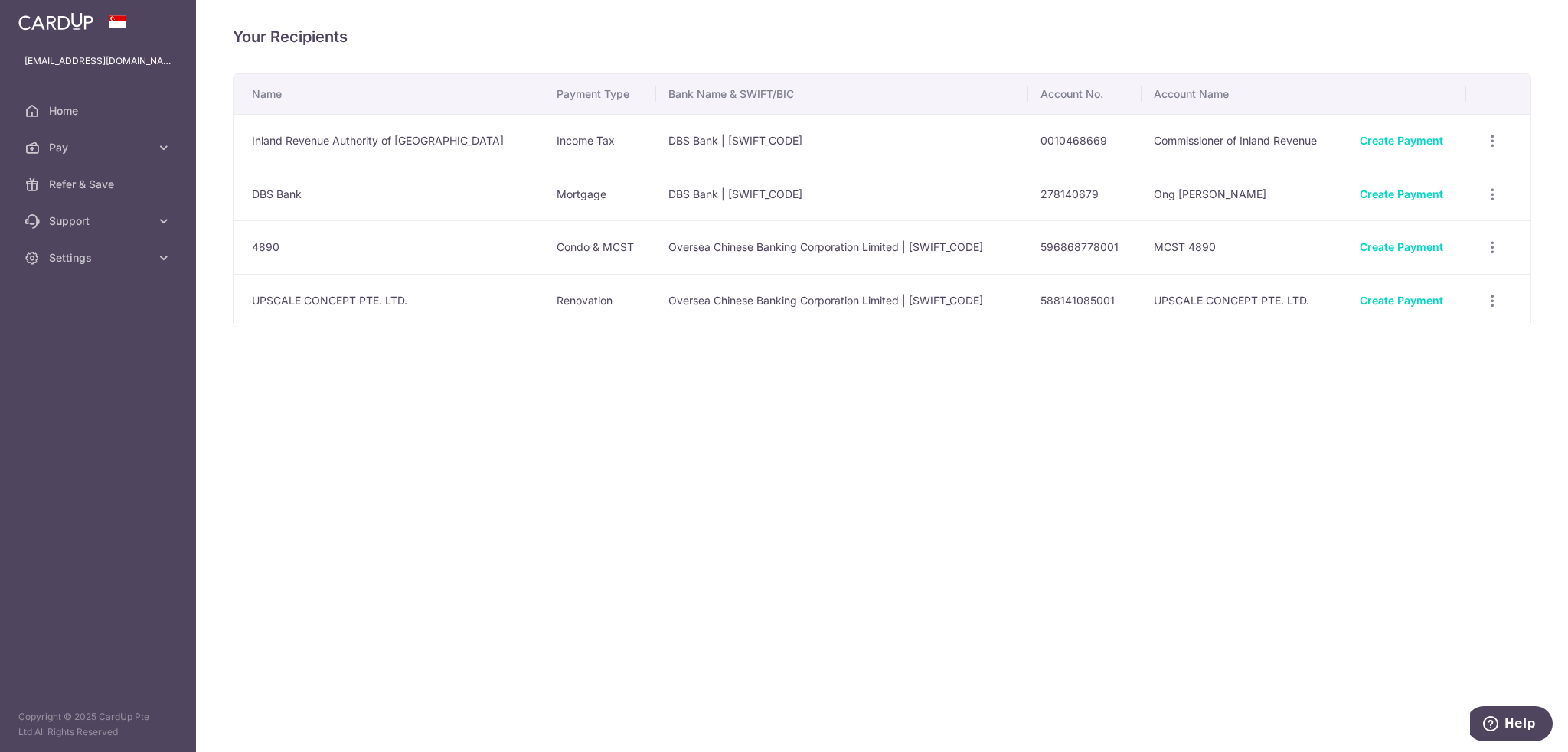
click at [1197, 421] on div "Your Recipients Name Payment Type Bank Name & SWIFT/BIC Account No. Account Nam…" at bounding box center [881, 376] width 1371 height 752
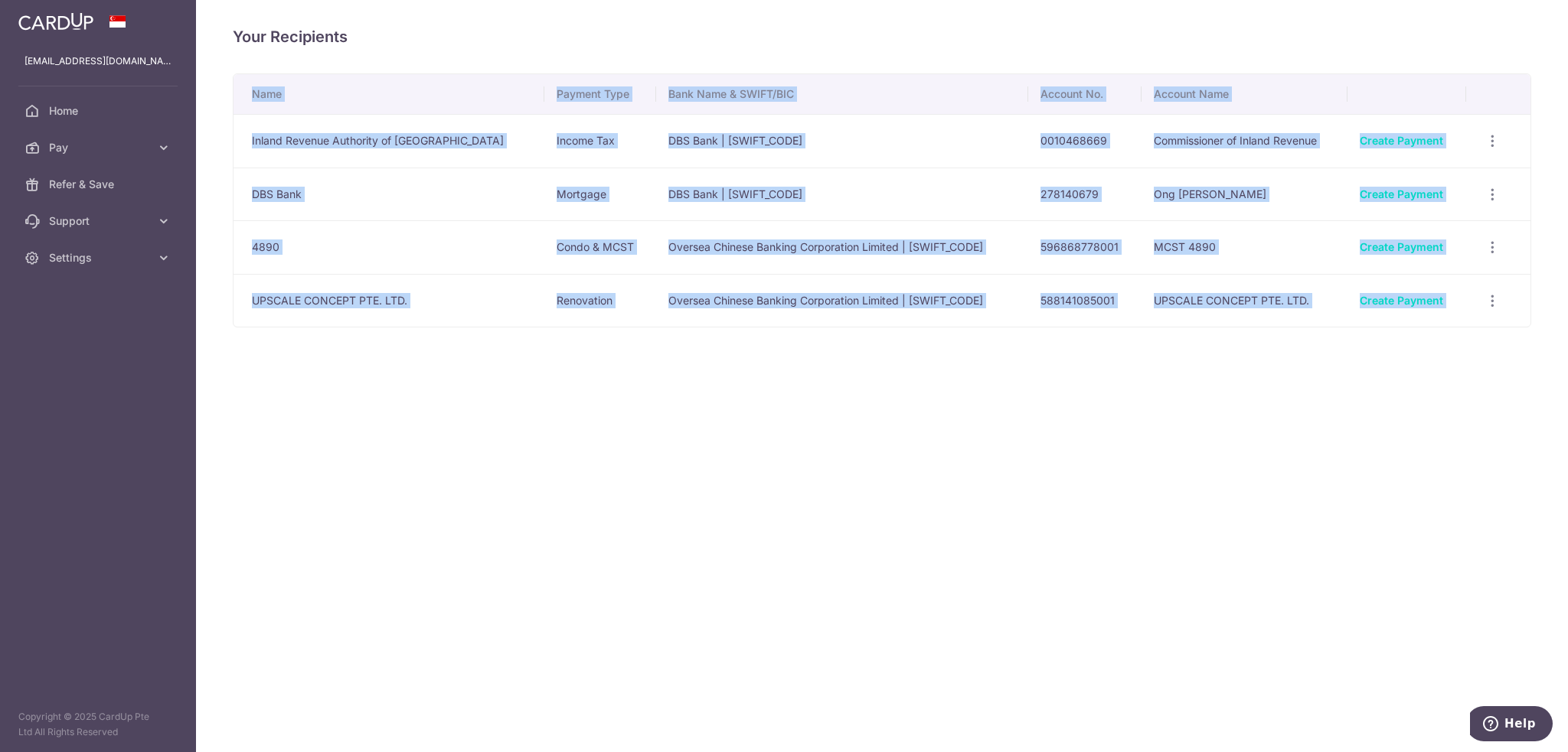
click at [1197, 421] on div "Your Recipients Name Payment Type Bank Name & SWIFT/BIC Account No. Account Nam…" at bounding box center [881, 376] width 1371 height 752
click at [97, 111] on span "Home" at bounding box center [99, 111] width 101 height 15
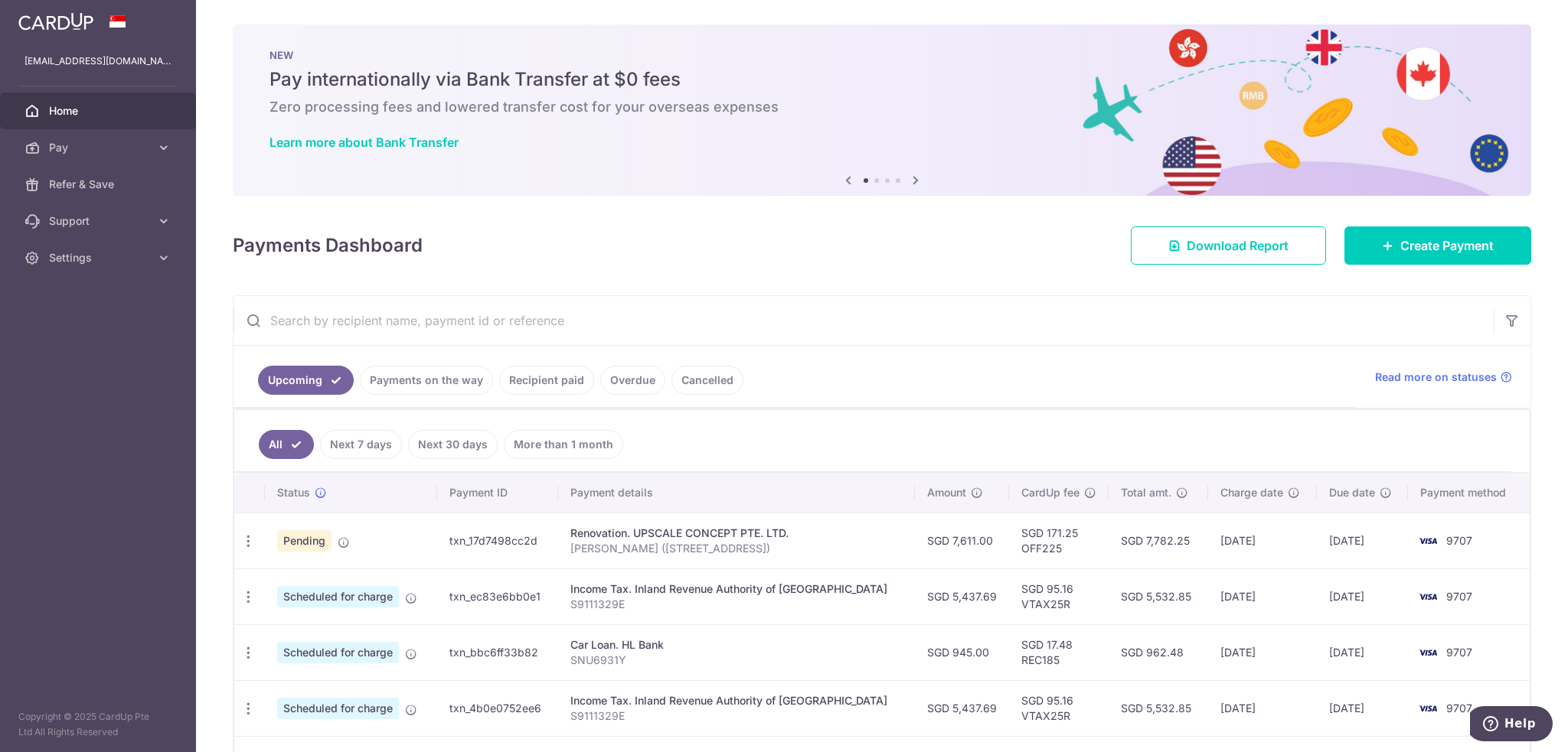
click at [90, 50] on div "[EMAIL_ADDRESS][DOMAIN_NAME] [DOMAIN_NAME][EMAIL_ADDRESS][DOMAIN_NAME]" at bounding box center [98, 61] width 196 height 36
click at [101, 60] on p "[EMAIL_ADDRESS][DOMAIN_NAME]" at bounding box center [98, 61] width 147 height 15
click at [52, 24] on img at bounding box center [56, 21] width 75 height 18
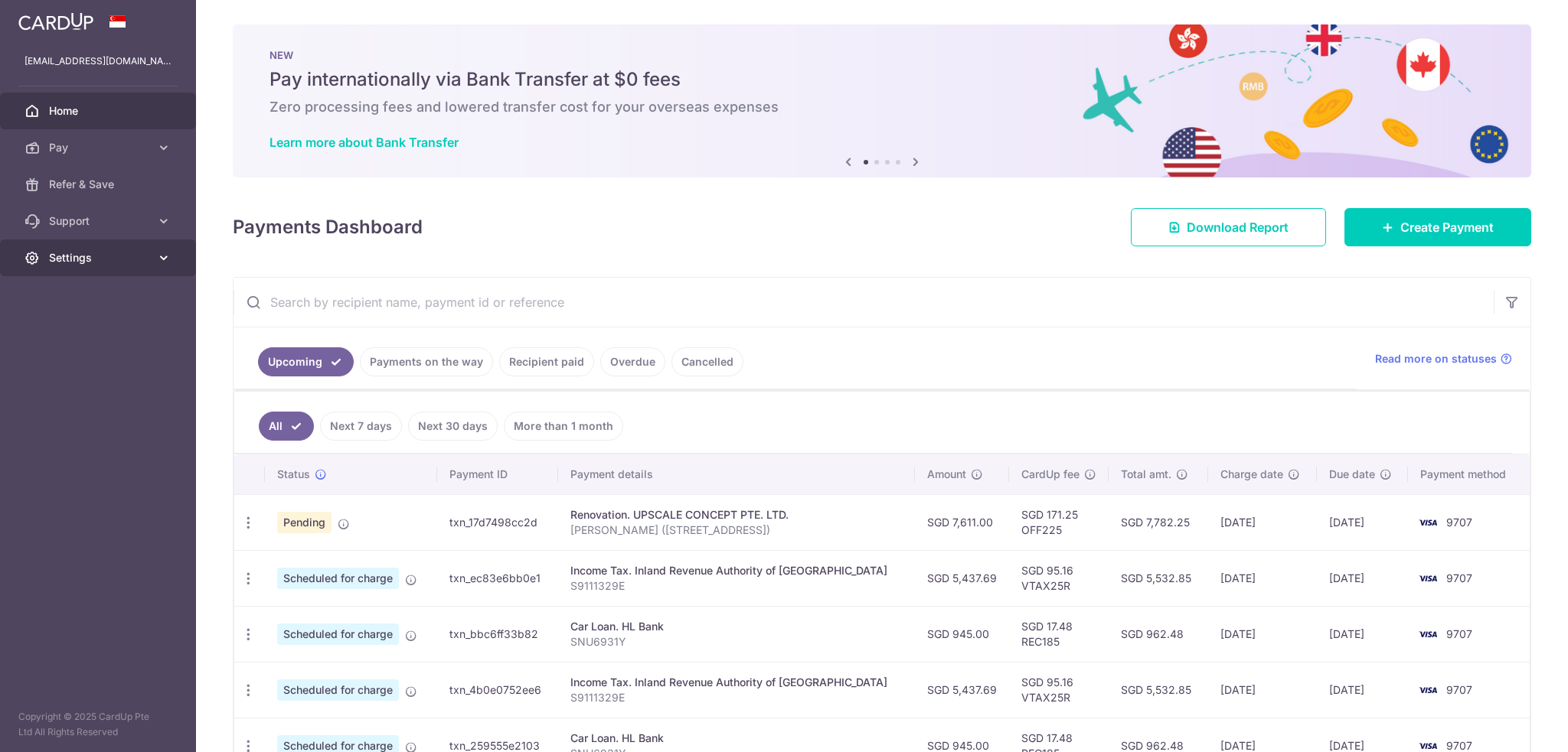
click at [157, 253] on icon at bounding box center [164, 258] width 15 height 15
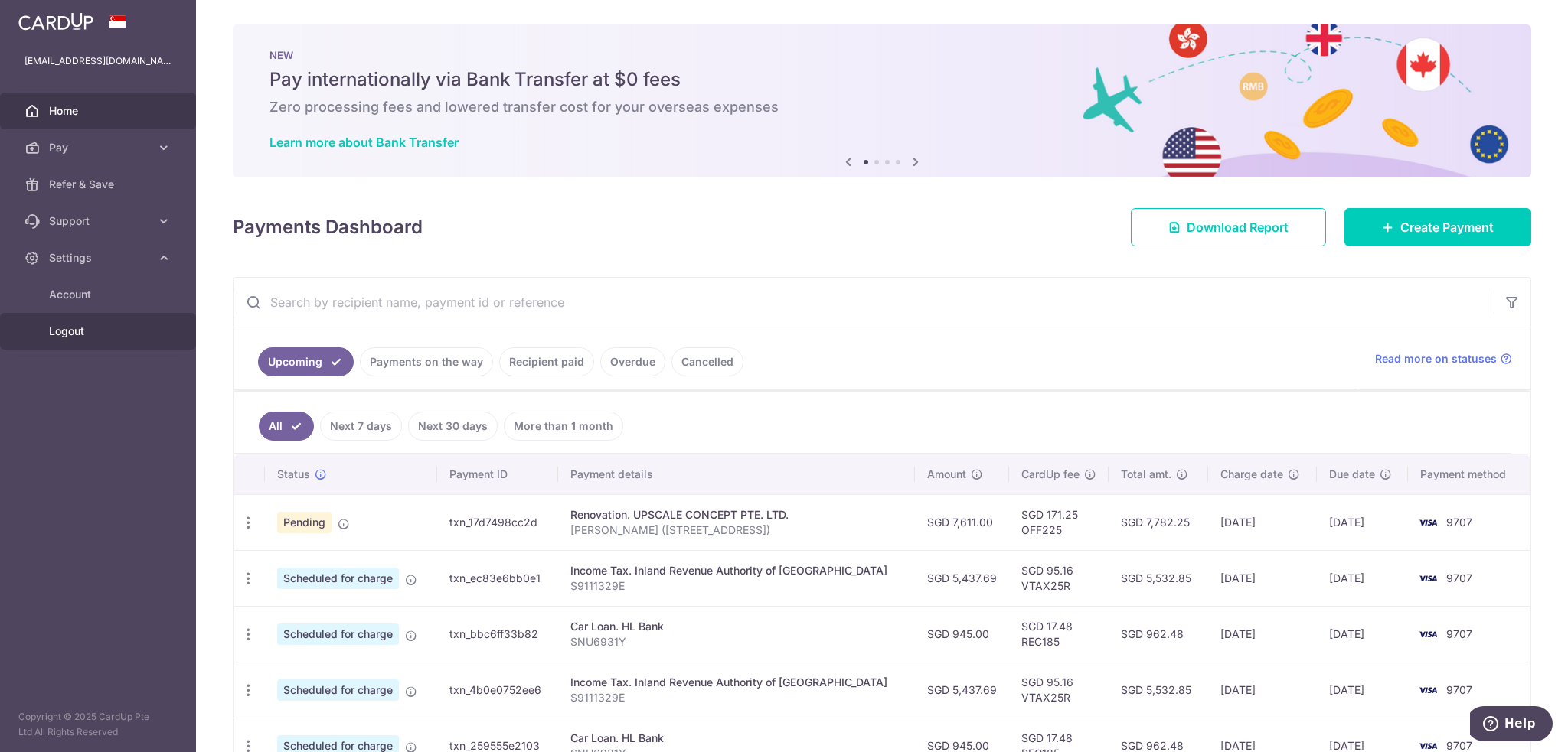
click at [81, 331] on span "Logout" at bounding box center [99, 331] width 101 height 15
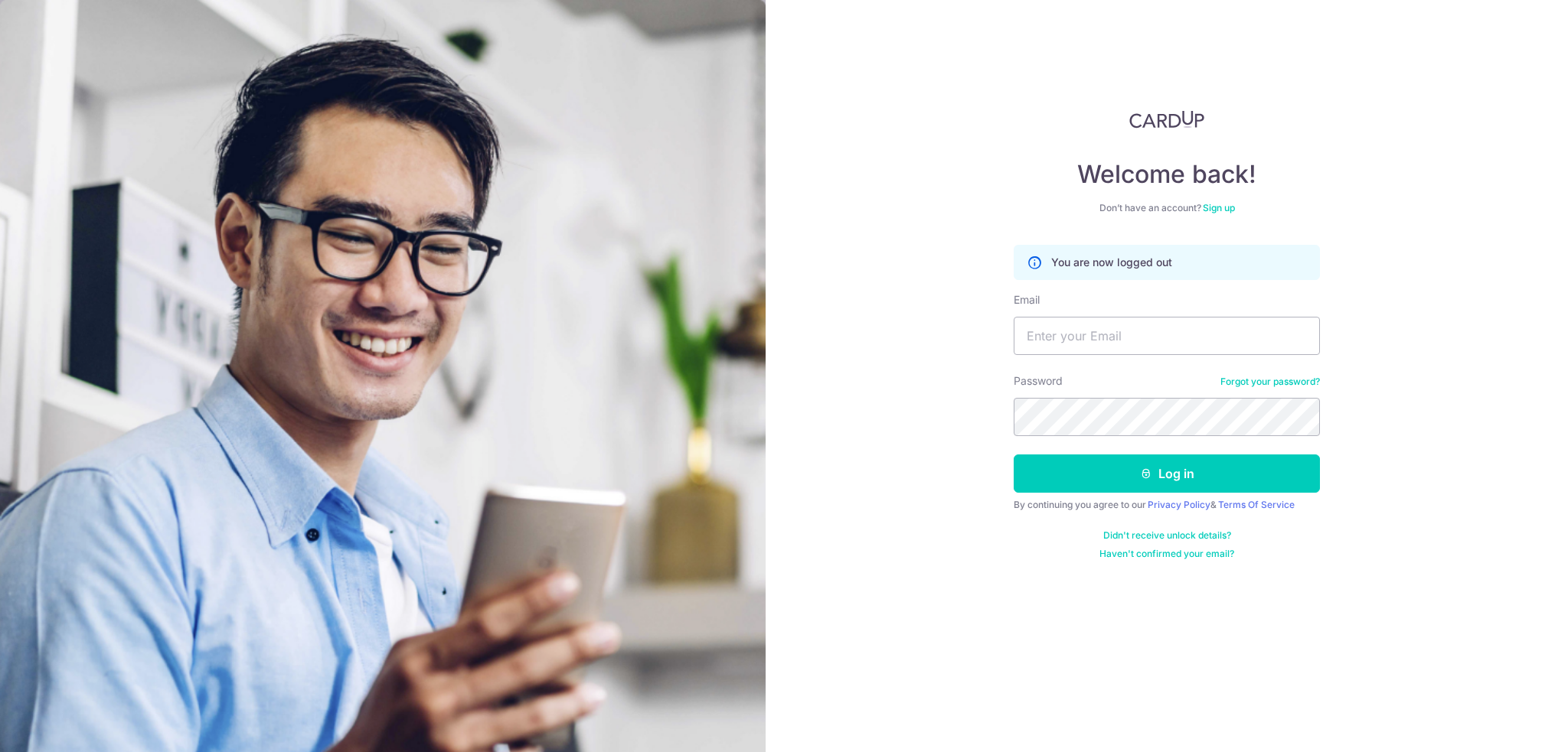
click at [843, 238] on div "Welcome back! Don’t have an account? Sign up You are now logged out Email Passw…" at bounding box center [1167, 376] width 802 height 752
